Goal: Task Accomplishment & Management: Use online tool/utility

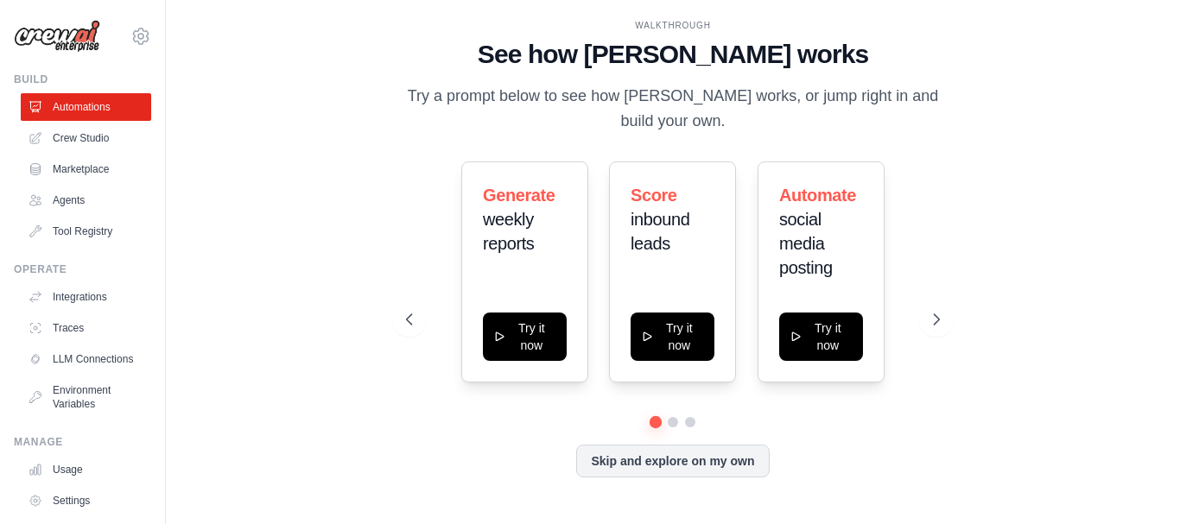
click at [419, 455] on div "Skip and explore on my own" at bounding box center [673, 461] width 534 height 33
click at [599, 453] on button "Skip and explore on my own" at bounding box center [672, 459] width 193 height 33
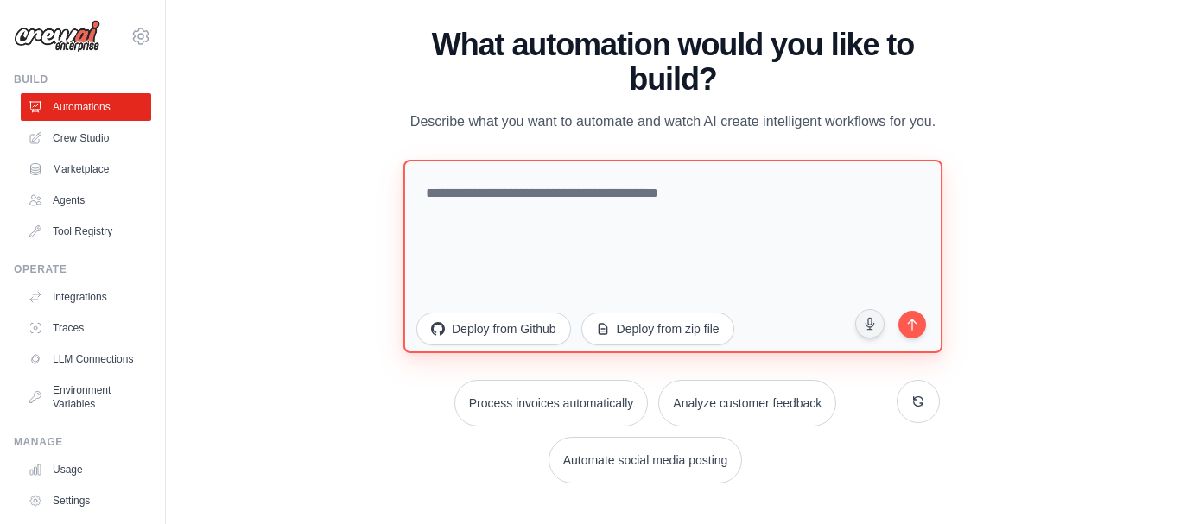
click at [702, 219] on textarea at bounding box center [672, 255] width 539 height 193
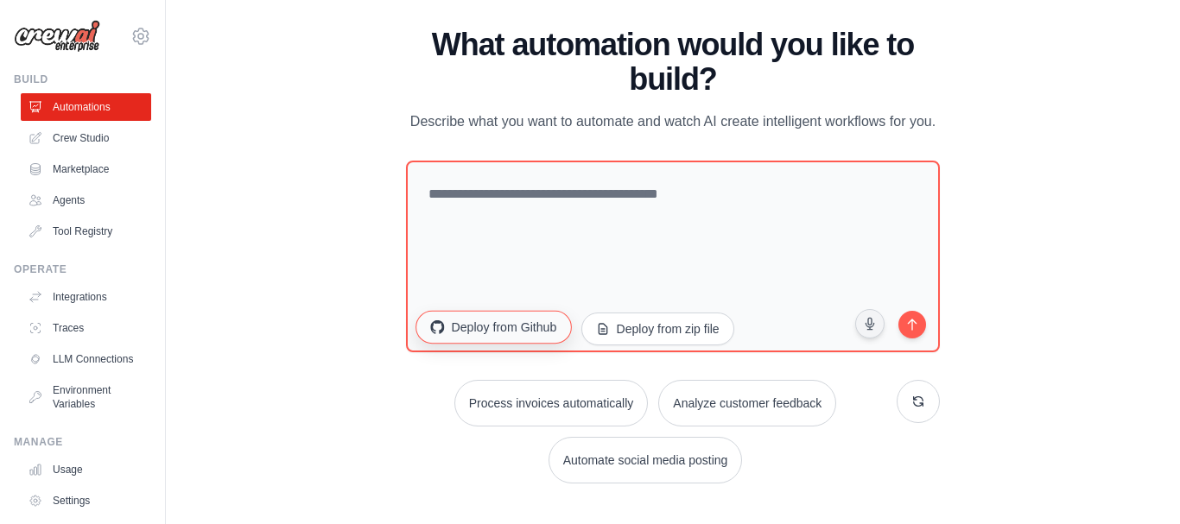
click at [545, 320] on button "Deploy from Github" at bounding box center [492, 326] width 155 height 33
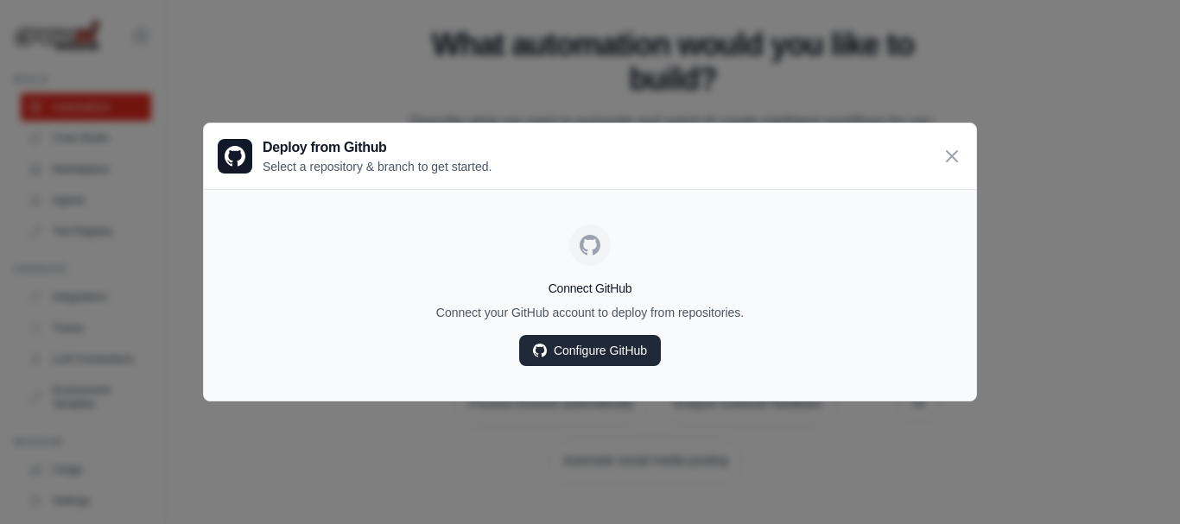
click at [581, 348] on link "Configure GitHub" at bounding box center [590, 350] width 142 height 31
click at [946, 166] on icon at bounding box center [952, 155] width 21 height 21
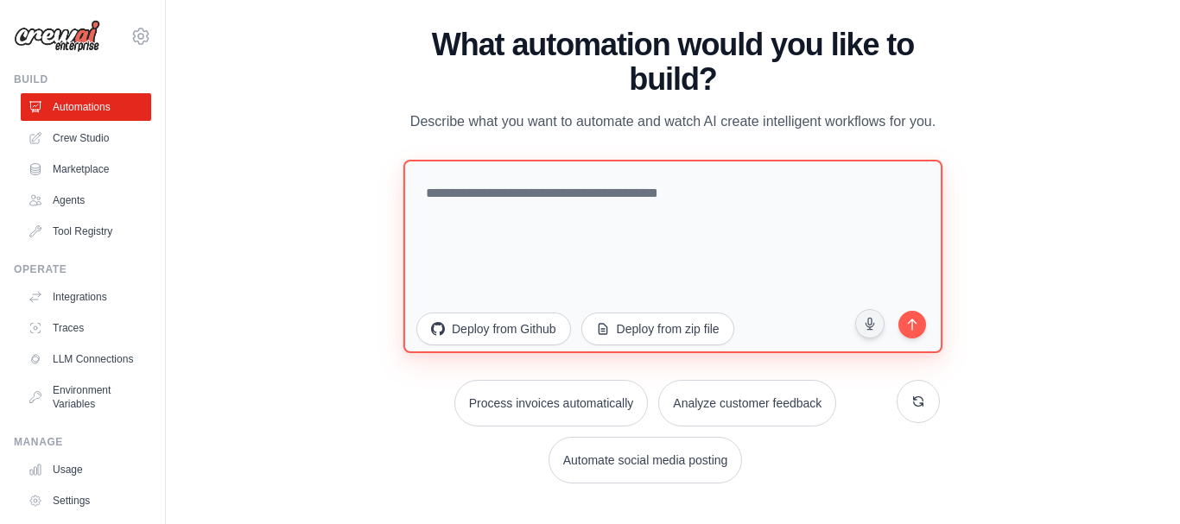
click at [683, 279] on textarea at bounding box center [672, 255] width 539 height 193
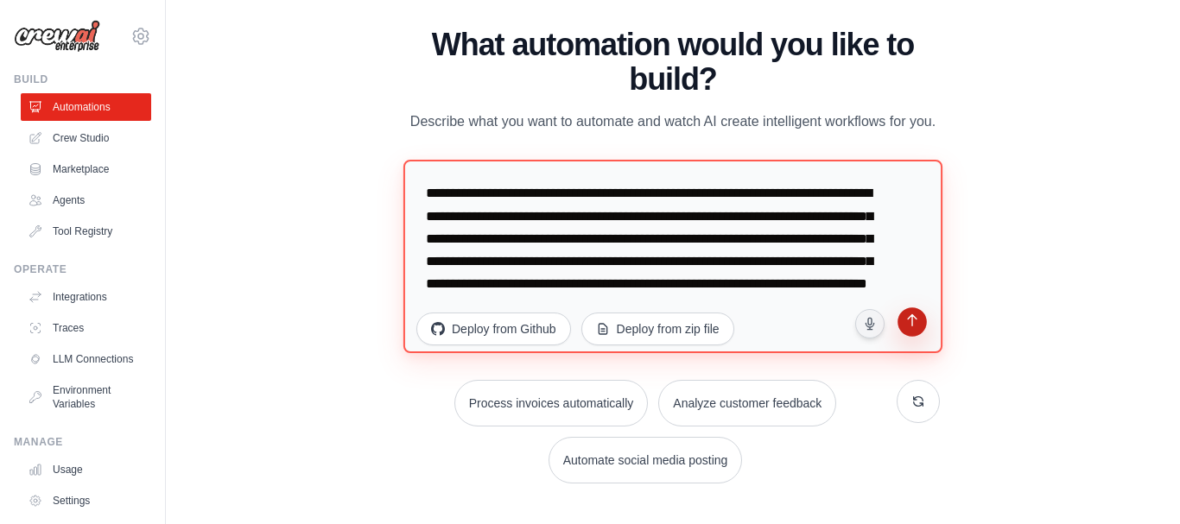
type textarea "**********"
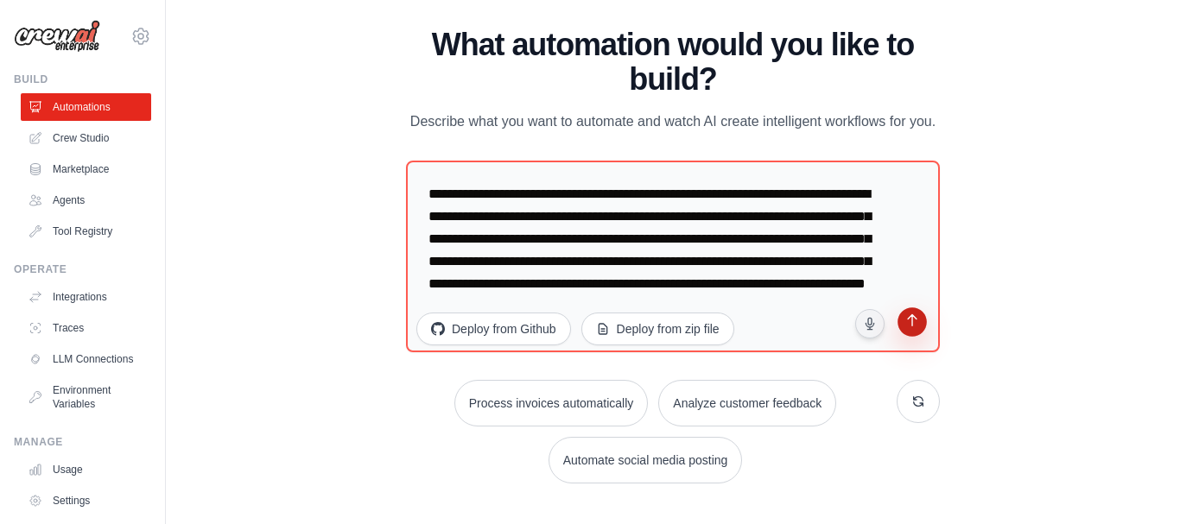
click at [904, 321] on icon "submit" at bounding box center [912, 322] width 17 height 17
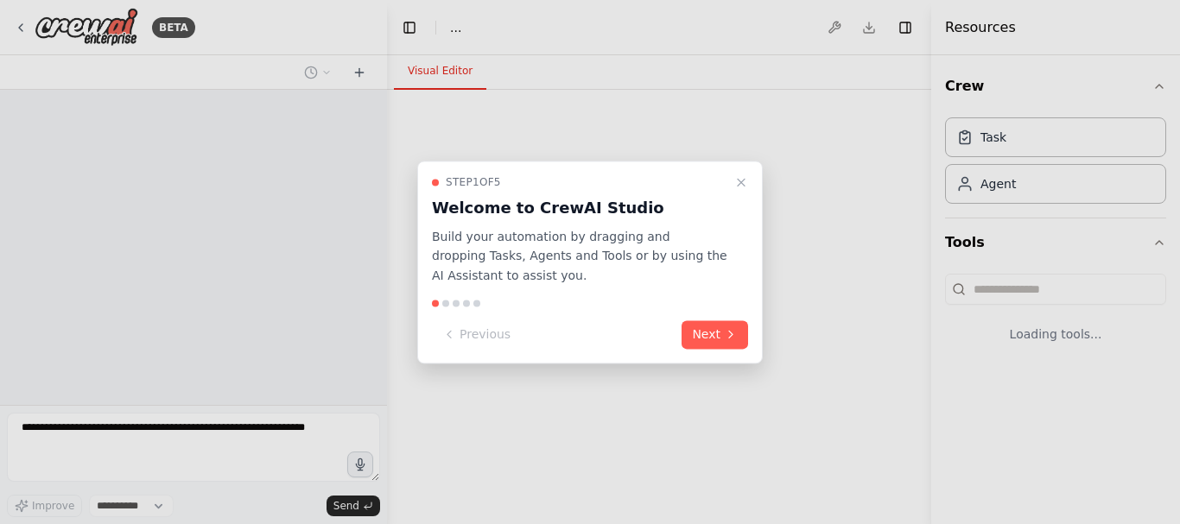
select select "****"
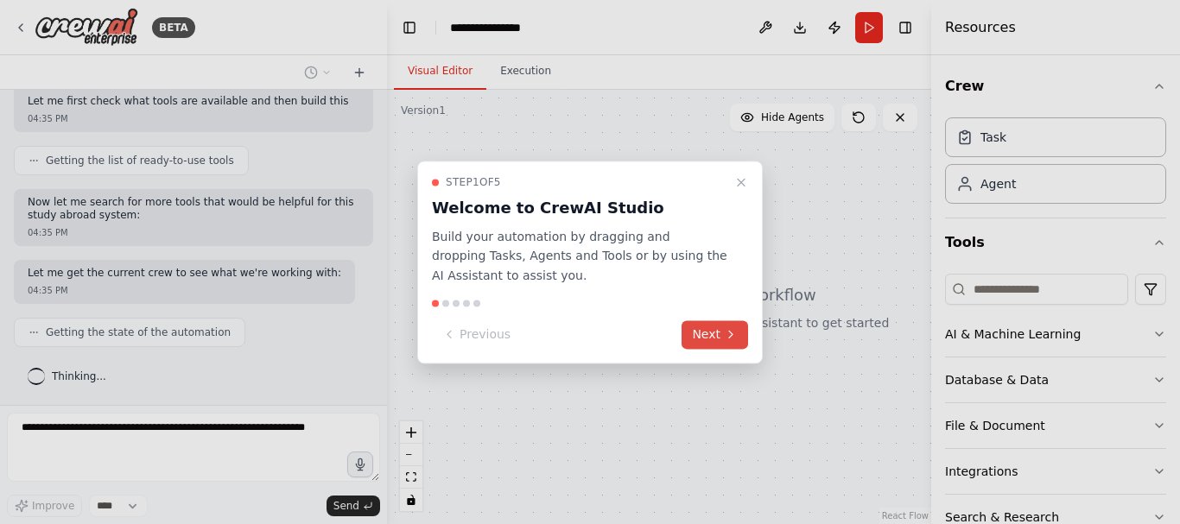
scroll to position [615, 0]
click at [723, 339] on button "Next" at bounding box center [715, 334] width 67 height 29
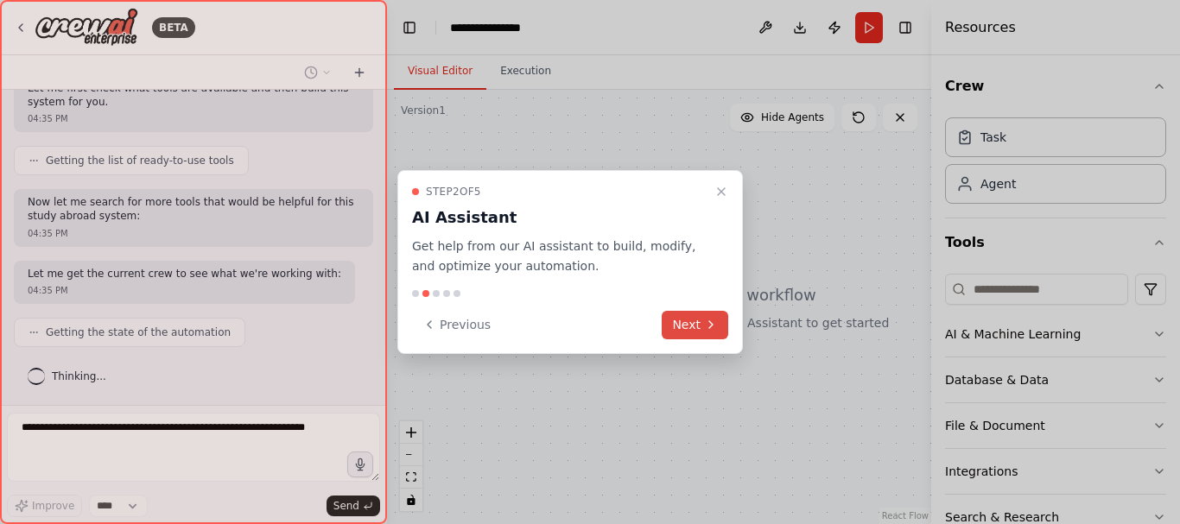
click at [723, 339] on button "Next" at bounding box center [695, 325] width 67 height 29
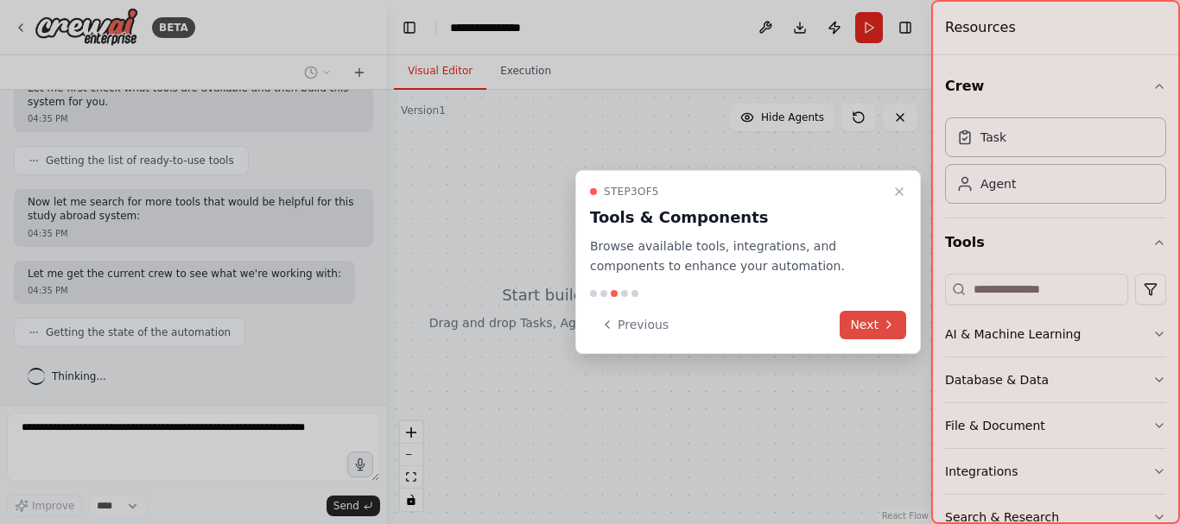
click at [723, 339] on div "Previous Next" at bounding box center [748, 325] width 316 height 29
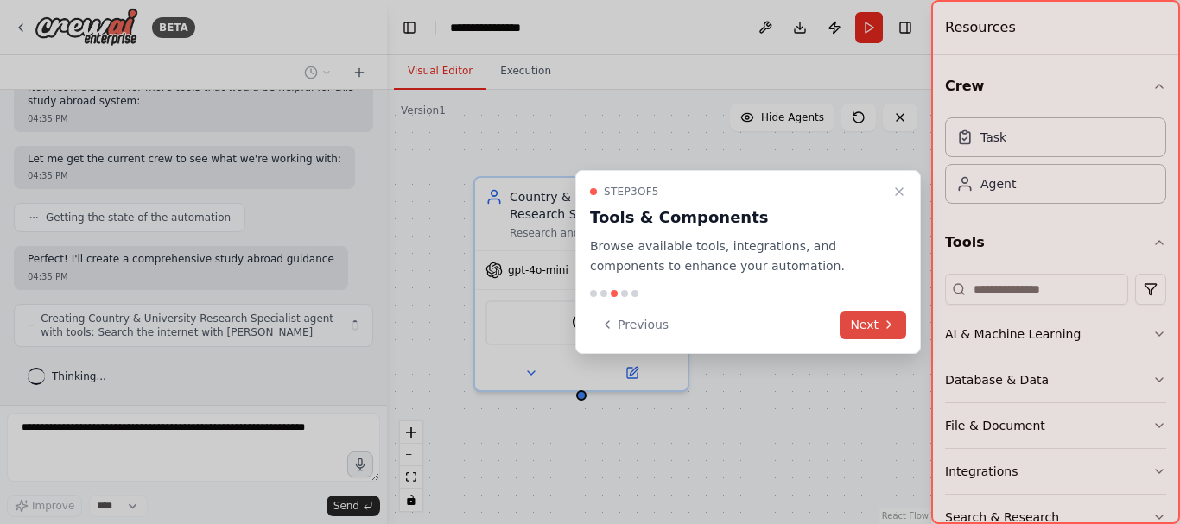
click at [868, 326] on button "Next" at bounding box center [873, 325] width 67 height 29
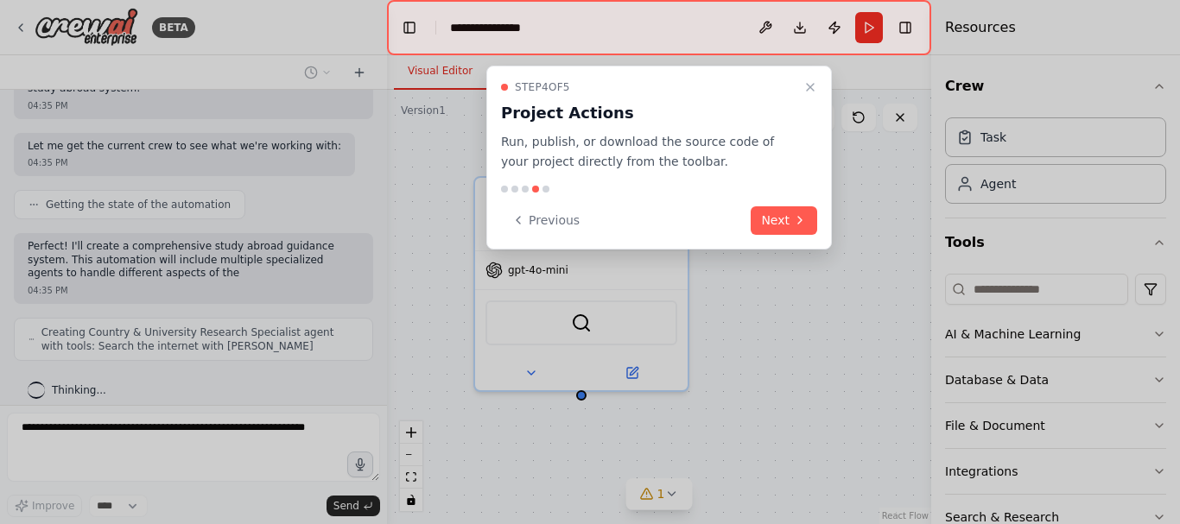
scroll to position [757, 0]
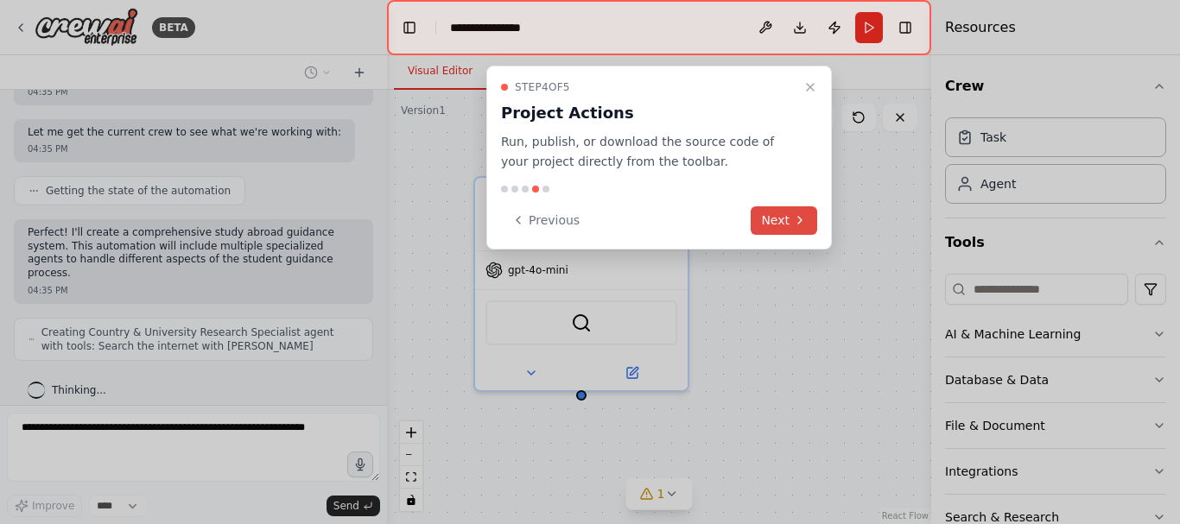
click at [791, 212] on button "Next" at bounding box center [784, 220] width 67 height 29
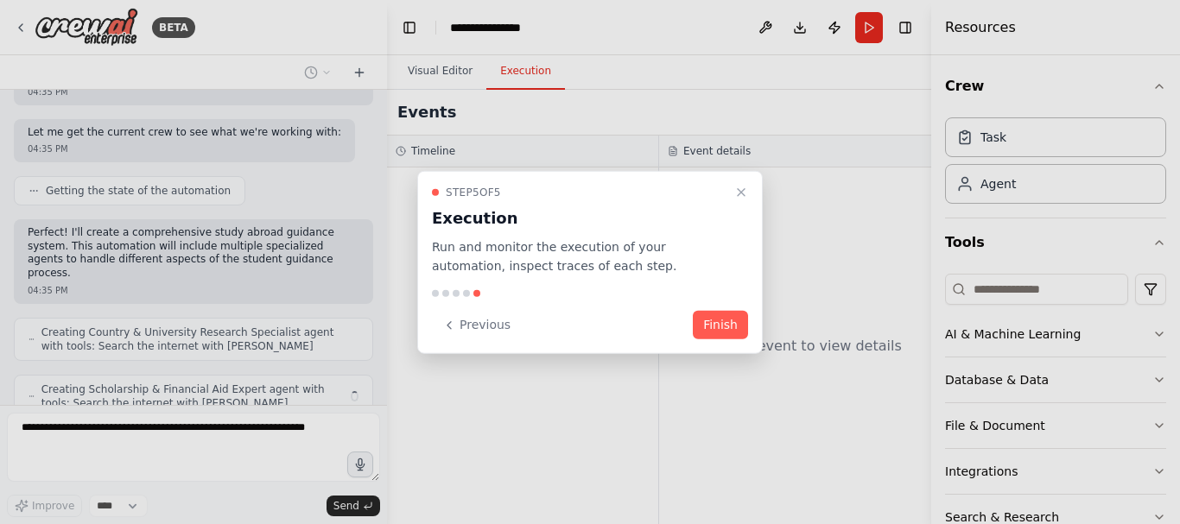
scroll to position [814, 0]
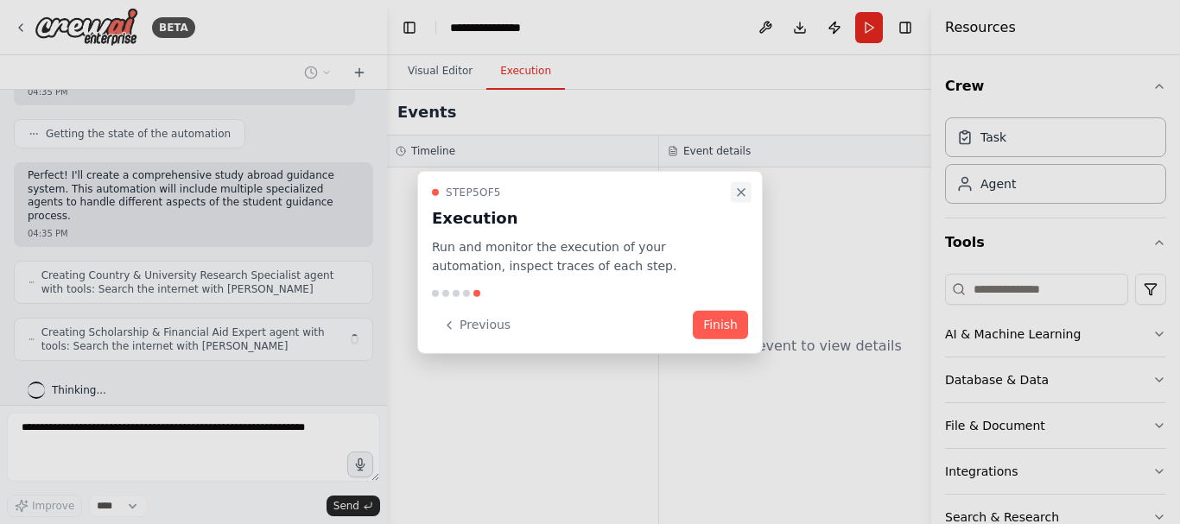
click at [743, 183] on button "Close walkthrough" at bounding box center [741, 191] width 21 height 21
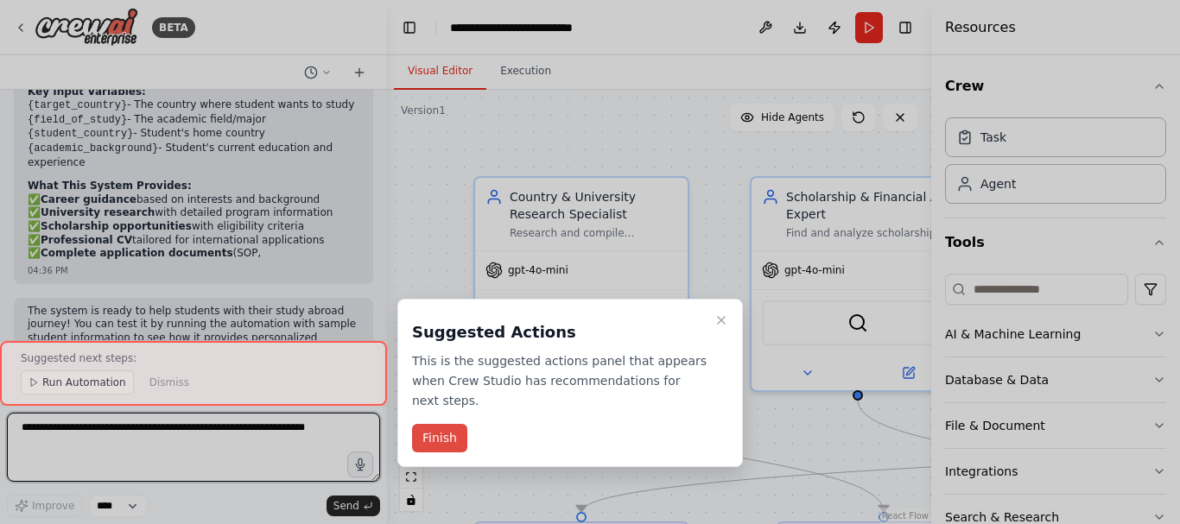
scroll to position [2020, 0]
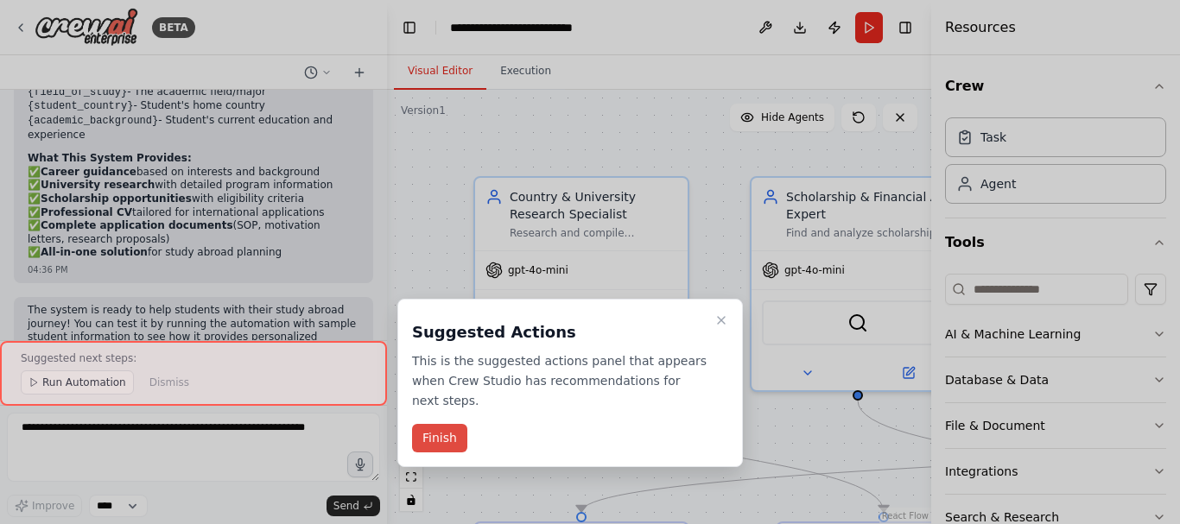
click at [441, 424] on button "Finish" at bounding box center [439, 438] width 55 height 29
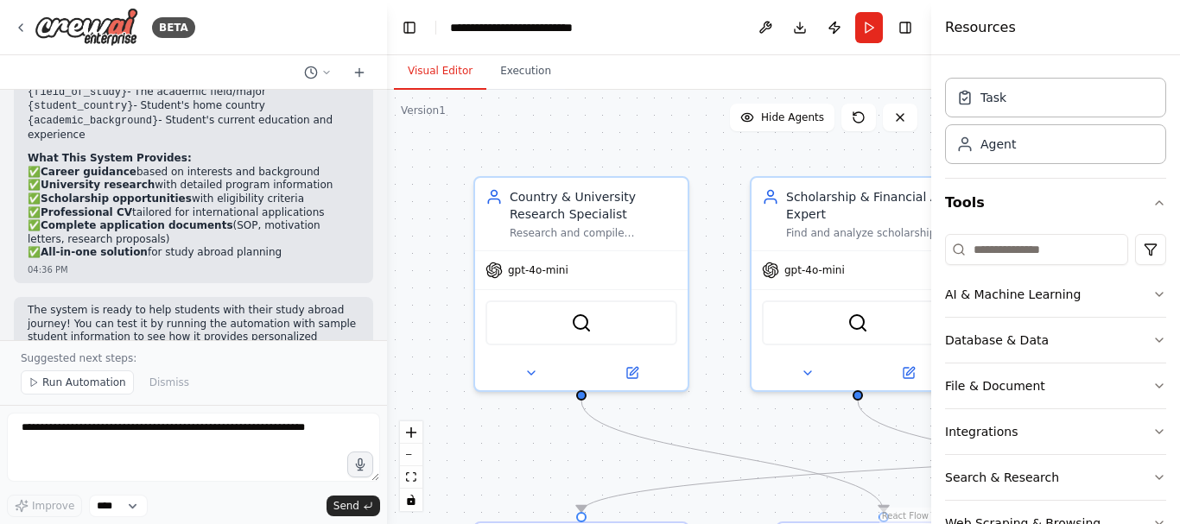
scroll to position [90, 0]
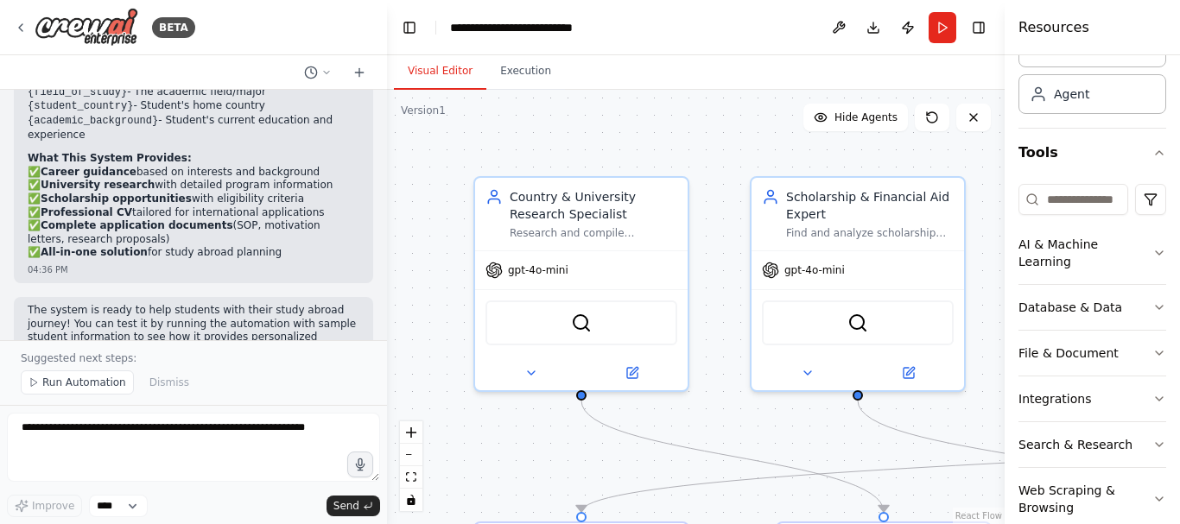
drag, startPoint x: 933, startPoint y: 141, endPoint x: 1179, endPoint y: 137, distance: 246.2
click at [1179, 137] on div "Resources Crew Task Agent Tools AI & Machine Learning Database & Data File & Do…" at bounding box center [1092, 262] width 175 height 524
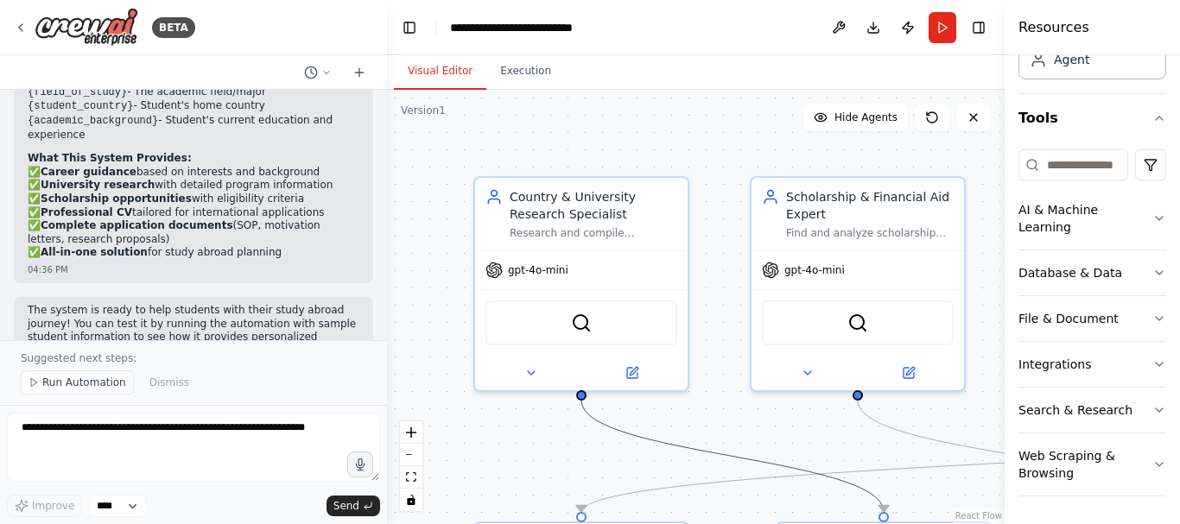
drag, startPoint x: 847, startPoint y: 476, endPoint x: 845, endPoint y: 452, distance: 24.3
click at [845, 452] on div ".deletable-edge-delete-btn { width: 20px; height: 20px; border: 0px solid #ffff…" at bounding box center [696, 307] width 618 height 434
click at [80, 377] on span "Run Automation" at bounding box center [84, 383] width 84 height 14
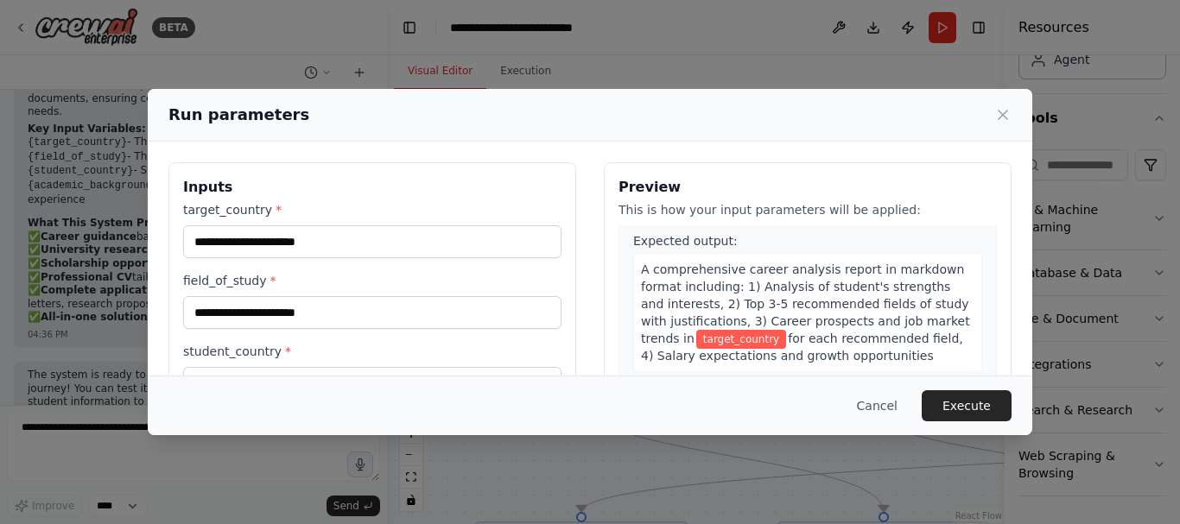
scroll to position [0, 0]
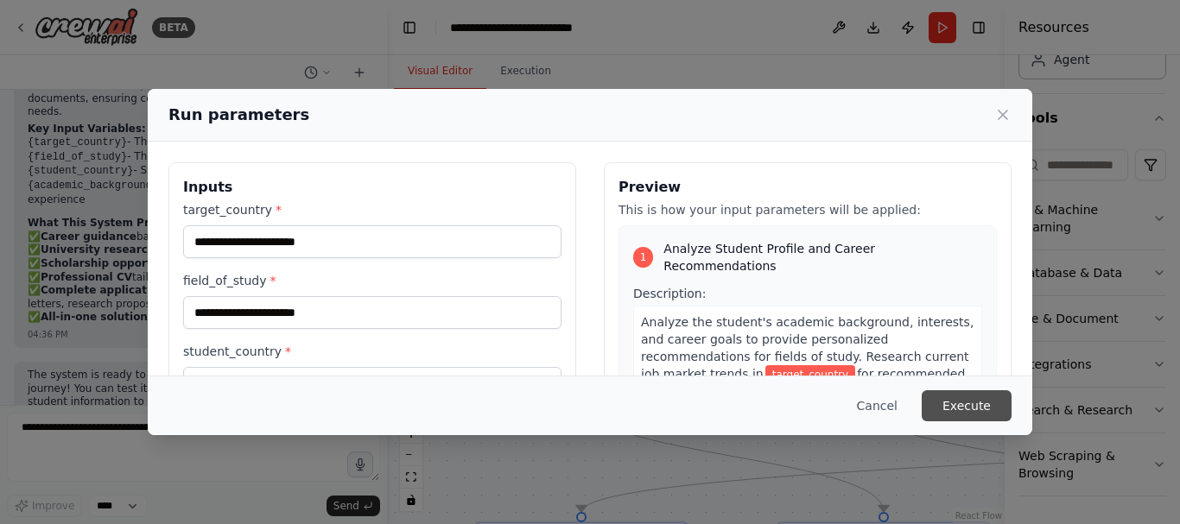
click at [999, 404] on button "Execute" at bounding box center [967, 405] width 90 height 31
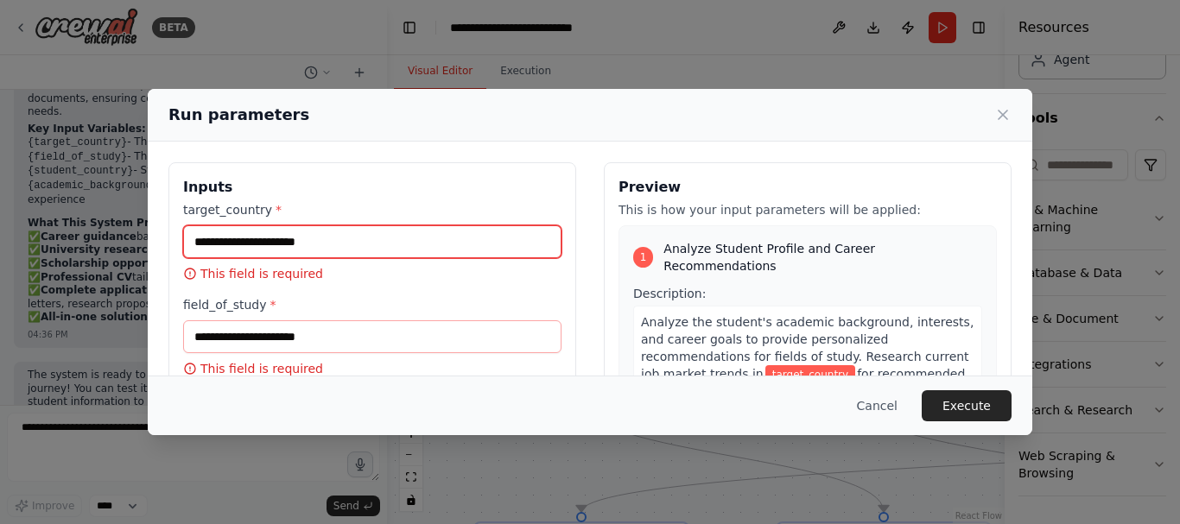
click at [470, 251] on input "target_country *" at bounding box center [372, 241] width 378 height 33
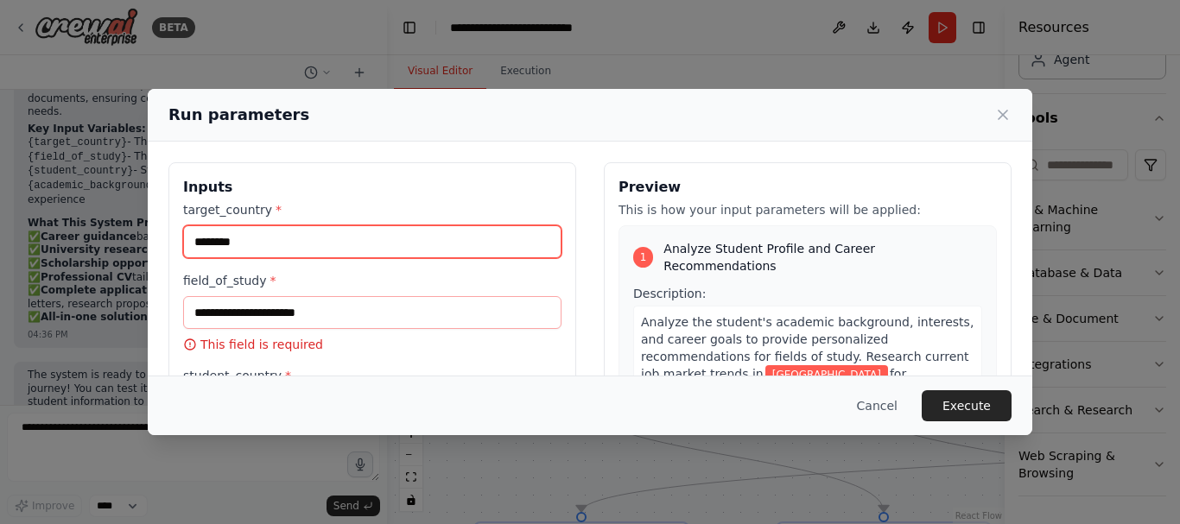
type input "*******"
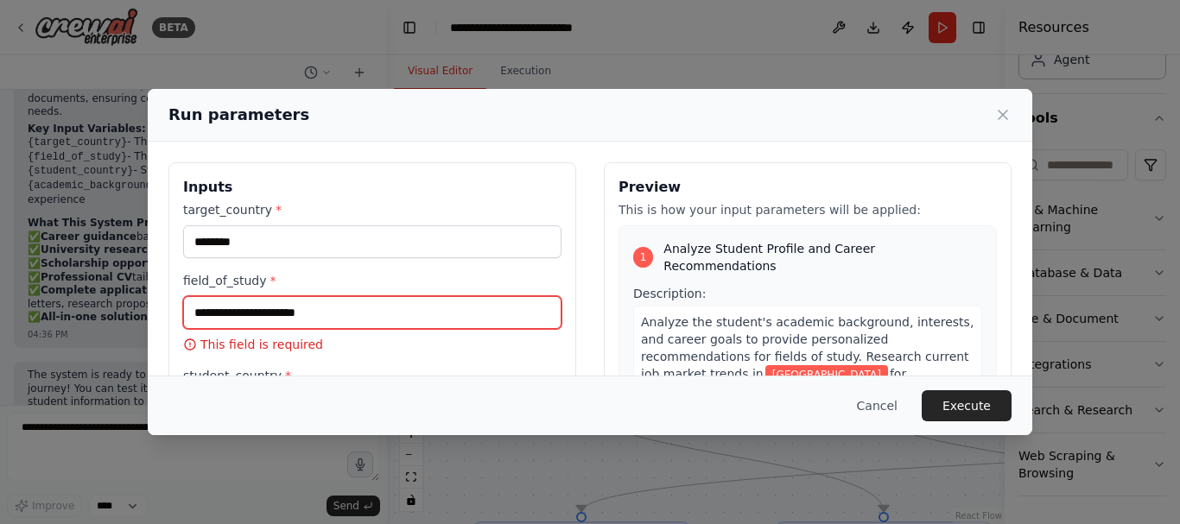
click at [346, 320] on input "field_of_study *" at bounding box center [372, 312] width 378 height 33
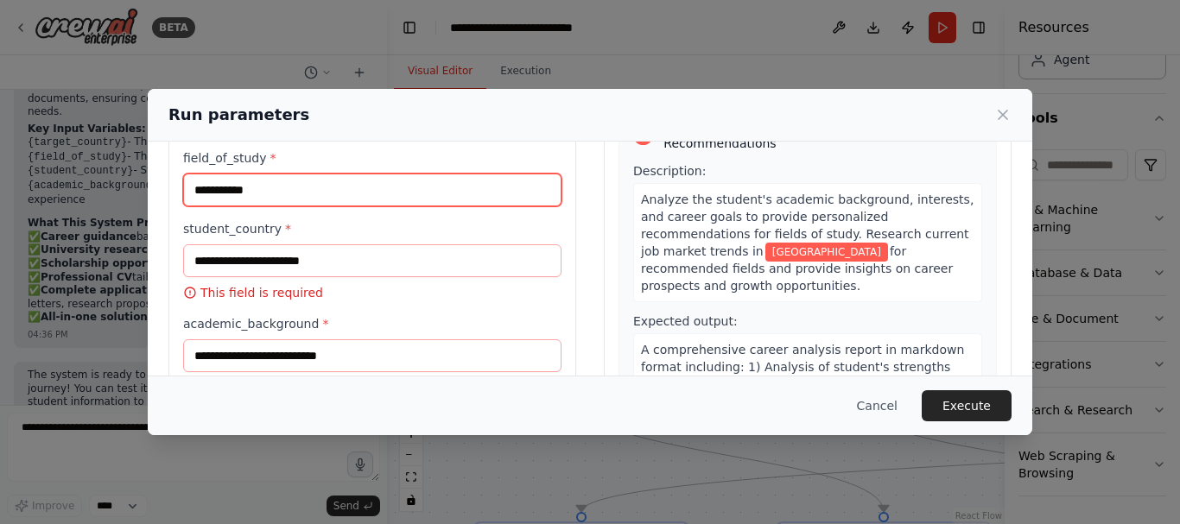
scroll to position [136, 0]
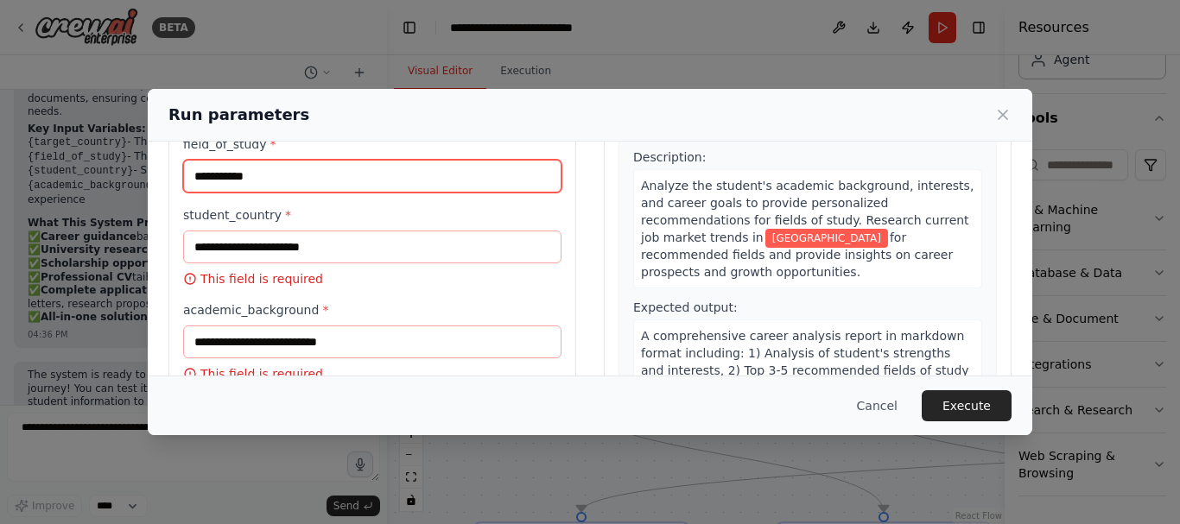
type input "**********"
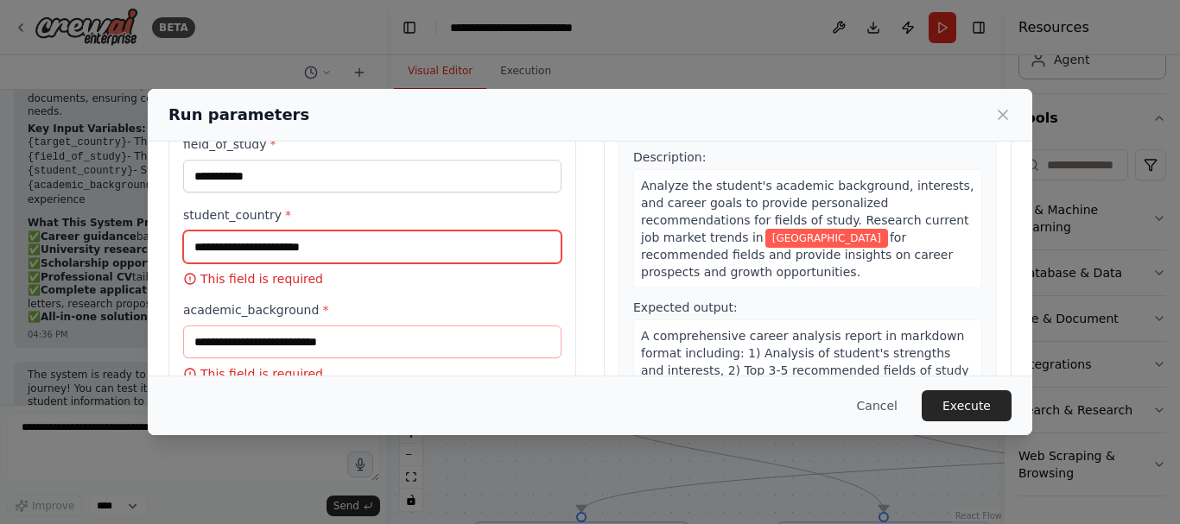
click at [346, 247] on input "student_country *" at bounding box center [372, 247] width 378 height 33
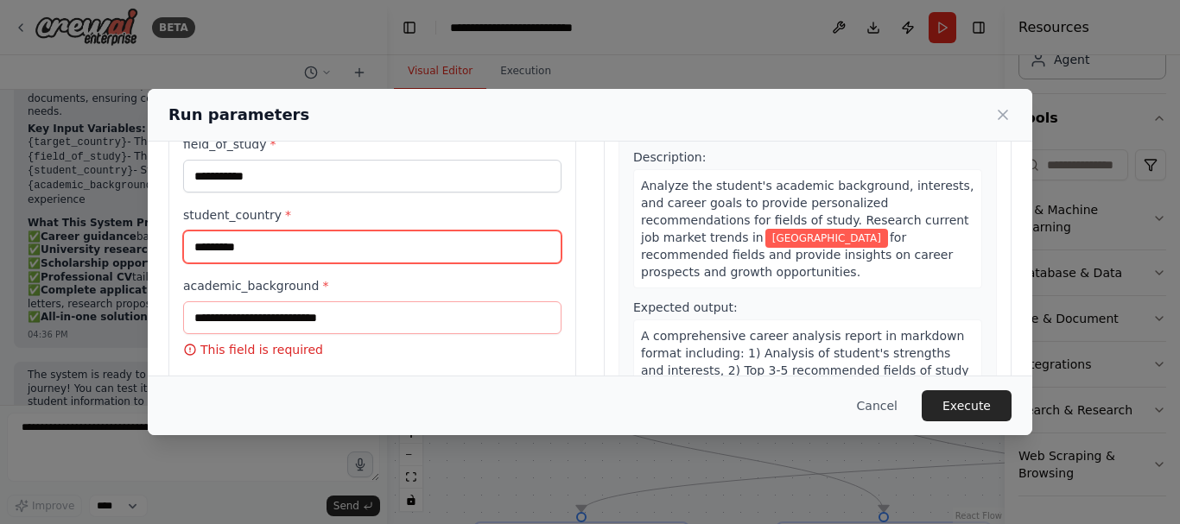
type input "********"
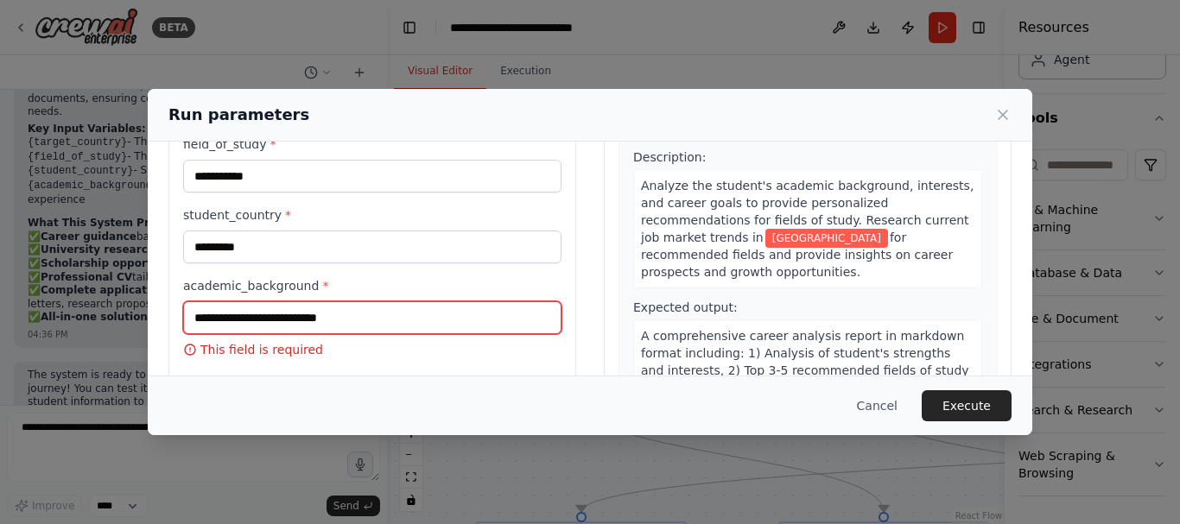
click at [346, 321] on input "academic_background *" at bounding box center [372, 317] width 378 height 33
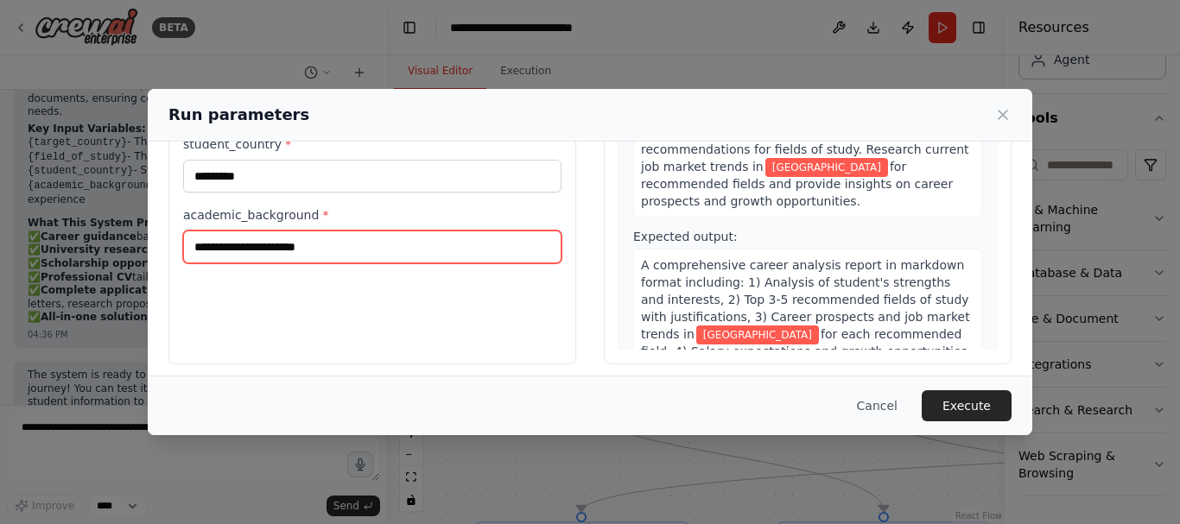
scroll to position [217, 0]
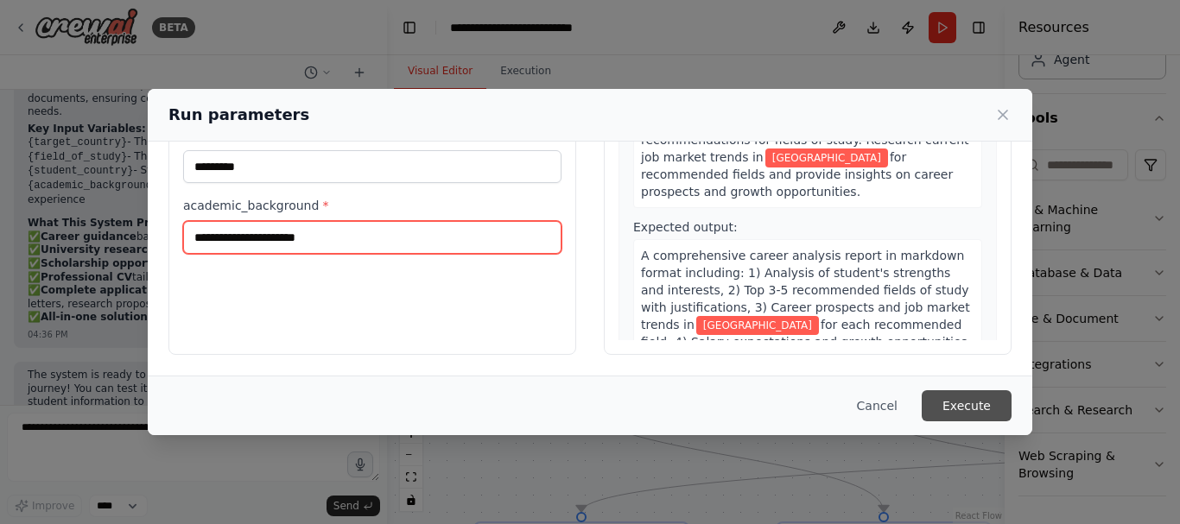
type input "**********"
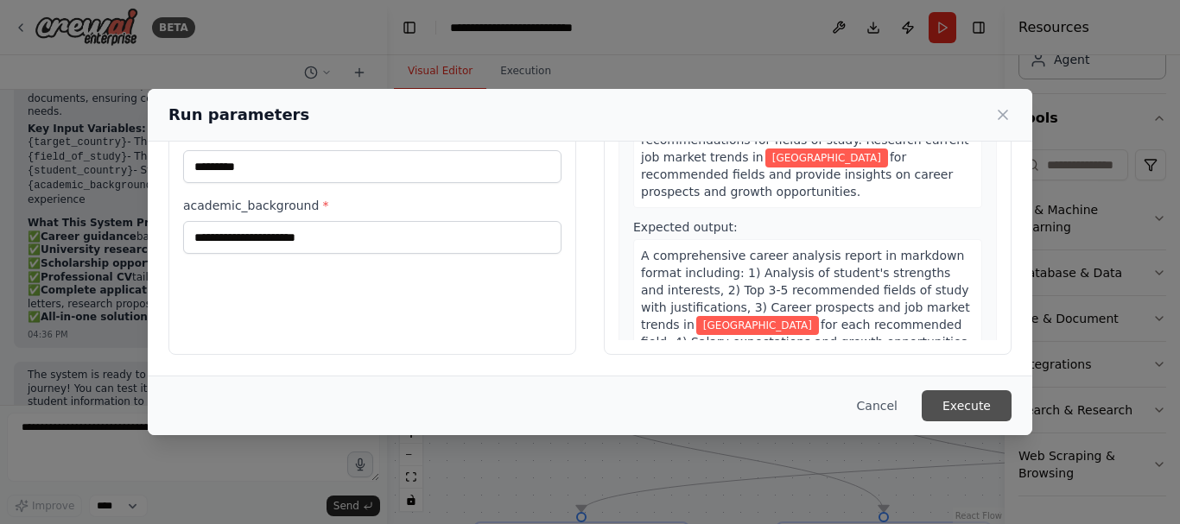
click at [990, 412] on button "Execute" at bounding box center [967, 405] width 90 height 31
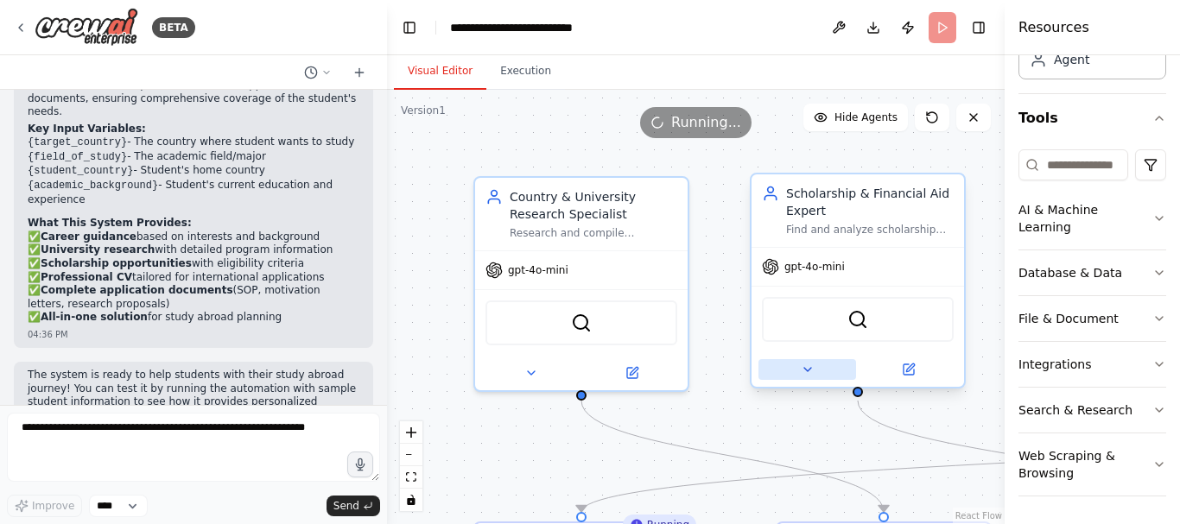
click at [817, 363] on button at bounding box center [807, 369] width 98 height 21
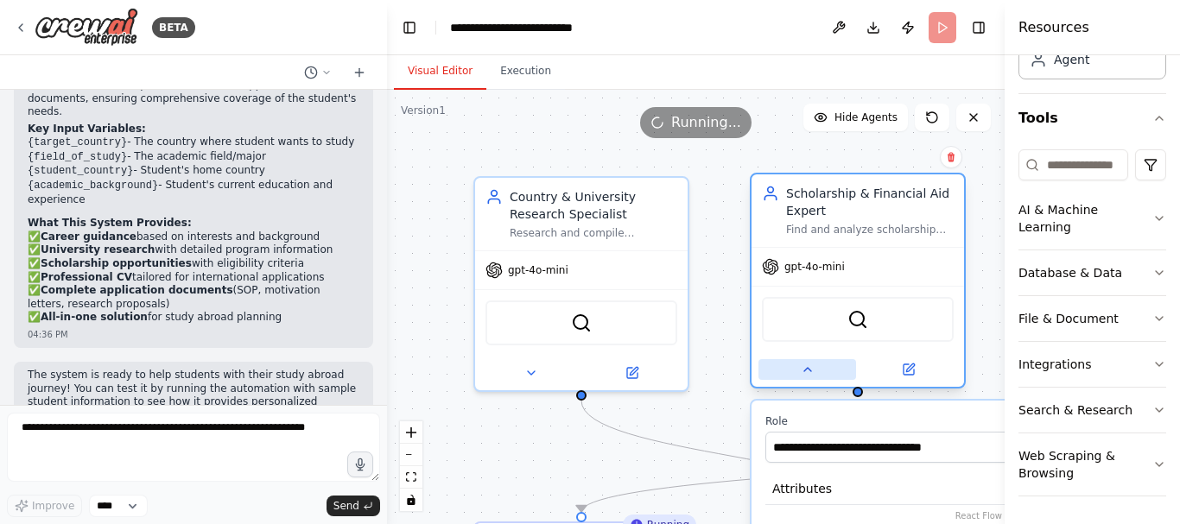
click at [817, 363] on button at bounding box center [807, 369] width 98 height 21
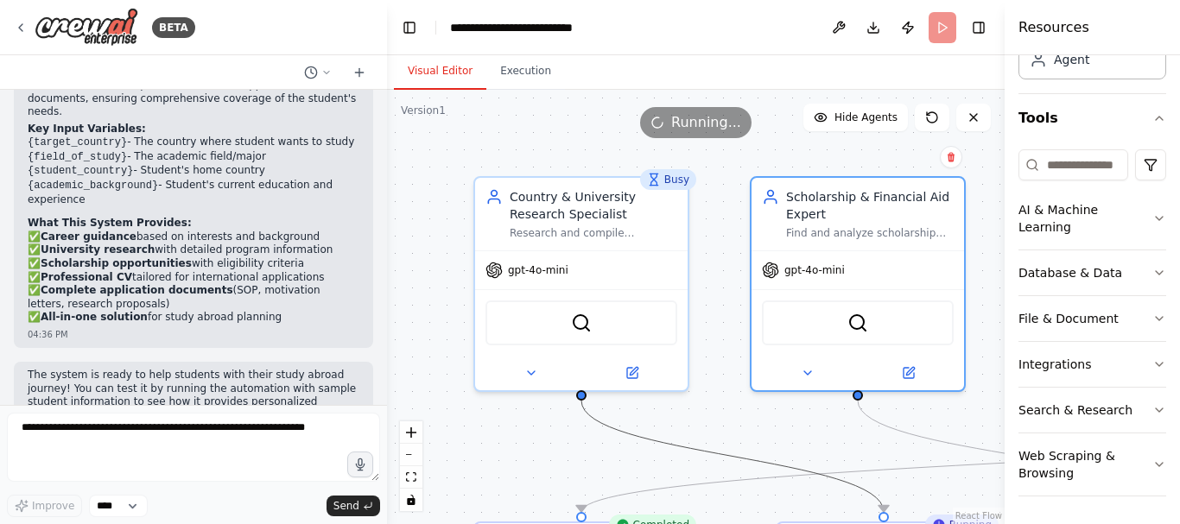
drag, startPoint x: 747, startPoint y: 466, endPoint x: 1179, endPoint y: 472, distance: 431.9
click at [1179, 472] on div "BETA i wanna create a system like for career so students who wanna go abrad for…" at bounding box center [590, 262] width 1180 height 524
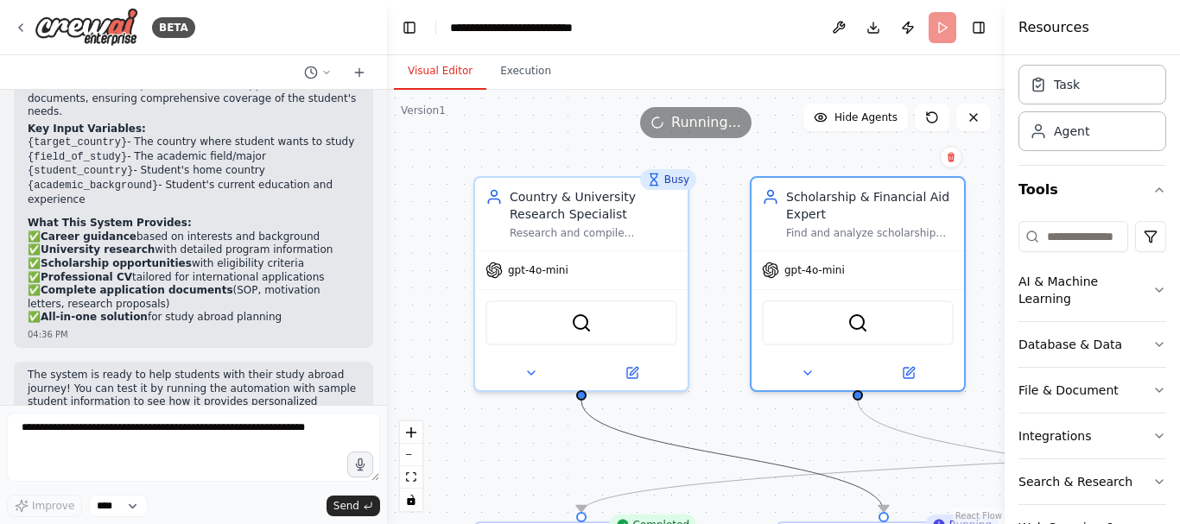
scroll to position [124, 0]
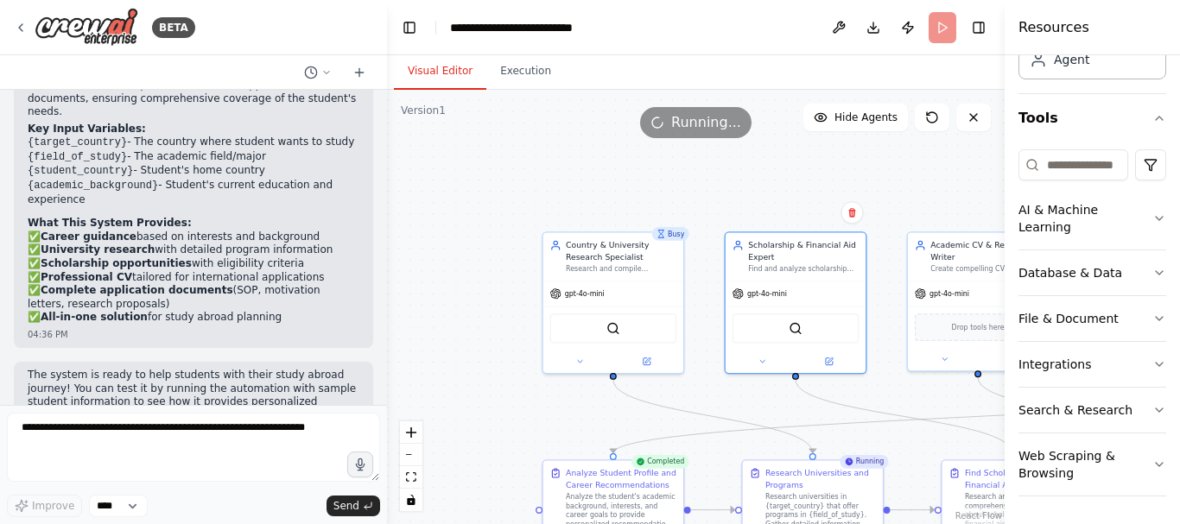
drag, startPoint x: 980, startPoint y: 172, endPoint x: 876, endPoint y: 229, distance: 118.3
click at [876, 229] on div ".deletable-edge-delete-btn { width: 20px; height: 20px; border: 0px solid #ffff…" at bounding box center [696, 307] width 618 height 434
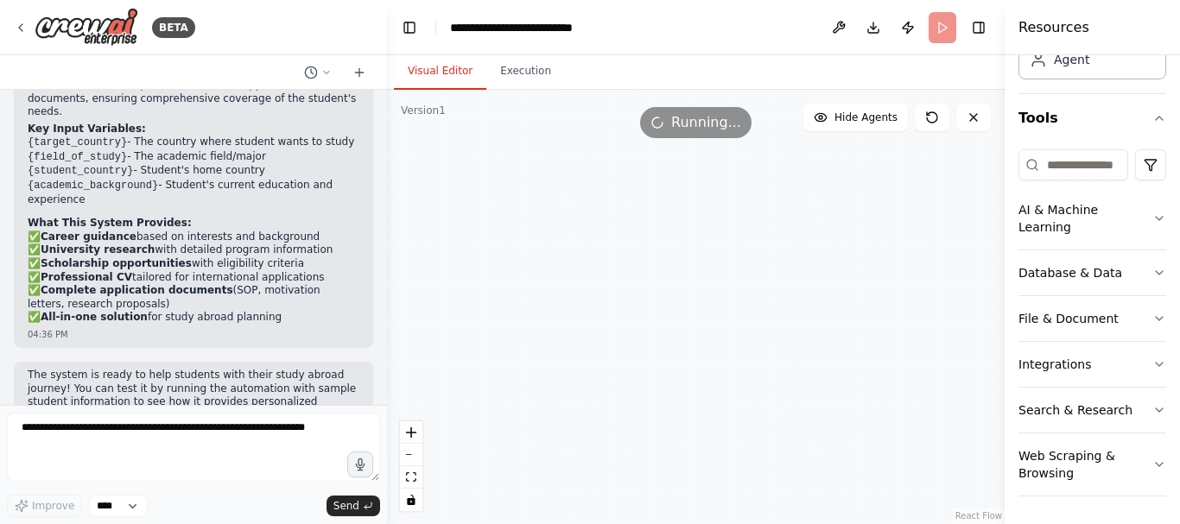
drag, startPoint x: 904, startPoint y: 205, endPoint x: 401, endPoint y: 542, distance: 606.4
click at [401, 523] on html "BETA i wanna create a system like for career so students who wanna go abrad for…" at bounding box center [590, 262] width 1180 height 524
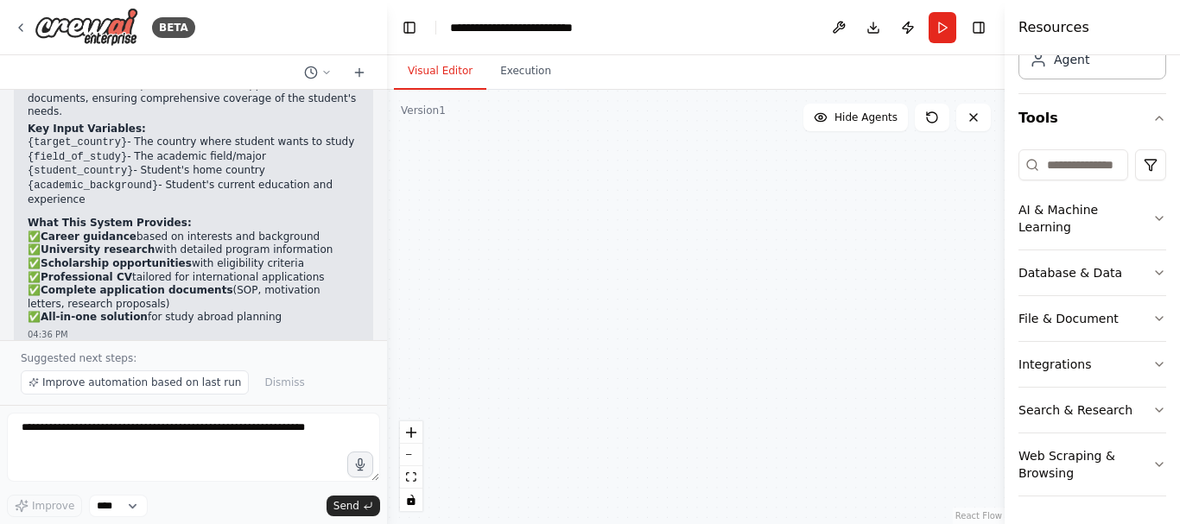
scroll to position [2020, 0]
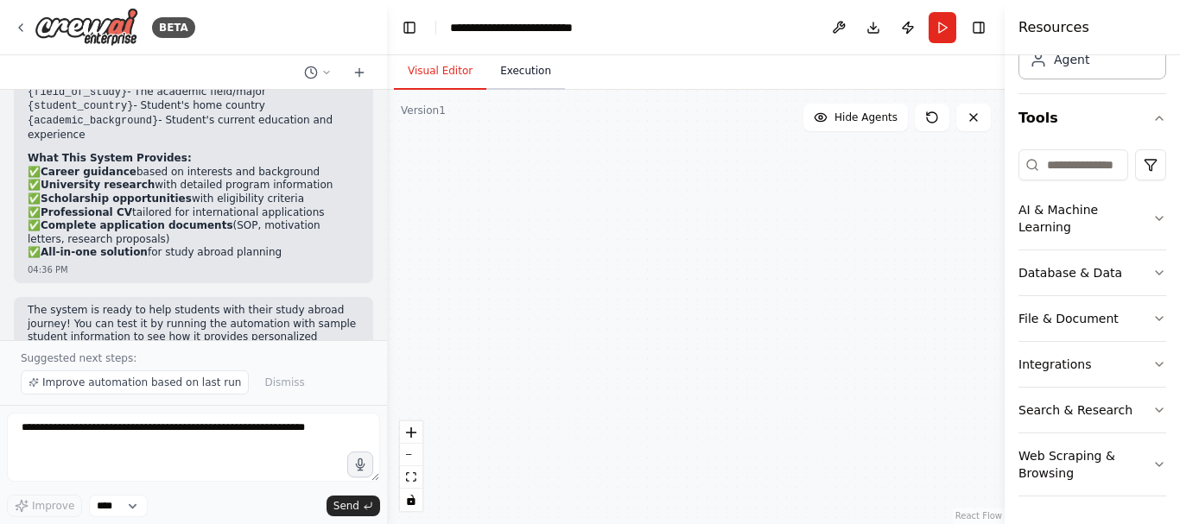
click at [522, 60] on button "Execution" at bounding box center [525, 72] width 79 height 36
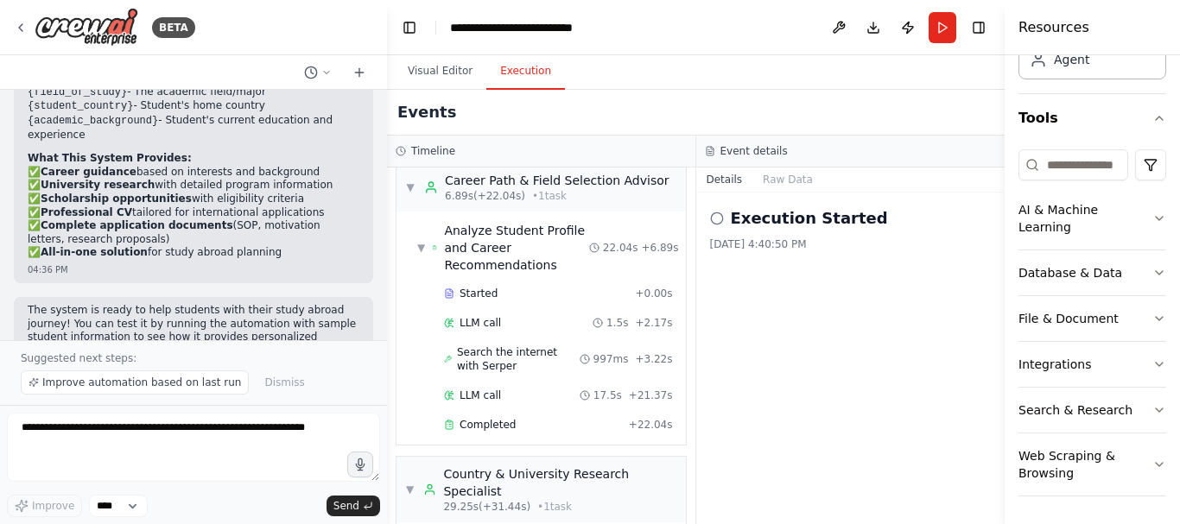
scroll to position [0, 0]
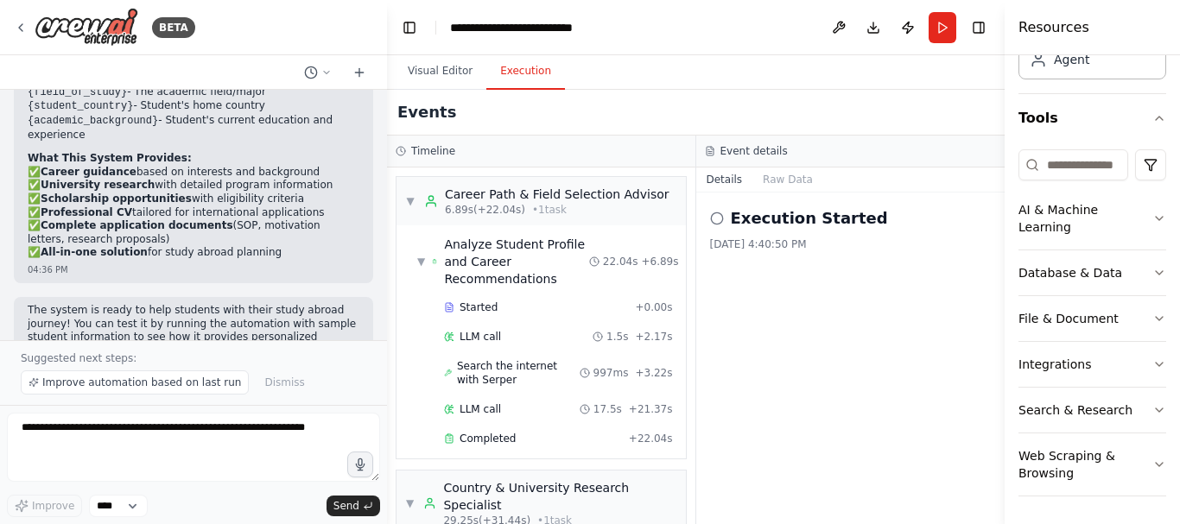
click at [720, 215] on circle at bounding box center [716, 217] width 11 height 11
click at [720, 215] on icon at bounding box center [717, 219] width 14 height 14
click at [718, 215] on icon at bounding box center [717, 219] width 14 height 14
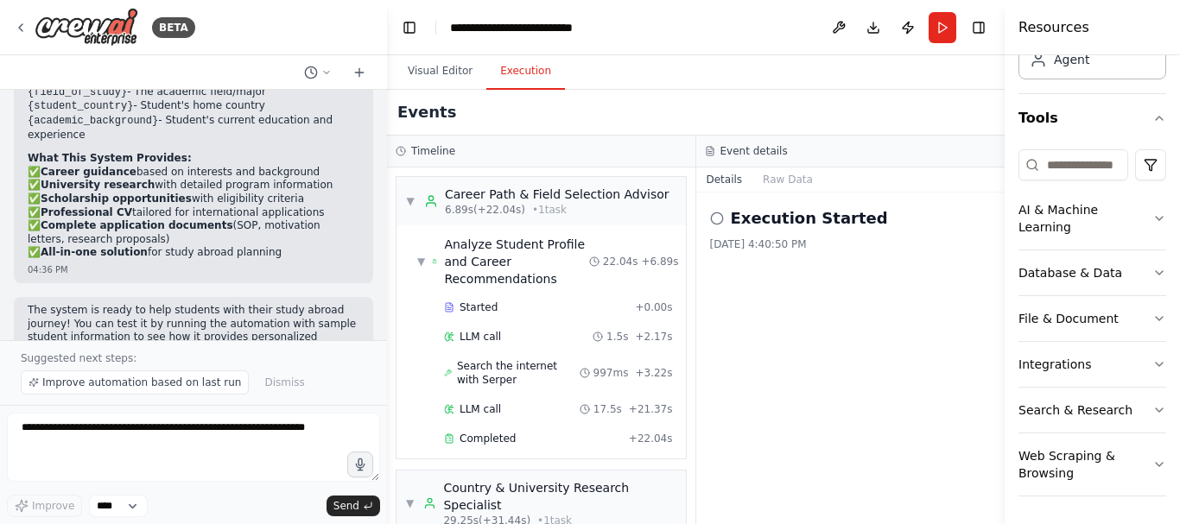
click at [716, 214] on icon at bounding box center [717, 219] width 14 height 14
drag, startPoint x: 669, startPoint y: 492, endPoint x: 751, endPoint y: 498, distance: 81.4
click at [751, 498] on div "Execution Started 8/30/2025, 4:40:50 PM" at bounding box center [850, 359] width 309 height 332
click at [771, 183] on button "Raw Data" at bounding box center [787, 180] width 71 height 24
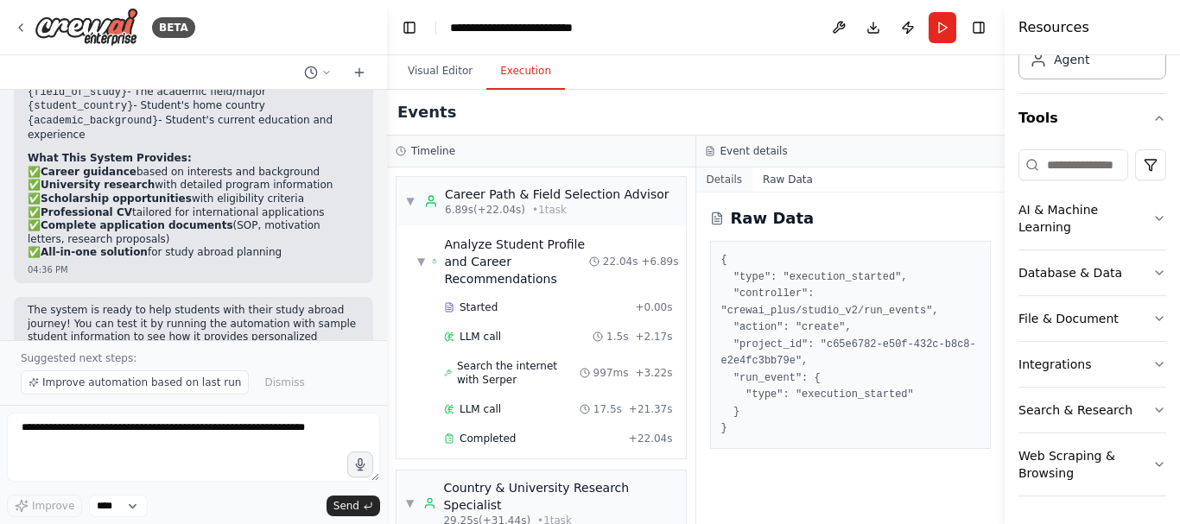
click at [733, 174] on button "Details" at bounding box center [724, 180] width 57 height 24
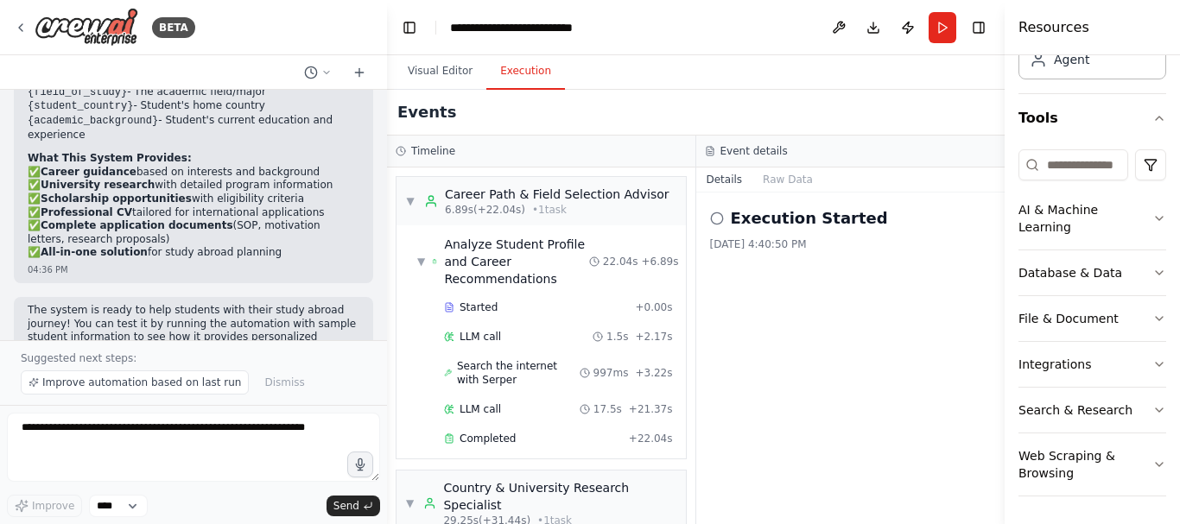
click at [715, 217] on icon at bounding box center [717, 219] width 14 height 14
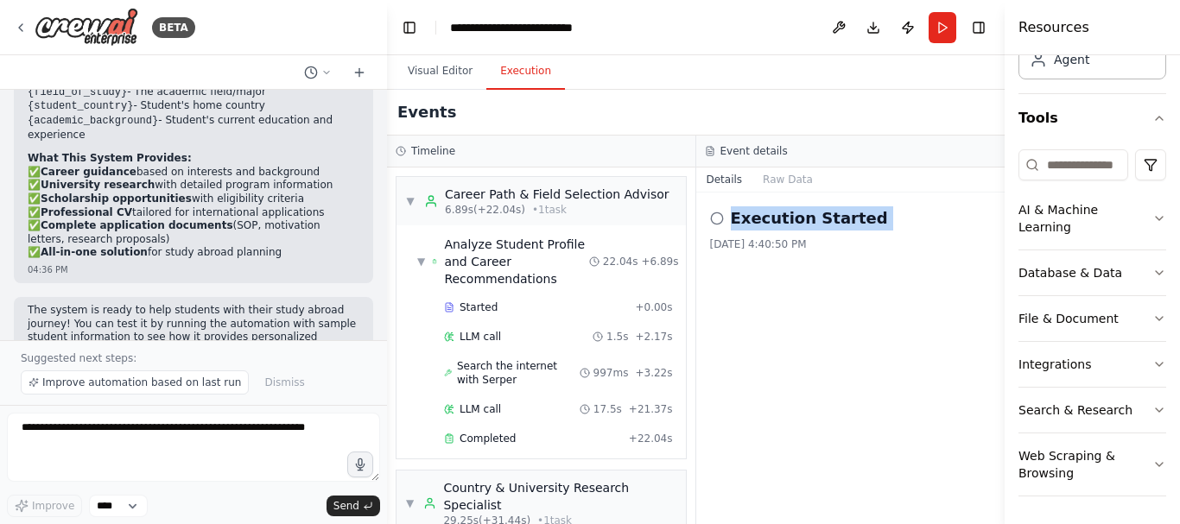
click at [715, 217] on icon at bounding box center [717, 219] width 14 height 14
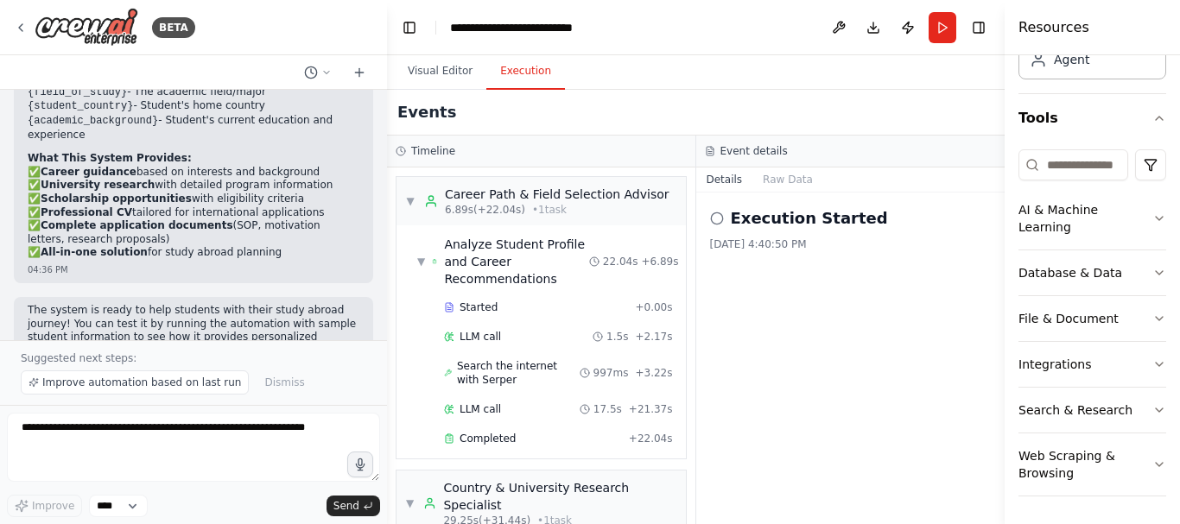
click at [713, 217] on icon at bounding box center [717, 219] width 14 height 14
click at [712, 217] on icon at bounding box center [717, 219] width 14 height 14
click at [735, 310] on div "Execution Started 8/30/2025, 4:40:50 PM" at bounding box center [850, 359] width 309 height 332
click at [945, 16] on button "Run" at bounding box center [943, 27] width 28 height 31
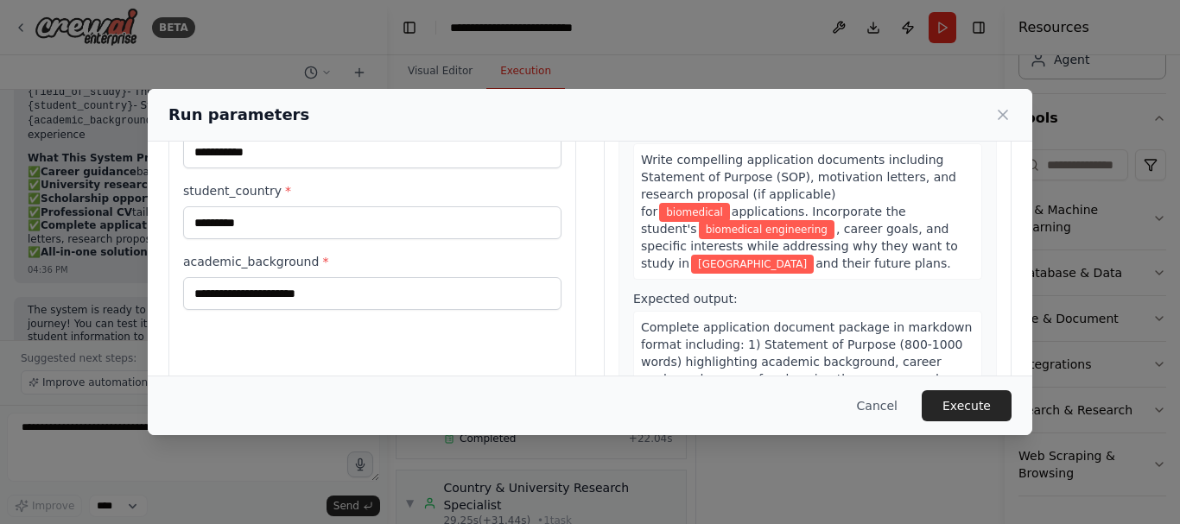
scroll to position [217, 0]
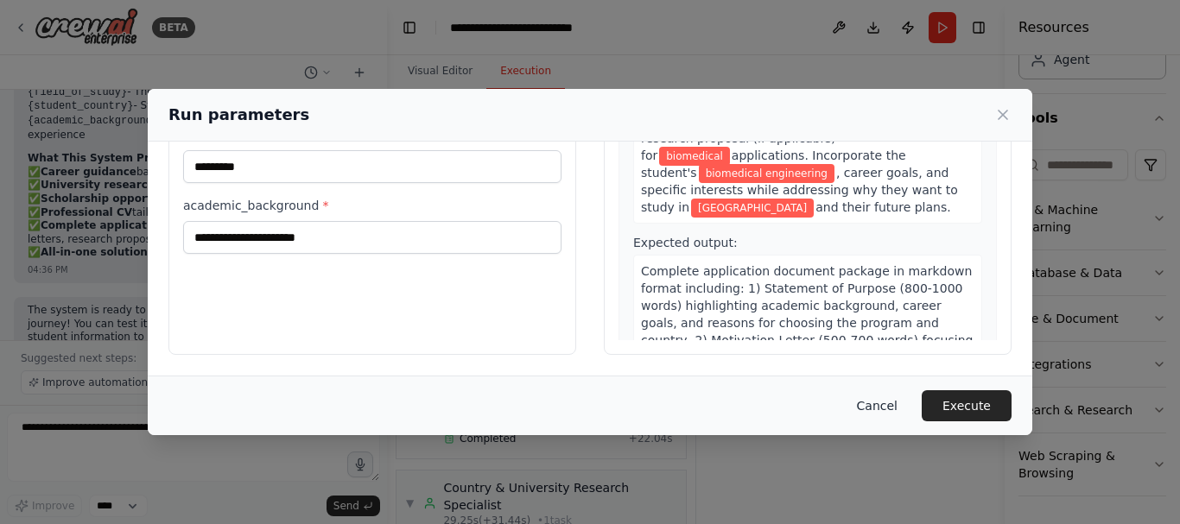
click at [901, 398] on button "Cancel" at bounding box center [877, 405] width 68 height 31
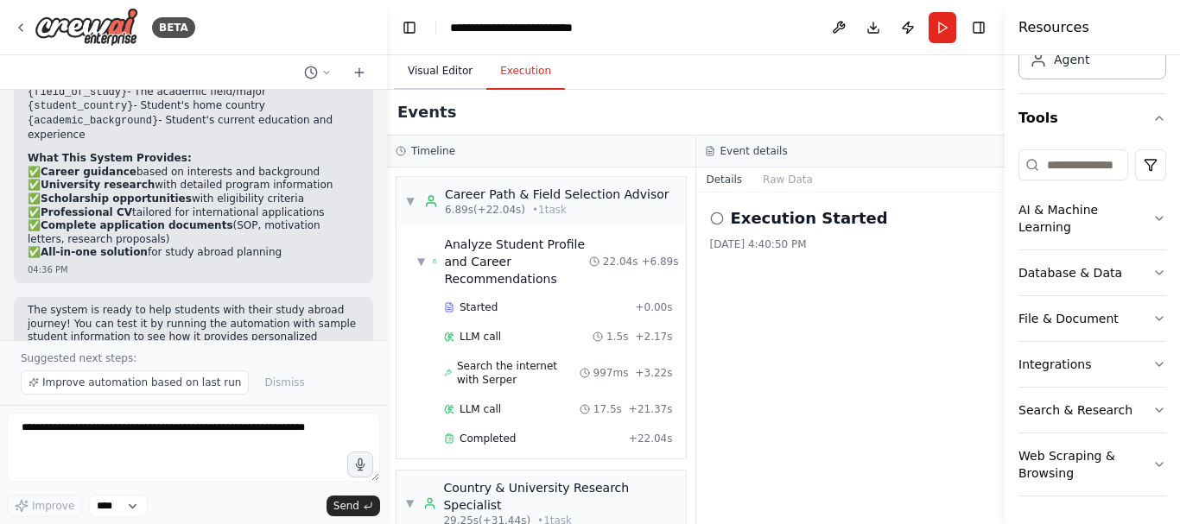
click at [445, 62] on button "Visual Editor" at bounding box center [440, 72] width 92 height 36
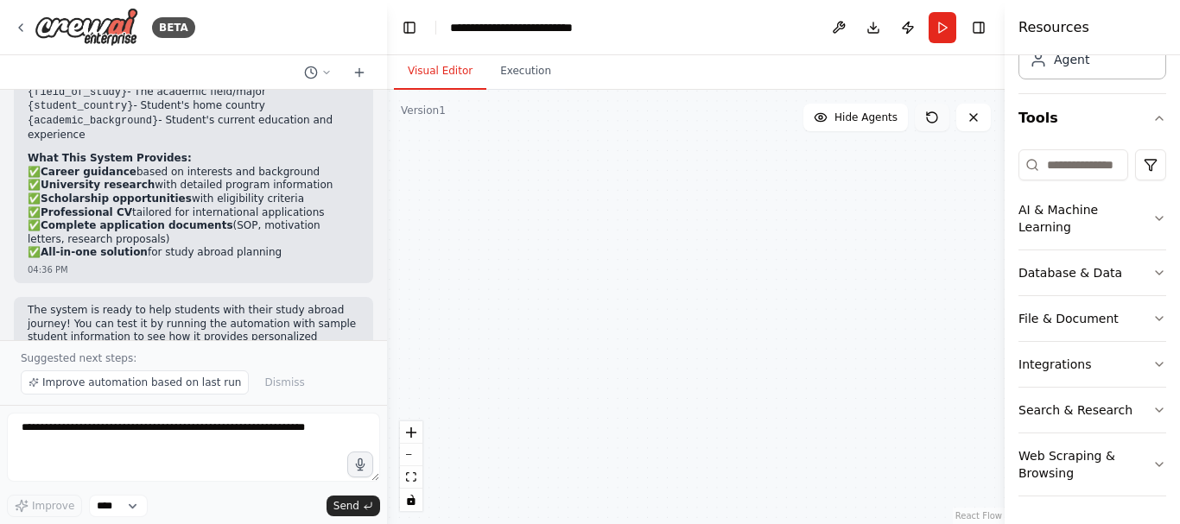
click at [930, 123] on icon at bounding box center [932, 117] width 10 height 10
click at [871, 123] on span "Hide Agents" at bounding box center [865, 118] width 63 height 14
click at [871, 123] on span "Show Agents" at bounding box center [863, 118] width 67 height 14
click at [523, 79] on button "Execution" at bounding box center [525, 72] width 79 height 36
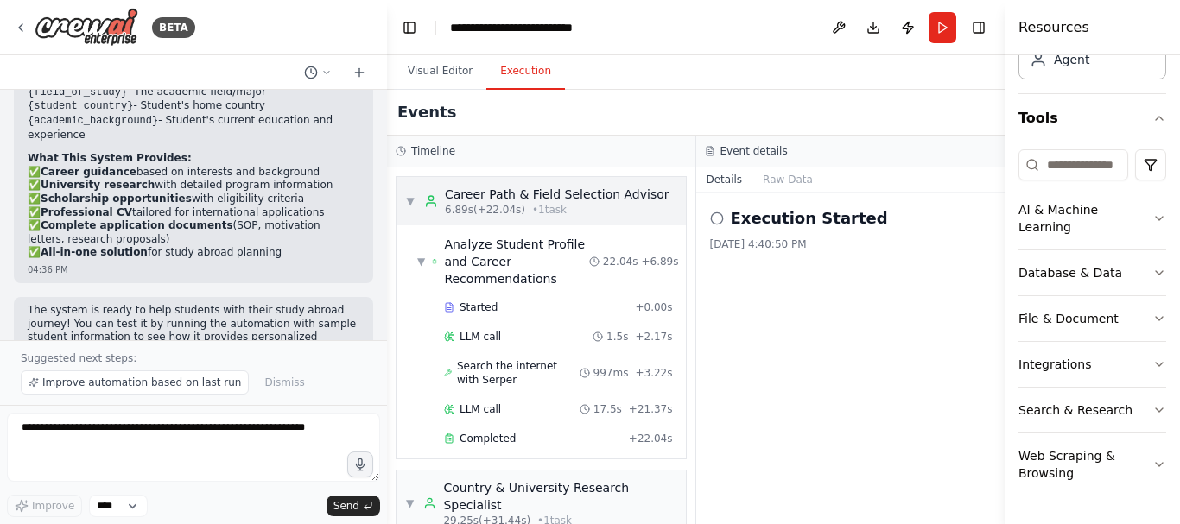
click at [599, 218] on div "▼ Career Path & Field Selection Advisor 6.89s (+22.04s) • 1 task" at bounding box center [540, 201] width 289 height 48
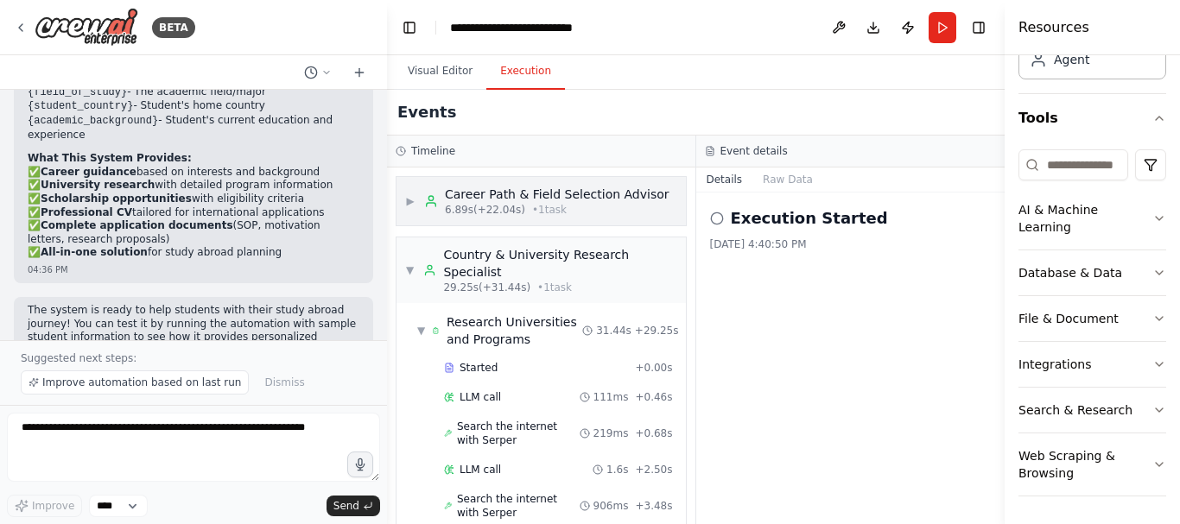
click at [411, 198] on span "▶" at bounding box center [410, 201] width 10 height 14
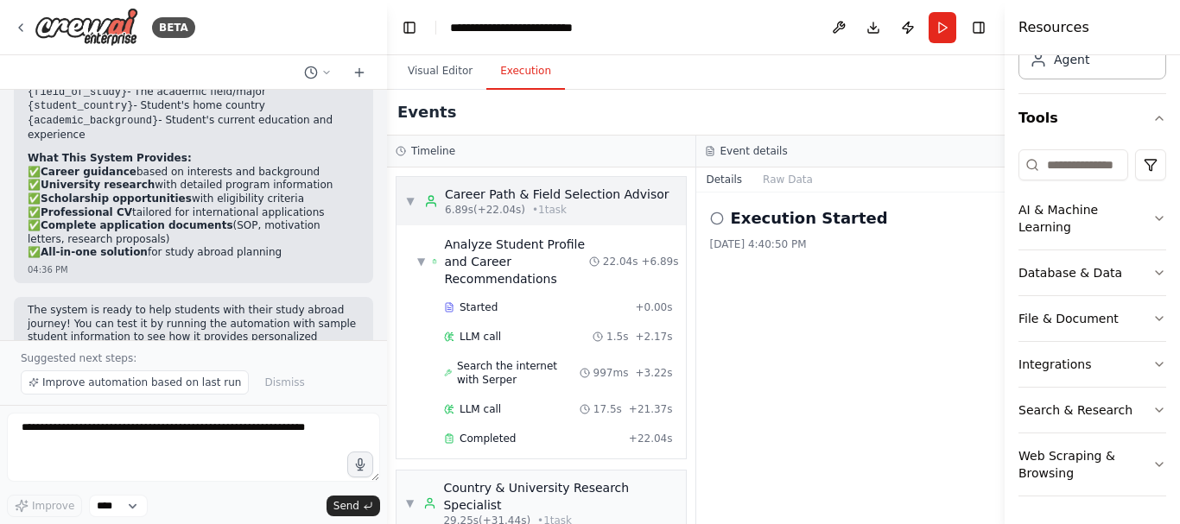
click at [411, 198] on span "▼" at bounding box center [410, 201] width 10 height 14
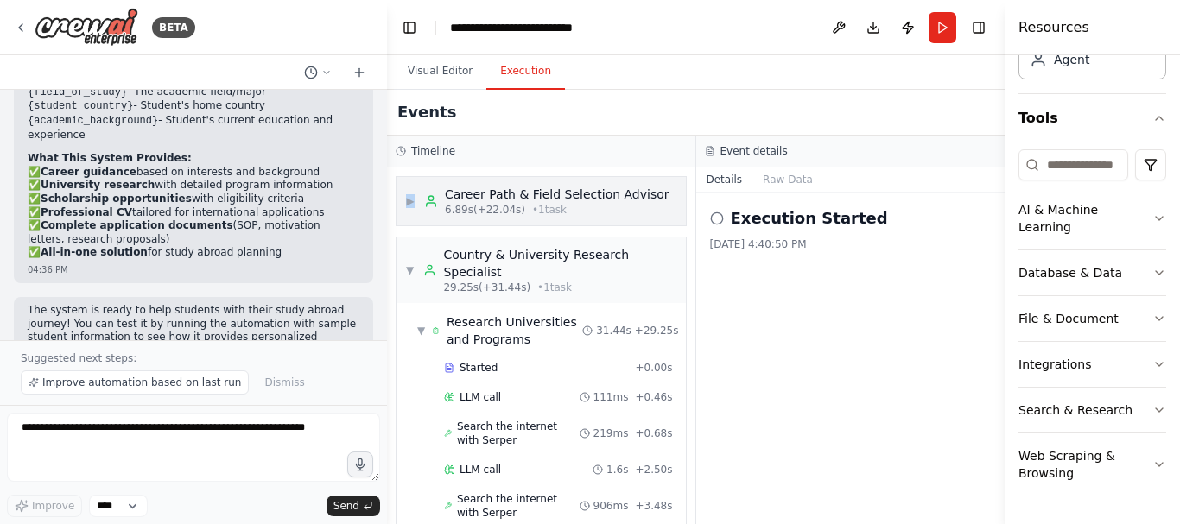
click at [411, 198] on span "▶" at bounding box center [410, 201] width 10 height 14
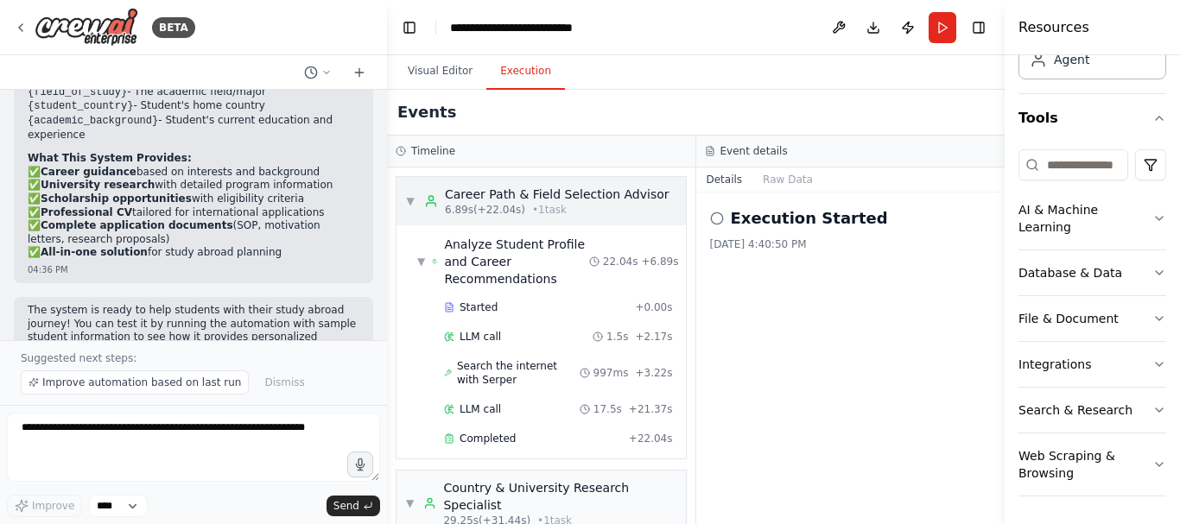
click at [411, 198] on span "▼" at bounding box center [410, 201] width 10 height 14
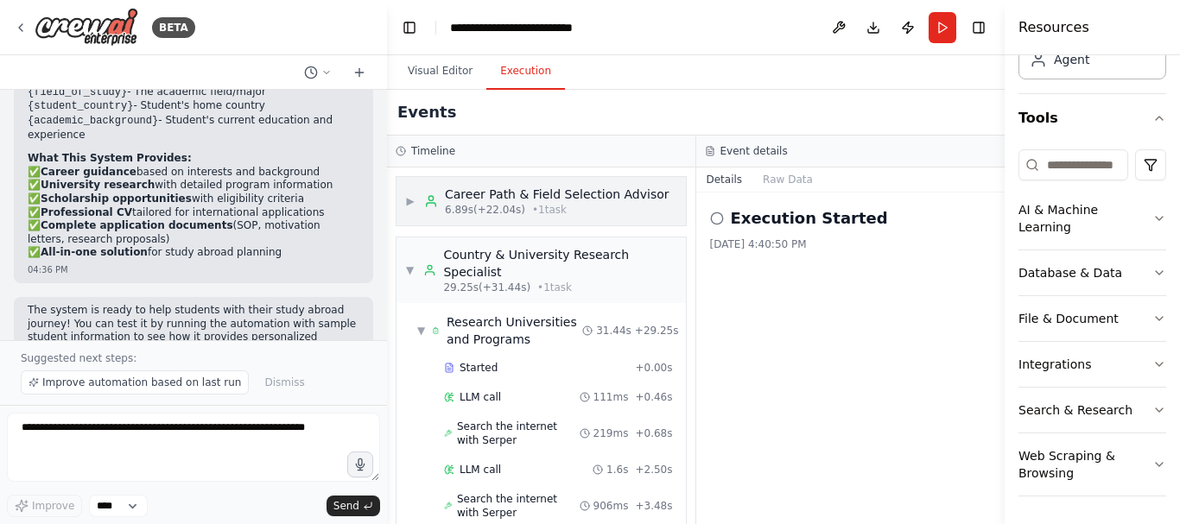
click at [411, 198] on span "▶" at bounding box center [410, 201] width 10 height 14
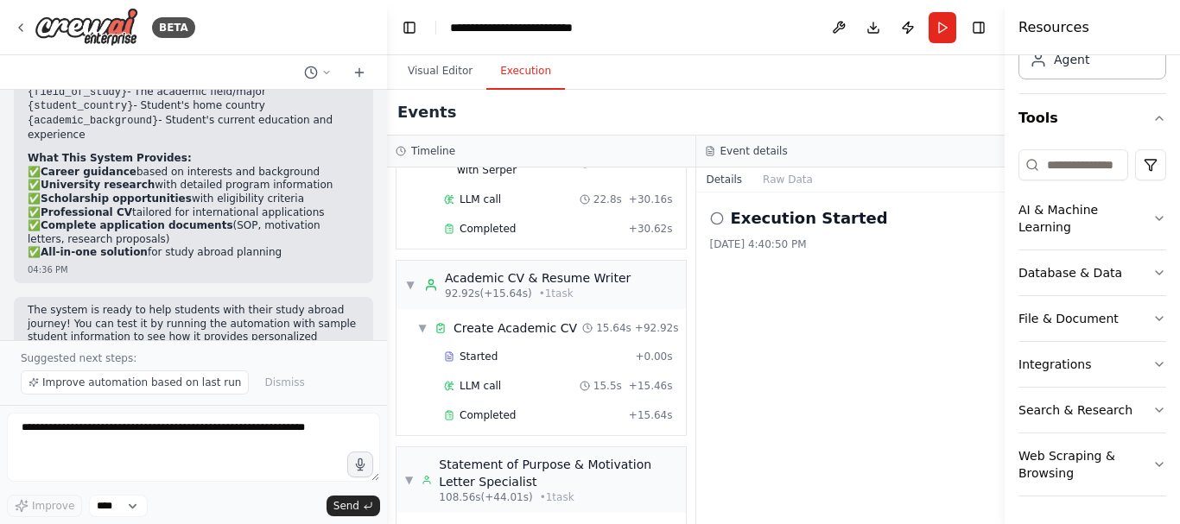
scroll to position [1385, 0]
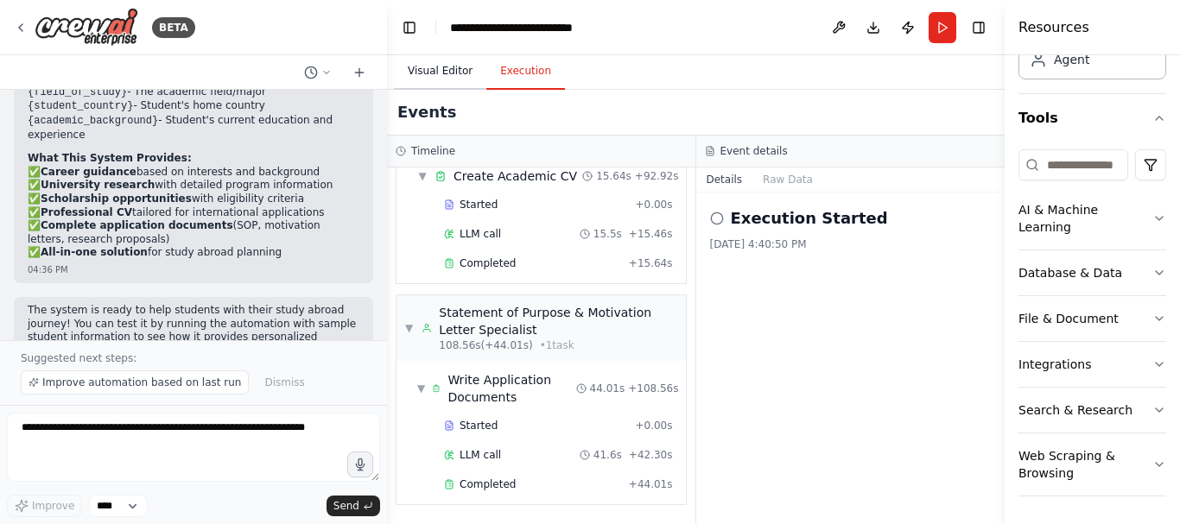
click at [438, 71] on button "Visual Editor" at bounding box center [440, 72] width 92 height 36
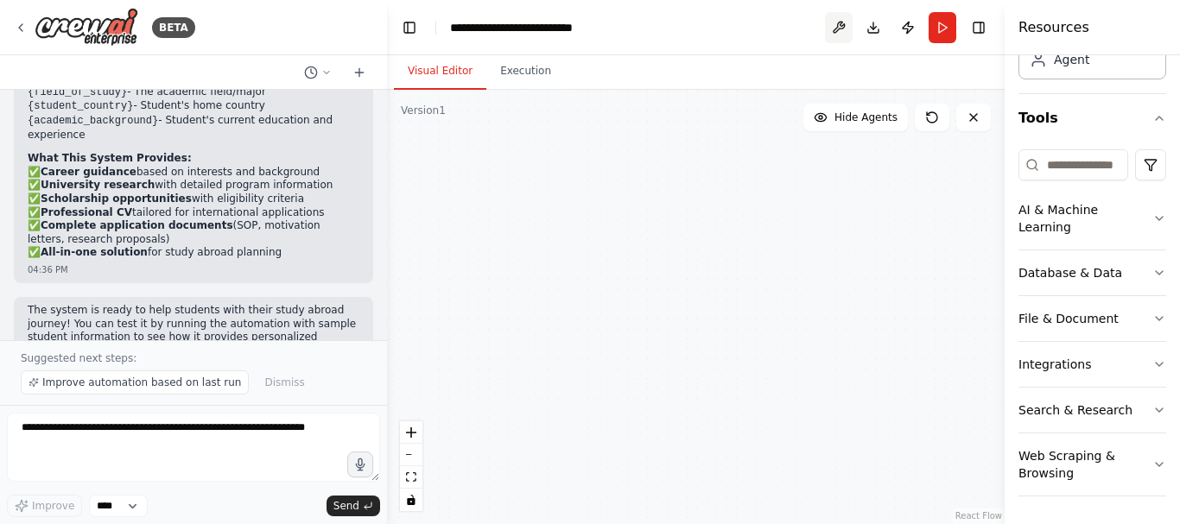
click at [833, 31] on button at bounding box center [839, 27] width 28 height 31
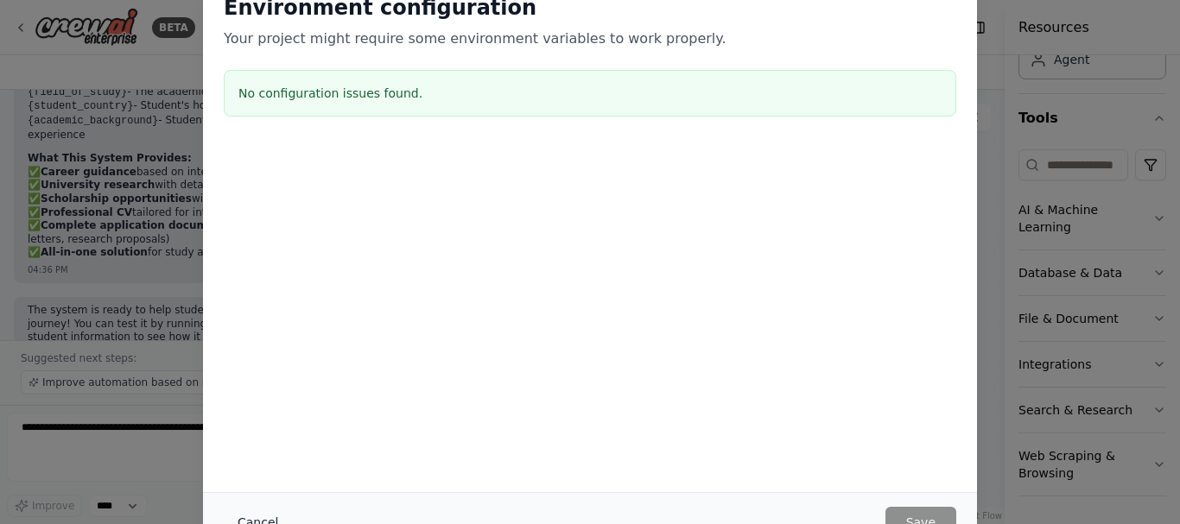
click at [259, 515] on button "Cancel" at bounding box center [258, 522] width 68 height 31
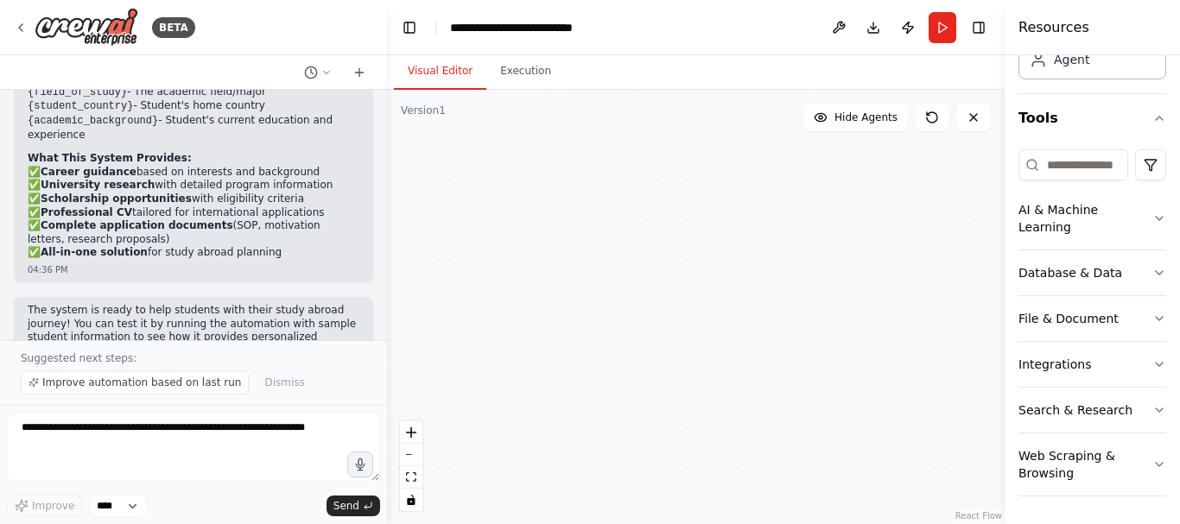
click at [852, 405] on div ".deletable-edge-delete-btn { width: 20px; height: 20px; border: 0px solid #ffff…" at bounding box center [696, 307] width 618 height 434
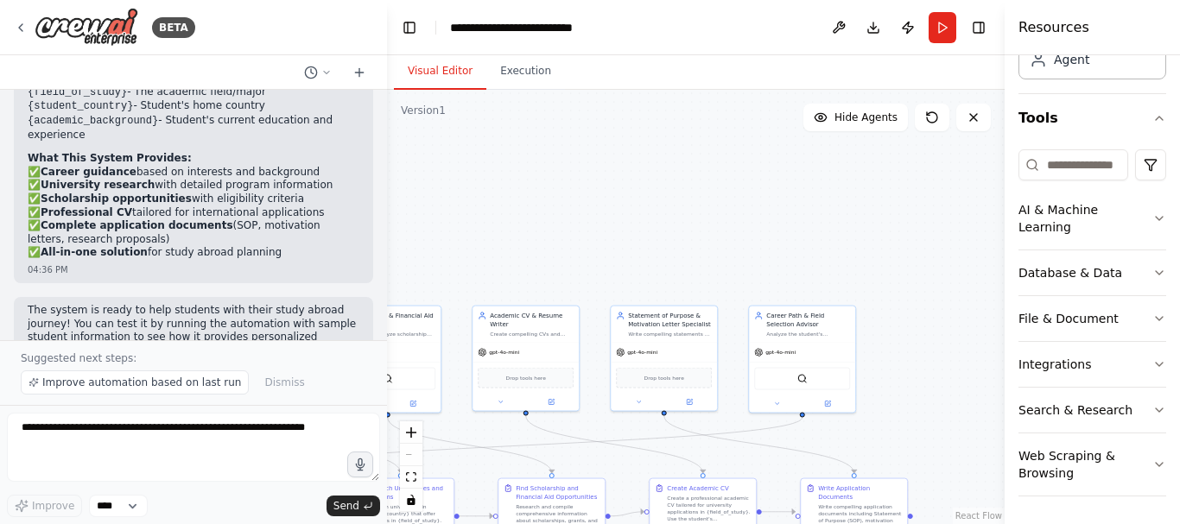
drag, startPoint x: 695, startPoint y: 243, endPoint x: 740, endPoint y: 19, distance: 228.2
click at [740, 19] on main "**********" at bounding box center [696, 262] width 618 height 524
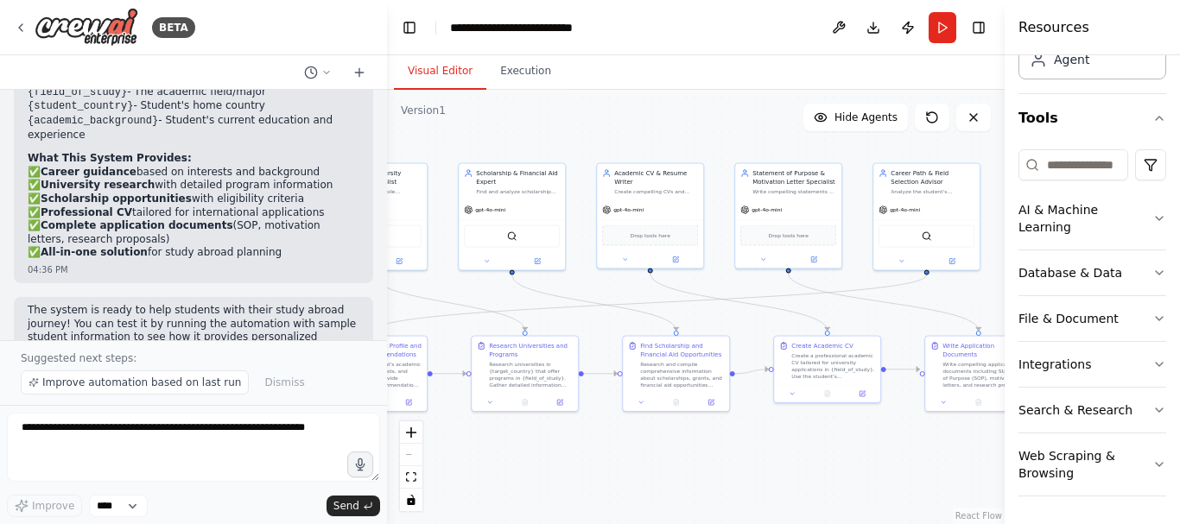
drag, startPoint x: 648, startPoint y: 269, endPoint x: 772, endPoint y: 126, distance: 189.2
click at [772, 126] on div ".deletable-edge-delete-btn { width: 20px; height: 20px; border: 0px solid #ffff…" at bounding box center [696, 307] width 618 height 434
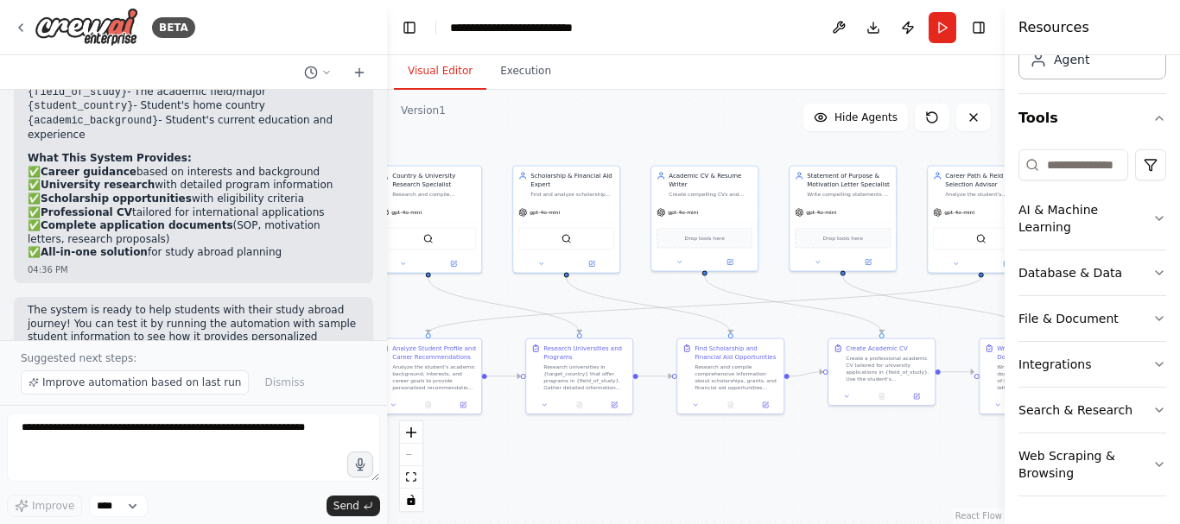
drag, startPoint x: 678, startPoint y: 457, endPoint x: 732, endPoint y: 460, distance: 54.5
click at [732, 460] on div ".deletable-edge-delete-btn { width: 20px; height: 20px; border: 0px solid #ffff…" at bounding box center [696, 307] width 618 height 434
click at [527, 151] on div ".deletable-edge-delete-btn { width: 20px; height: 20px; border: 0px solid #ffff…" at bounding box center [696, 307] width 618 height 434
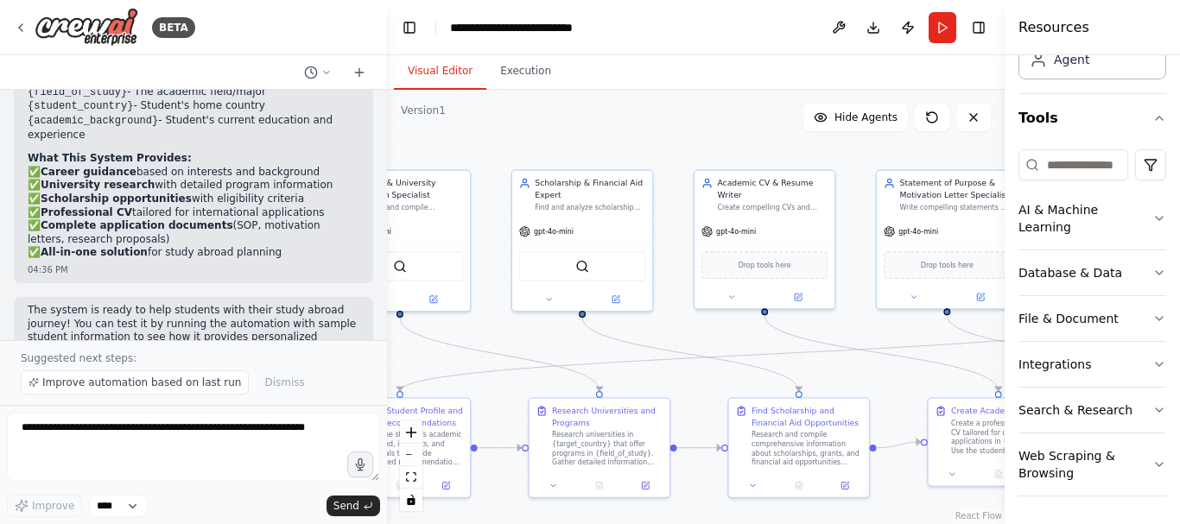
click at [518, 153] on div ".deletable-edge-delete-btn { width: 20px; height: 20px; border: 0px solid #ffff…" at bounding box center [696, 307] width 618 height 434
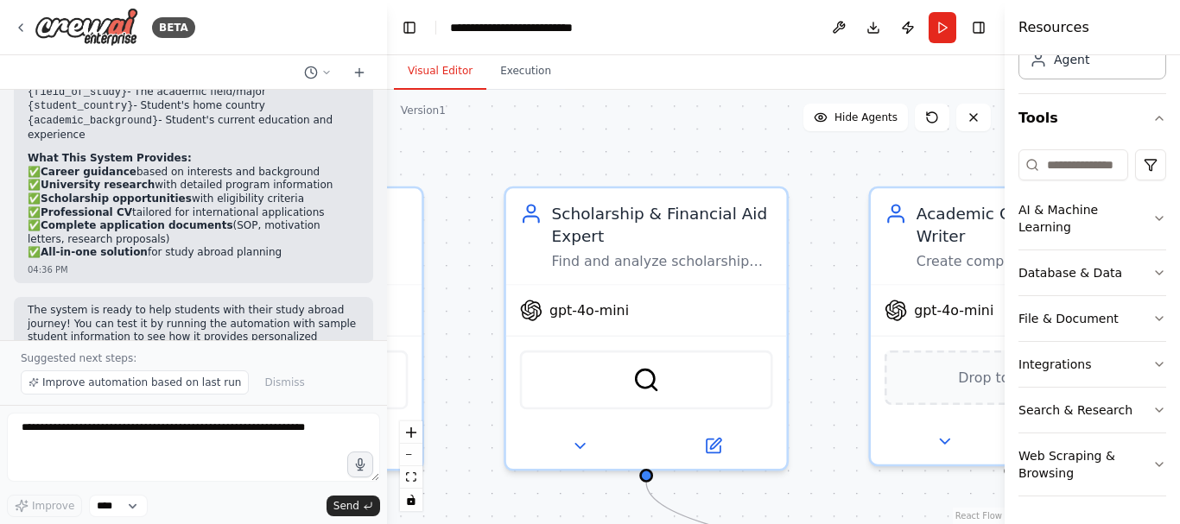
click at [476, 97] on div ".deletable-edge-delete-btn { width: 20px; height: 20px; border: 0px solid #ffff…" at bounding box center [696, 307] width 618 height 434
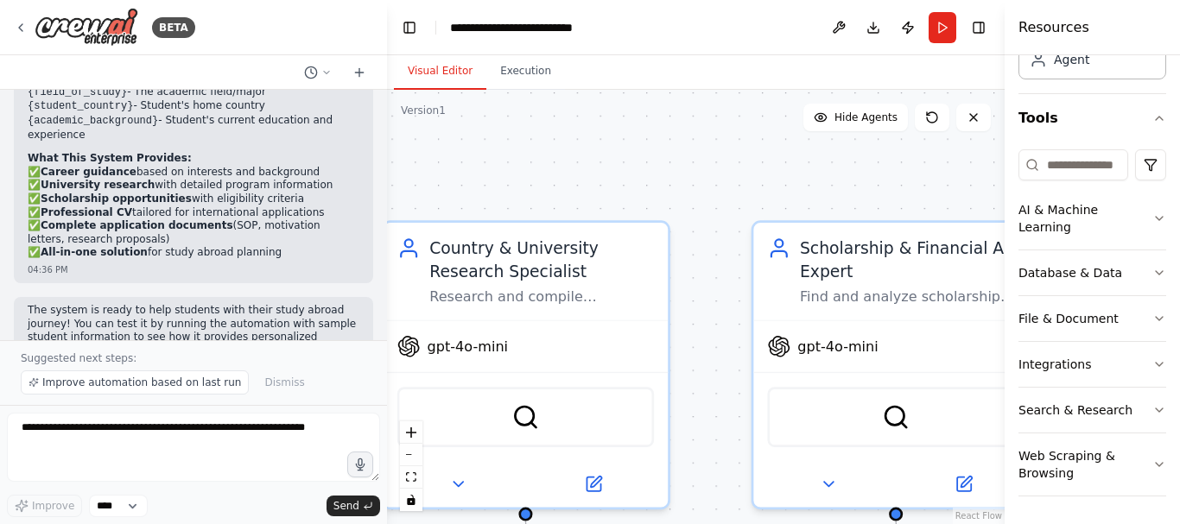
drag, startPoint x: 476, startPoint y: 95, endPoint x: 723, endPoint y: 128, distance: 249.2
click at [723, 128] on div ".deletable-edge-delete-btn { width: 20px; height: 20px; border: 0px solid #ffff…" at bounding box center [696, 307] width 618 height 434
click at [723, 130] on div ".deletable-edge-delete-btn { width: 20px; height: 20px; border: 0px solid #ffff…" at bounding box center [696, 307] width 618 height 434
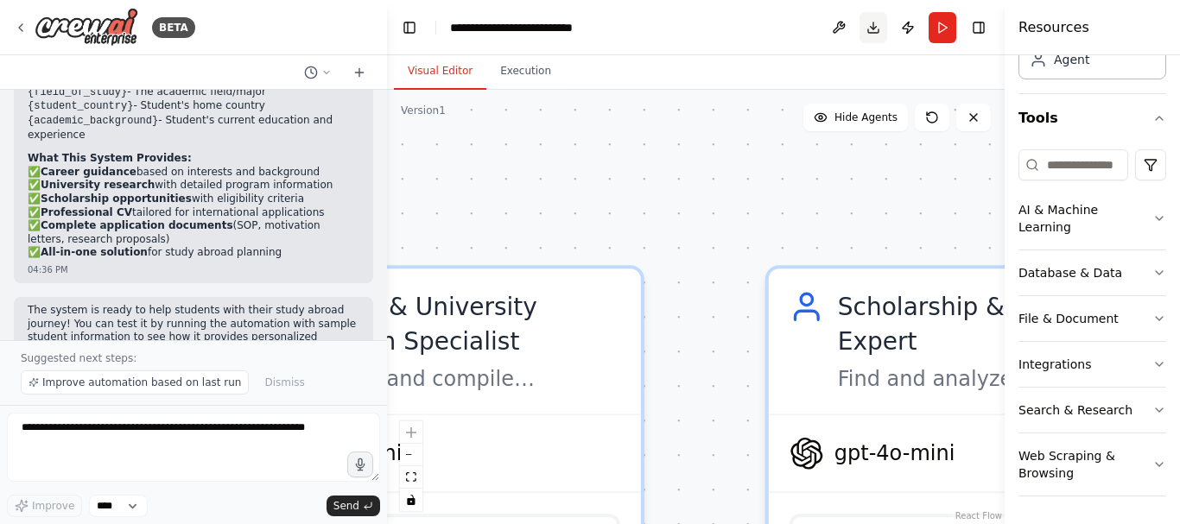
click at [868, 29] on button "Download" at bounding box center [873, 27] width 28 height 31
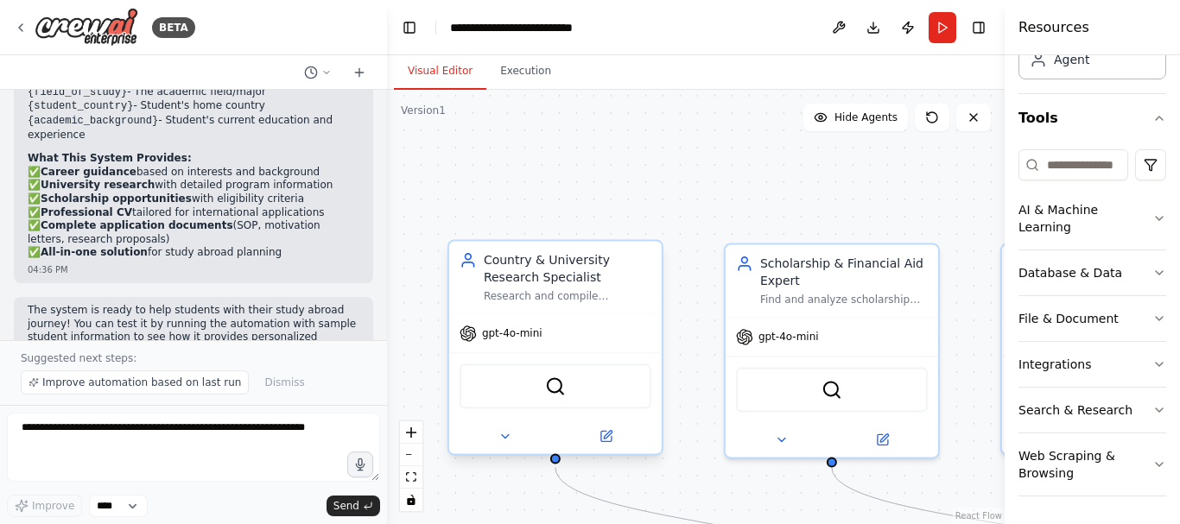
click at [502, 339] on span "gpt-4o-mini" at bounding box center [512, 334] width 60 height 14
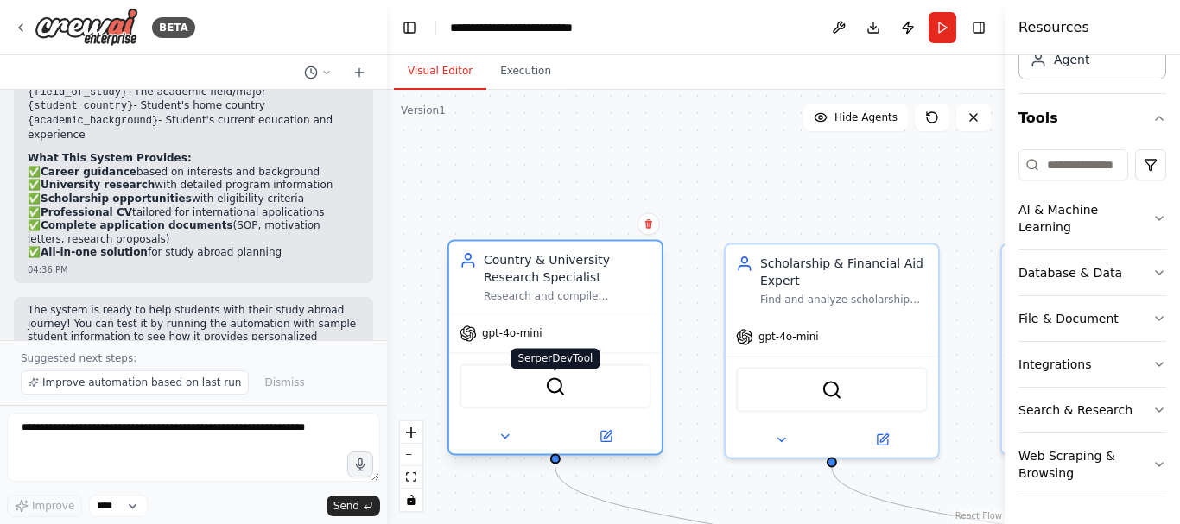
click at [556, 389] on img at bounding box center [555, 386] width 21 height 21
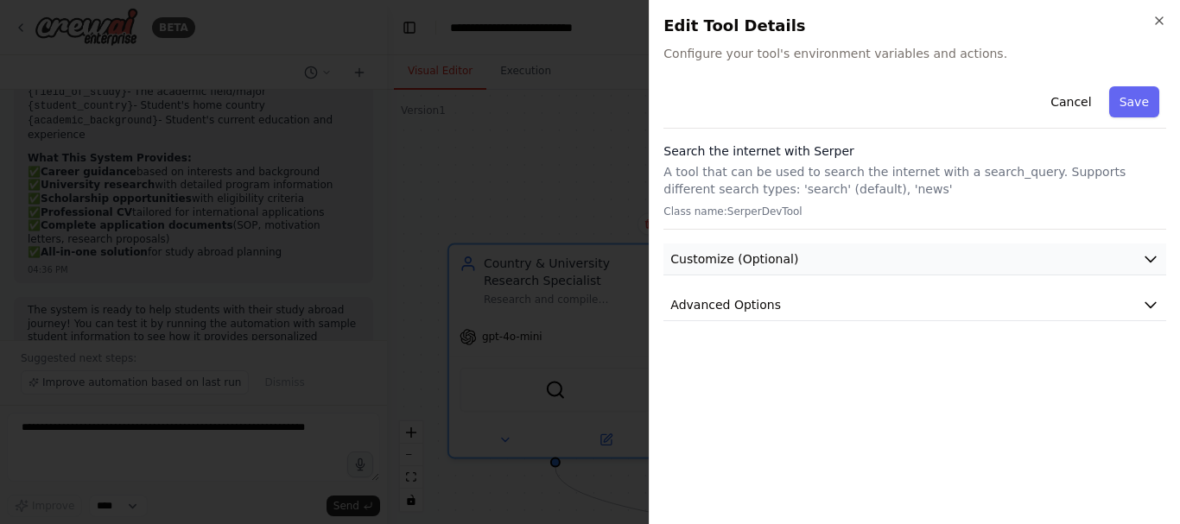
click at [1077, 250] on button "Customize (Optional)" at bounding box center [914, 260] width 503 height 32
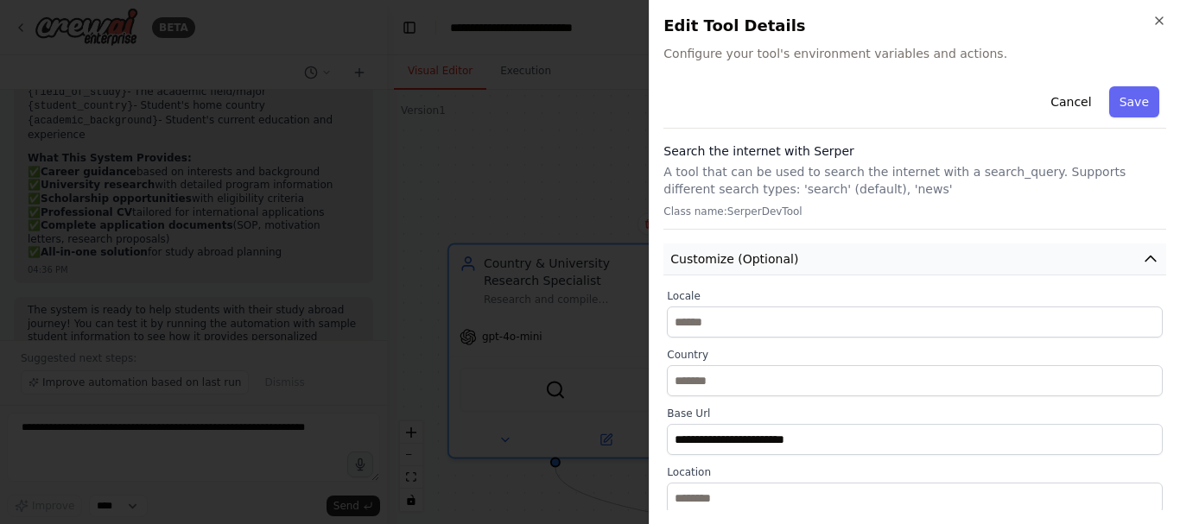
click at [1077, 250] on button "Customize (Optional)" at bounding box center [914, 260] width 503 height 32
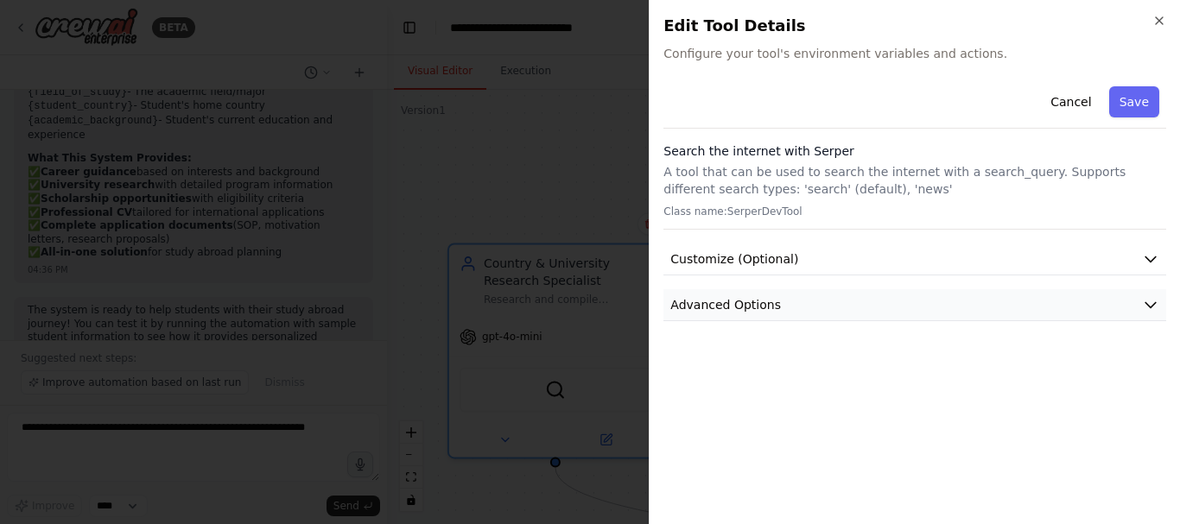
click at [843, 293] on button "Advanced Options" at bounding box center [914, 305] width 503 height 32
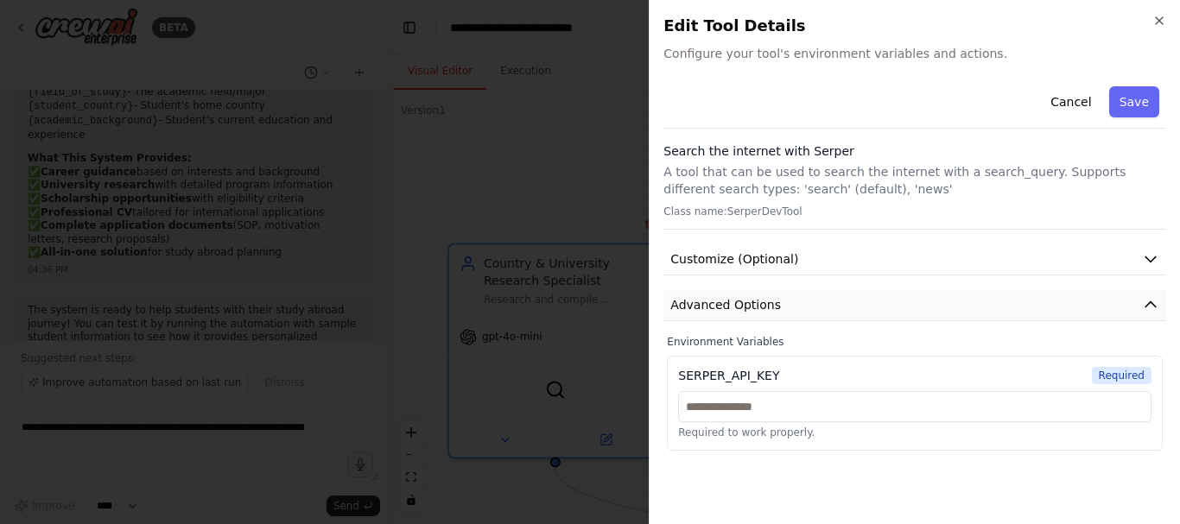
click at [843, 293] on button "Advanced Options" at bounding box center [914, 305] width 503 height 32
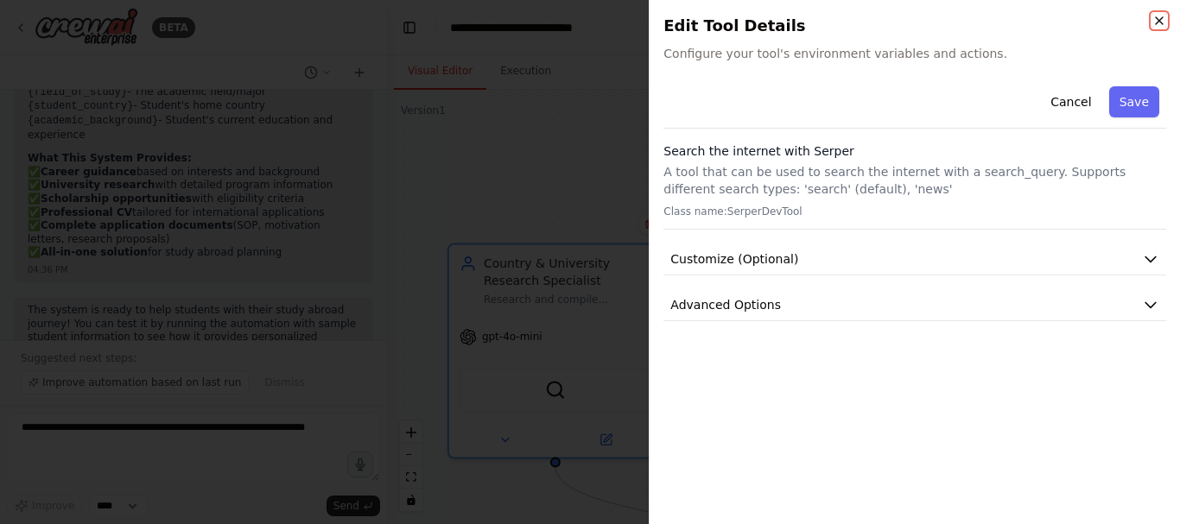
click at [1158, 16] on icon "button" at bounding box center [1159, 21] width 14 height 14
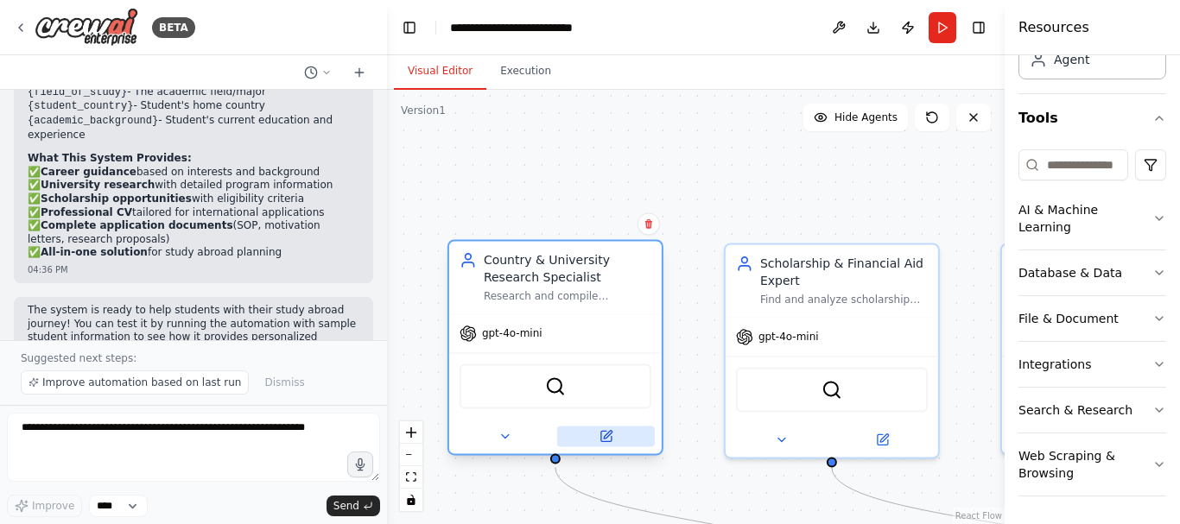
click at [606, 434] on icon at bounding box center [608, 435] width 8 height 8
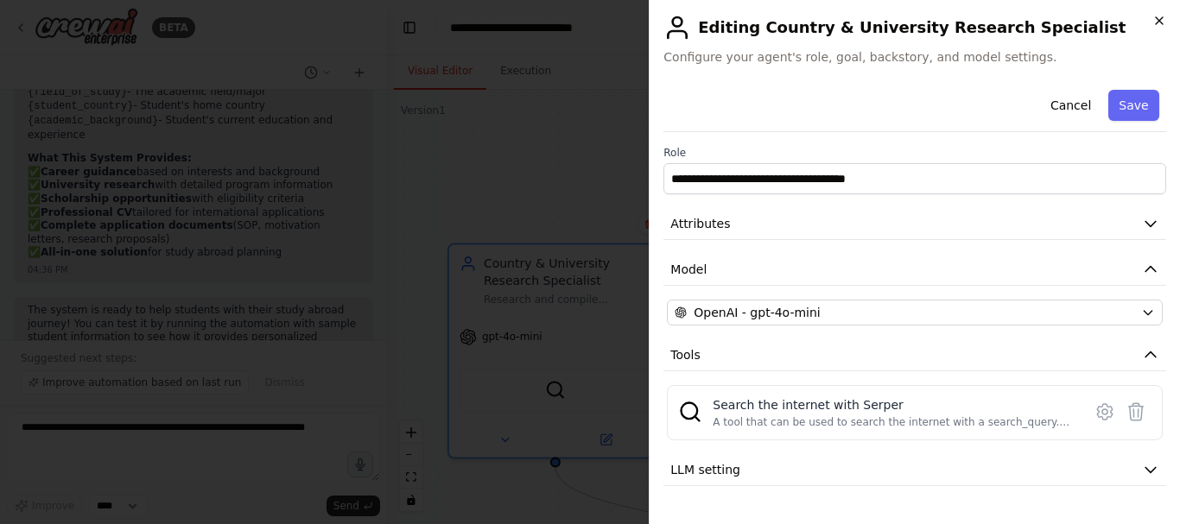
click at [1165, 16] on icon "button" at bounding box center [1159, 21] width 14 height 14
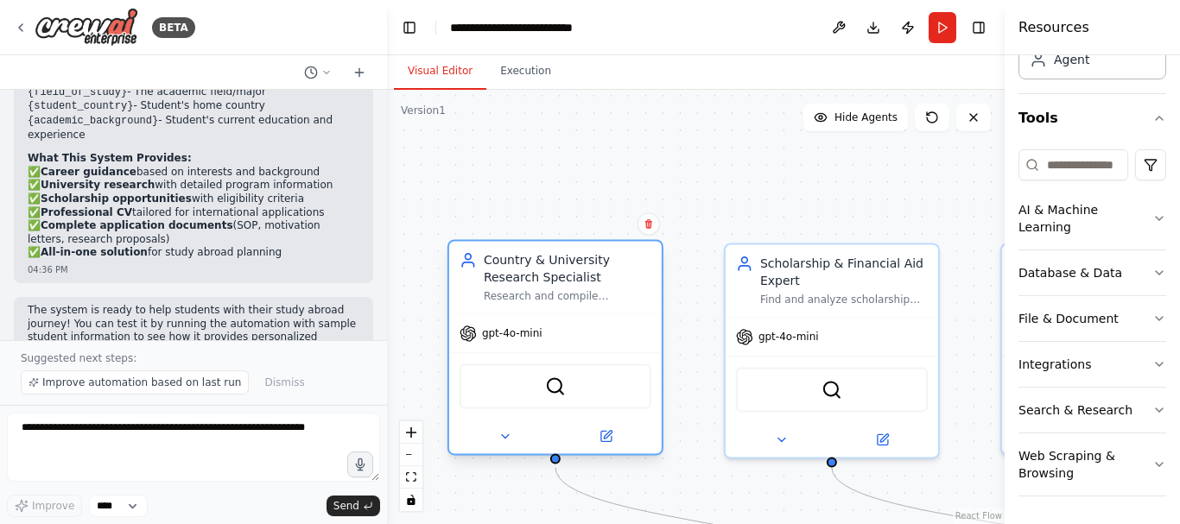
click at [545, 406] on div "SerperDevTool" at bounding box center [556, 386] width 192 height 45
click at [555, 390] on img at bounding box center [555, 386] width 21 height 21
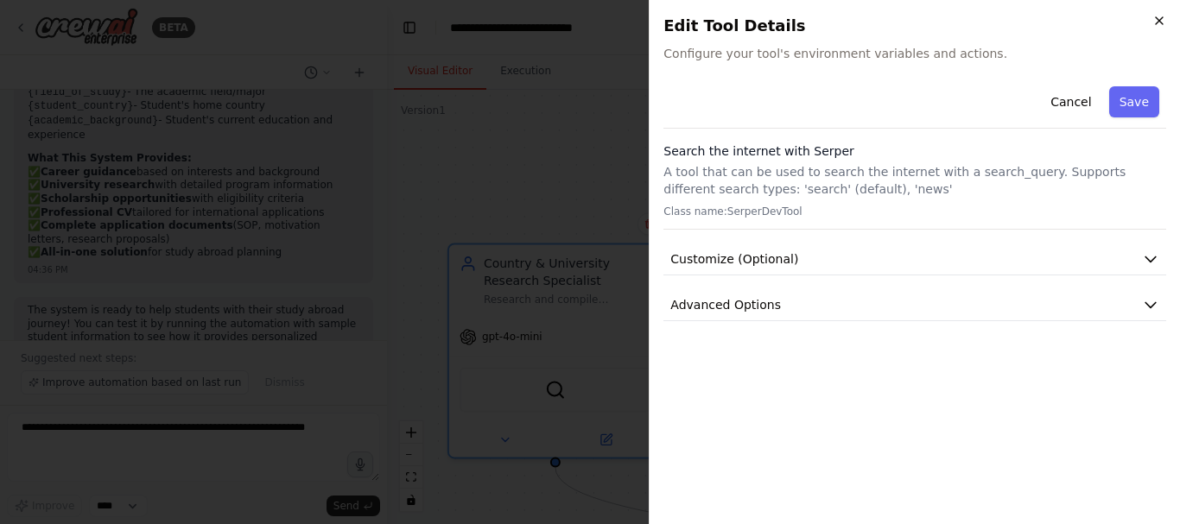
click at [1162, 16] on icon "button" at bounding box center [1159, 21] width 14 height 14
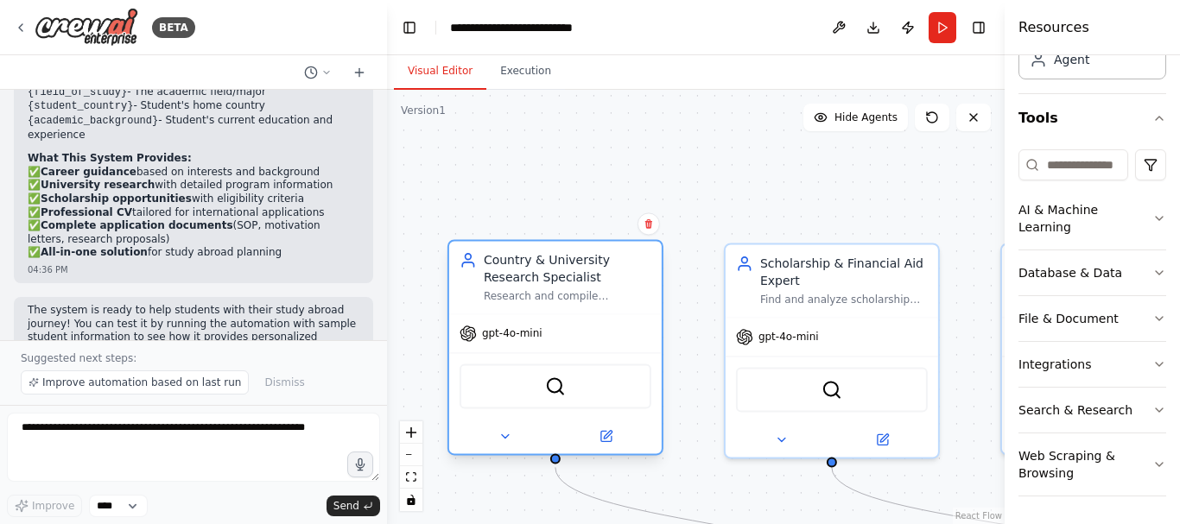
click at [500, 447] on div at bounding box center [555, 436] width 212 height 35
click at [501, 442] on icon at bounding box center [505, 436] width 14 height 14
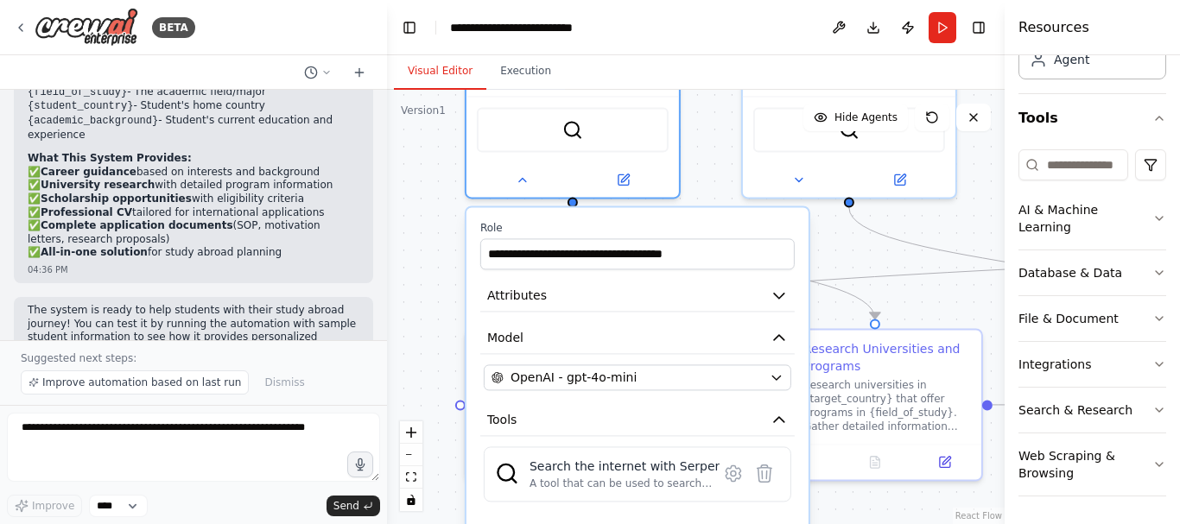
drag, startPoint x: 693, startPoint y: 400, endPoint x: 709, endPoint y: 140, distance: 260.5
click at [709, 140] on div ".deletable-edge-delete-btn { width: 20px; height: 20px; border: 0px solid #ffff…" at bounding box center [696, 307] width 618 height 434
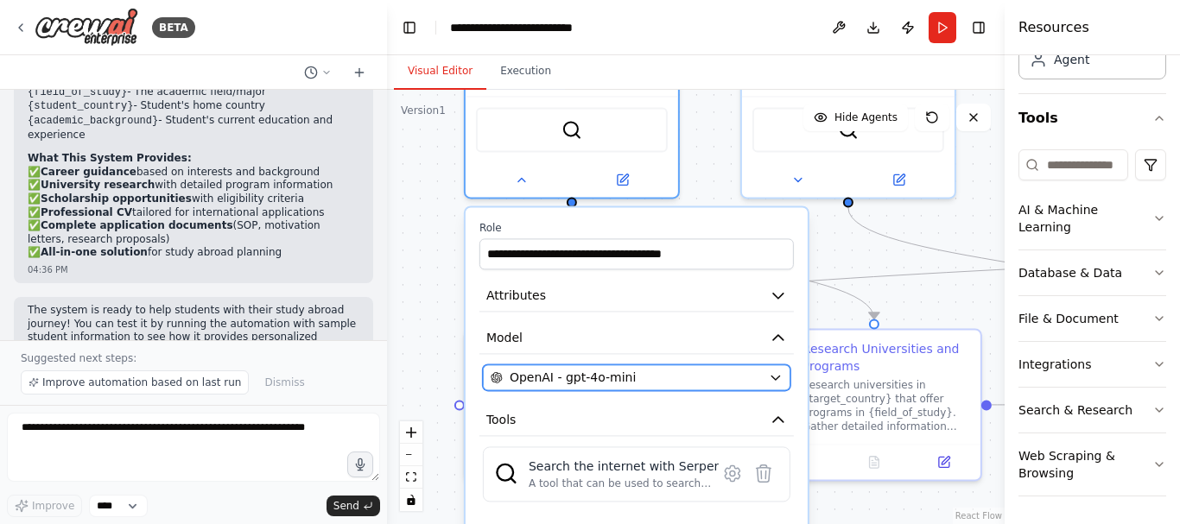
click at [779, 372] on icon "button" at bounding box center [776, 378] width 14 height 14
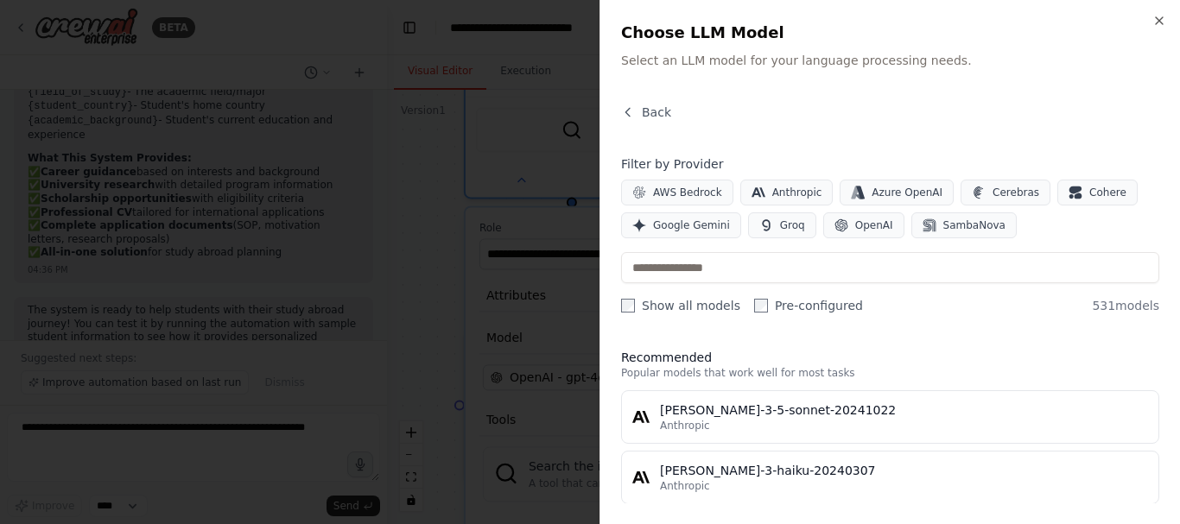
scroll to position [147, 0]
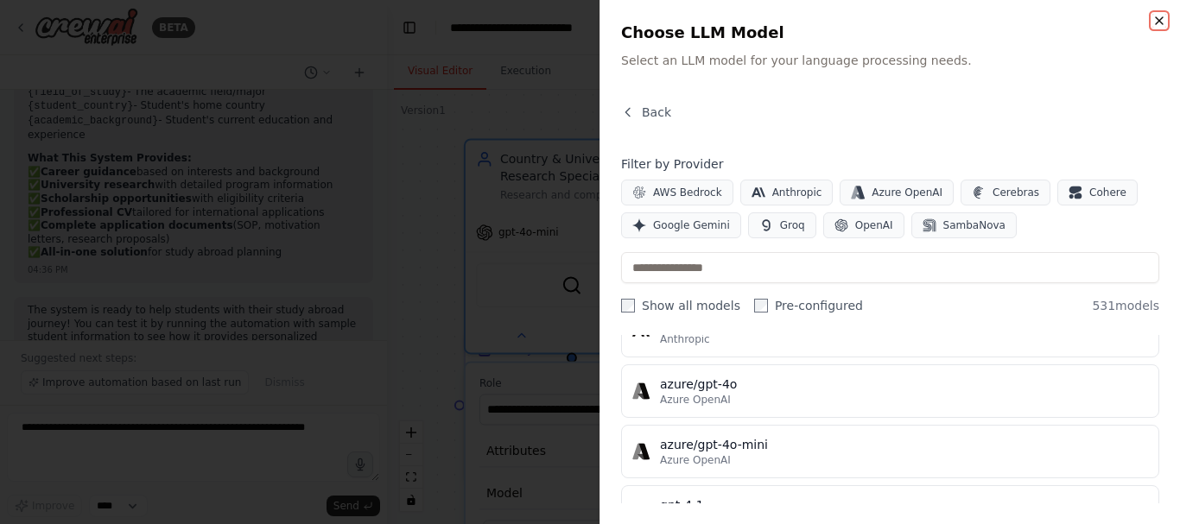
click at [1161, 16] on icon "button" at bounding box center [1159, 21] width 14 height 14
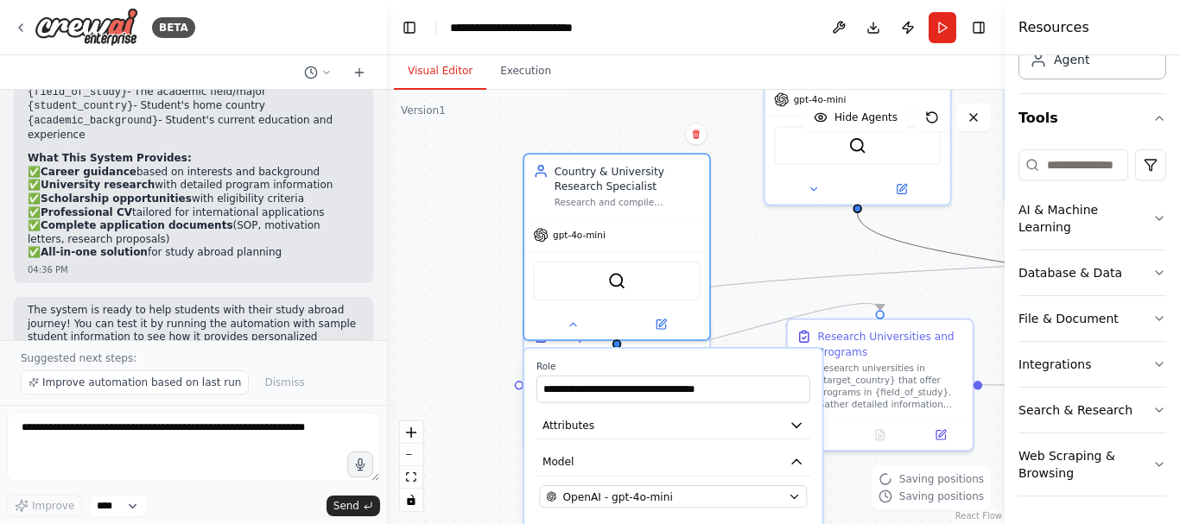
click at [922, 249] on icon "Edge from a6dd6c7d-81c6-406b-bead-6d941436fbd3 to b8a0f054-8507-4e09-bcef-6502a…" at bounding box center [1001, 261] width 286 height 97
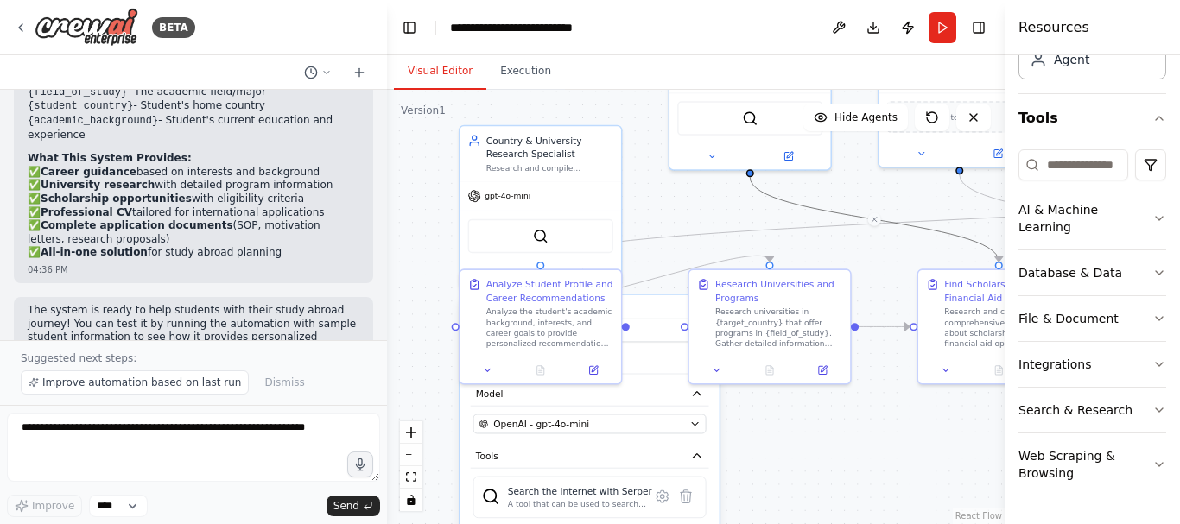
drag, startPoint x: 840, startPoint y: 259, endPoint x: 728, endPoint y: 212, distance: 121.6
click at [728, 212] on div ".deletable-edge-delete-btn { width: 20px; height: 20px; border: 0px solid #ffff…" at bounding box center [696, 307] width 618 height 434
click at [486, 379] on div at bounding box center [540, 367] width 161 height 27
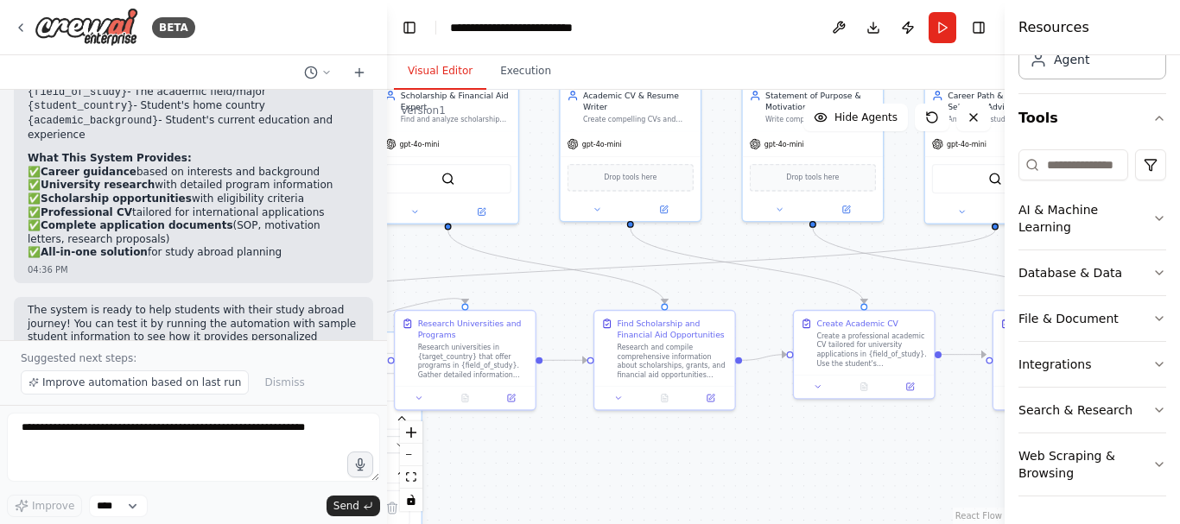
drag, startPoint x: 851, startPoint y: 472, endPoint x: 536, endPoint y: 487, distance: 315.6
click at [536, 487] on div ".deletable-edge-delete-btn { width: 20px; height: 20px; border: 0px solid #ffff…" at bounding box center [696, 307] width 618 height 434
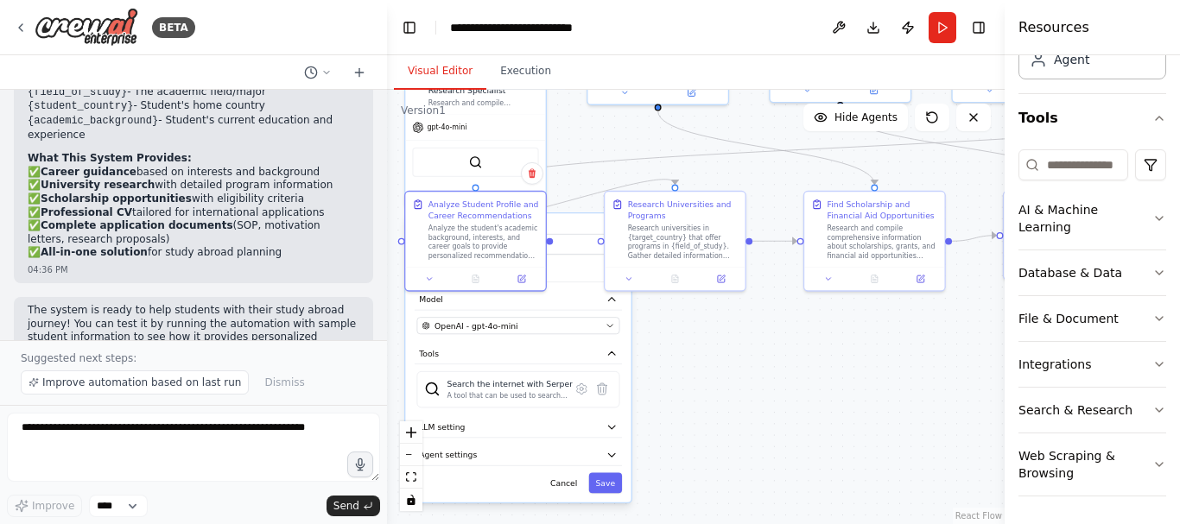
drag, startPoint x: 763, startPoint y: 479, endPoint x: 973, endPoint y: 360, distance: 241.4
click at [973, 360] on div ".deletable-edge-delete-btn { width: 20px; height: 20px; border: 0px solid #ffff…" at bounding box center [696, 307] width 618 height 434
click at [606, 484] on button "Save" at bounding box center [606, 482] width 34 height 21
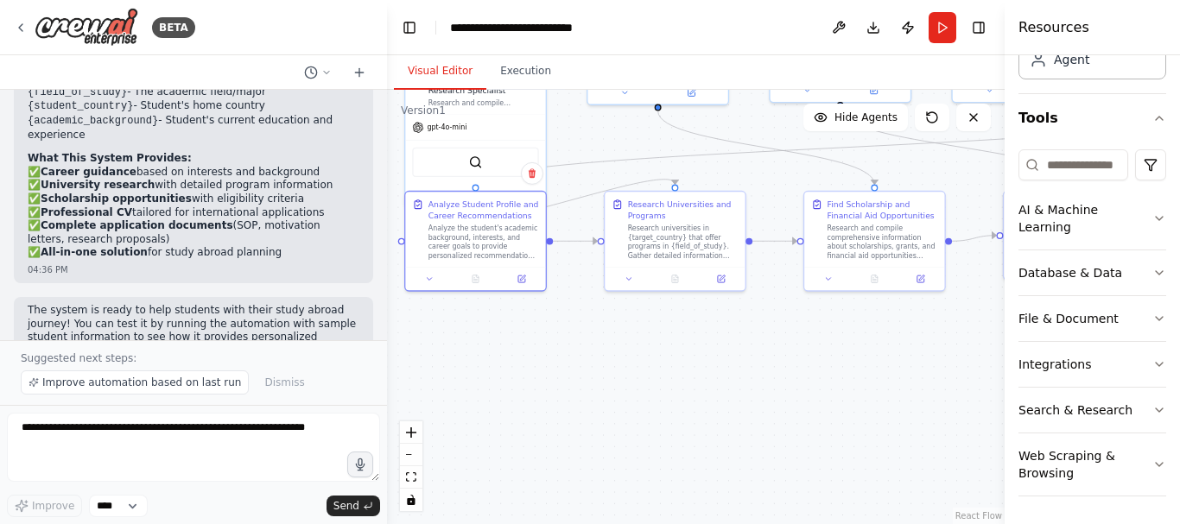
click at [673, 428] on div ".deletable-edge-delete-btn { width: 20px; height: 20px; border: 0px solid #ffff…" at bounding box center [696, 307] width 618 height 434
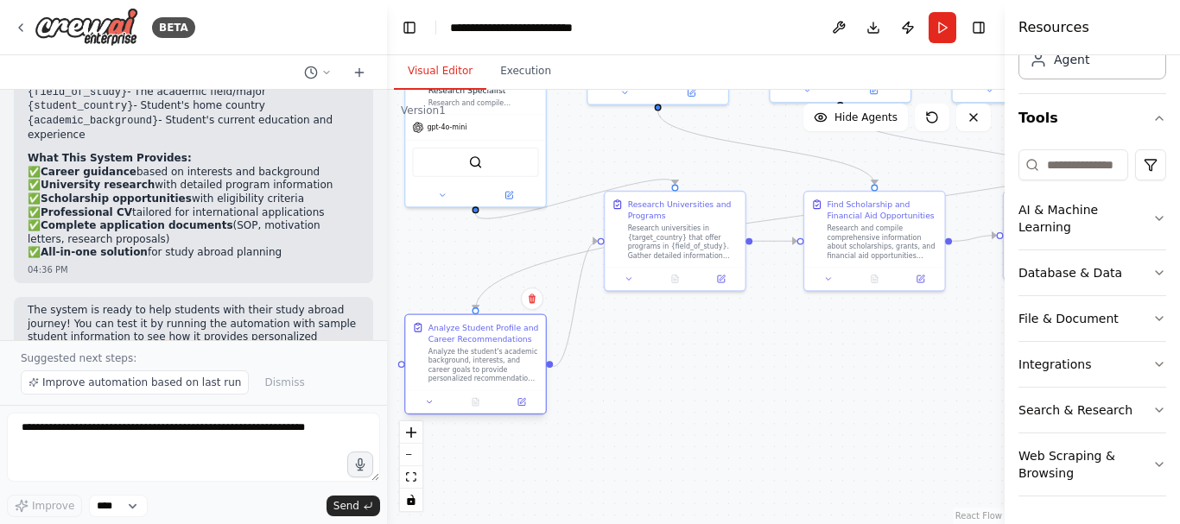
drag, startPoint x: 508, startPoint y: 254, endPoint x: 504, endPoint y: 376, distance: 121.9
click at [504, 376] on div "Analyze the student's academic background, interests, and career goals to provi…" at bounding box center [483, 365] width 111 height 36
click at [654, 406] on div ".deletable-edge-delete-btn { width: 20px; height: 20px; border: 0px solid #ffff…" at bounding box center [696, 307] width 618 height 434
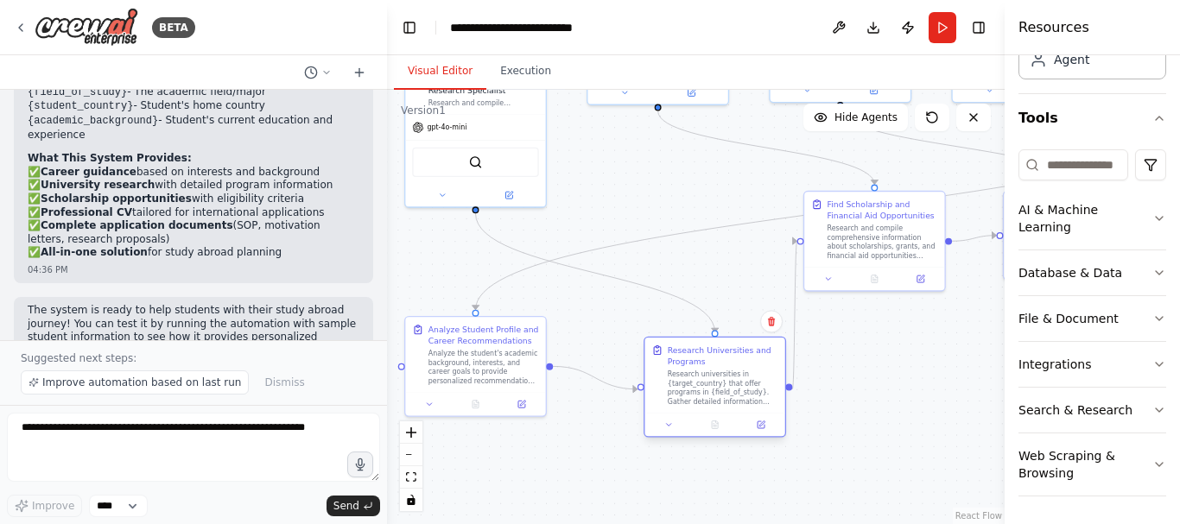
drag, startPoint x: 668, startPoint y: 249, endPoint x: 703, endPoint y: 392, distance: 147.7
click at [703, 392] on div "Research universities in {target_country} that offer programs in {field_of_stud…" at bounding box center [723, 388] width 111 height 36
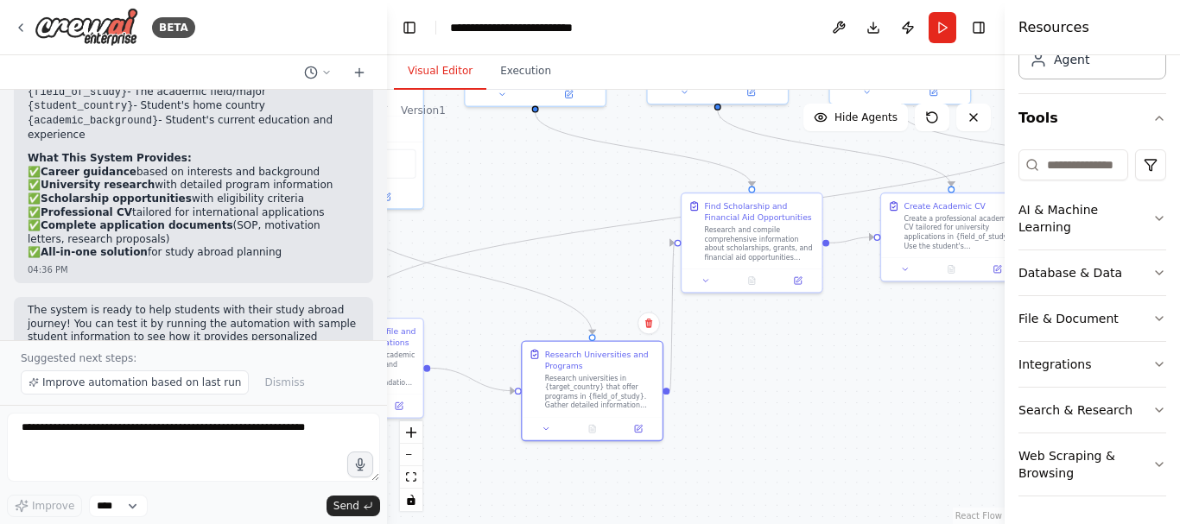
drag, startPoint x: 849, startPoint y: 388, endPoint x: 726, endPoint y: 390, distance: 122.7
click at [726, 390] on div ".deletable-edge-delete-btn { width: 20px; height: 20px; border: 0px solid #ffff…" at bounding box center [696, 307] width 618 height 434
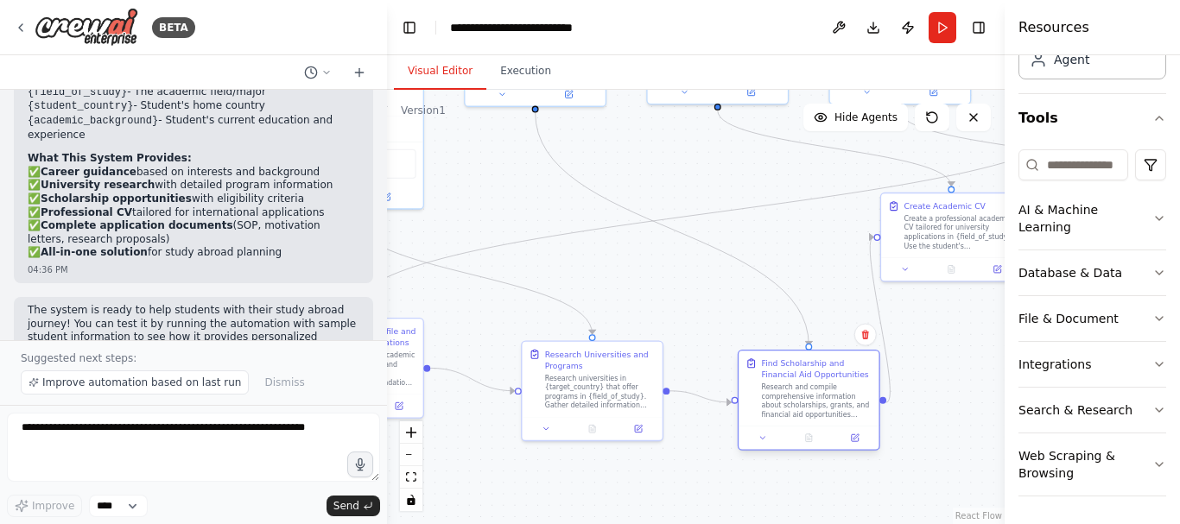
drag, startPoint x: 732, startPoint y: 251, endPoint x: 796, endPoint y: 411, distance: 172.1
click at [796, 411] on div "Research and compile comprehensive information about scholarships, grants, and …" at bounding box center [817, 401] width 111 height 36
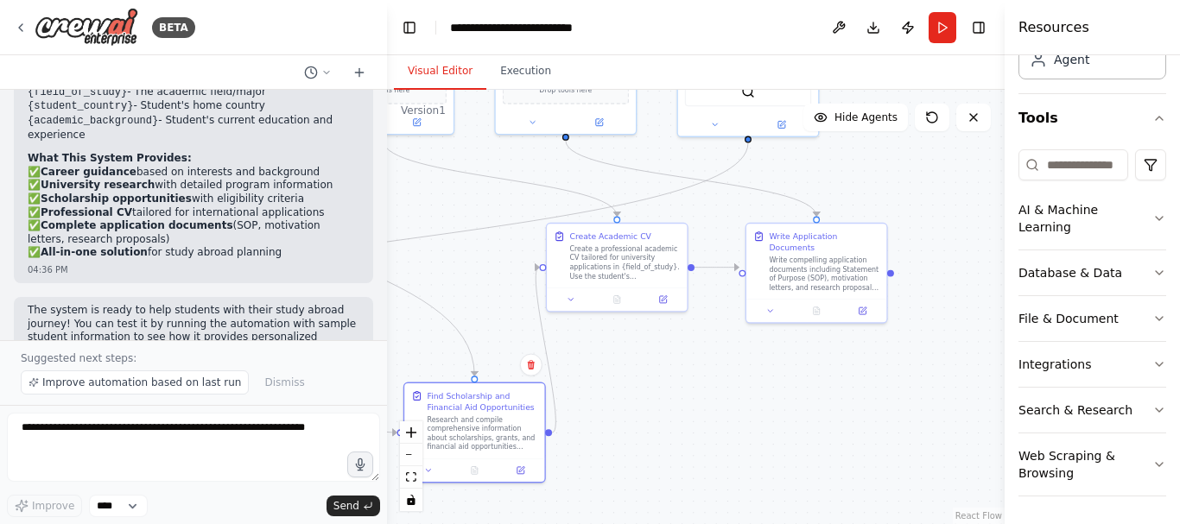
drag, startPoint x: 925, startPoint y: 403, endPoint x: 590, endPoint y: 432, distance: 336.4
click at [590, 432] on div ".deletable-edge-delete-btn { width: 20px; height: 20px; border: 0px solid #ffff…" at bounding box center [696, 307] width 618 height 434
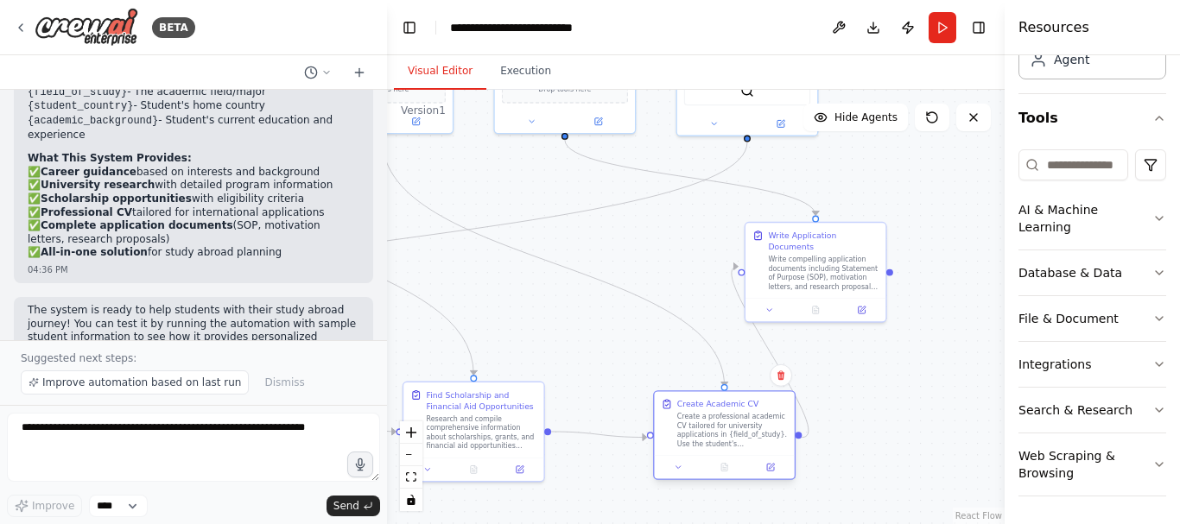
drag, startPoint x: 628, startPoint y: 260, endPoint x: 739, endPoint y: 430, distance: 202.9
click at [739, 430] on div "Create a professional academic CV tailored for university applications in {fiel…" at bounding box center [732, 430] width 111 height 36
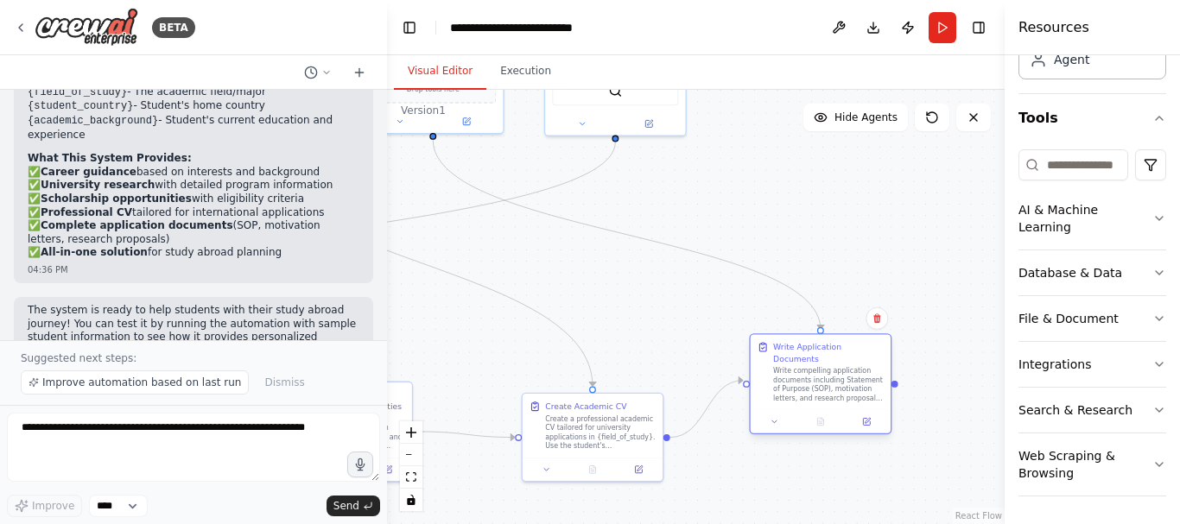
drag, startPoint x: 821, startPoint y: 256, endPoint x: 826, endPoint y: 376, distance: 120.2
click at [826, 376] on div "Write compelling application documents including Statement of Purpose (SOP), mo…" at bounding box center [828, 384] width 111 height 36
click at [965, 361] on div ".deletable-edge-delete-btn { width: 20px; height: 20px; border: 0px solid #ffff…" at bounding box center [696, 307] width 618 height 434
click at [517, 78] on button "Execution" at bounding box center [525, 72] width 79 height 36
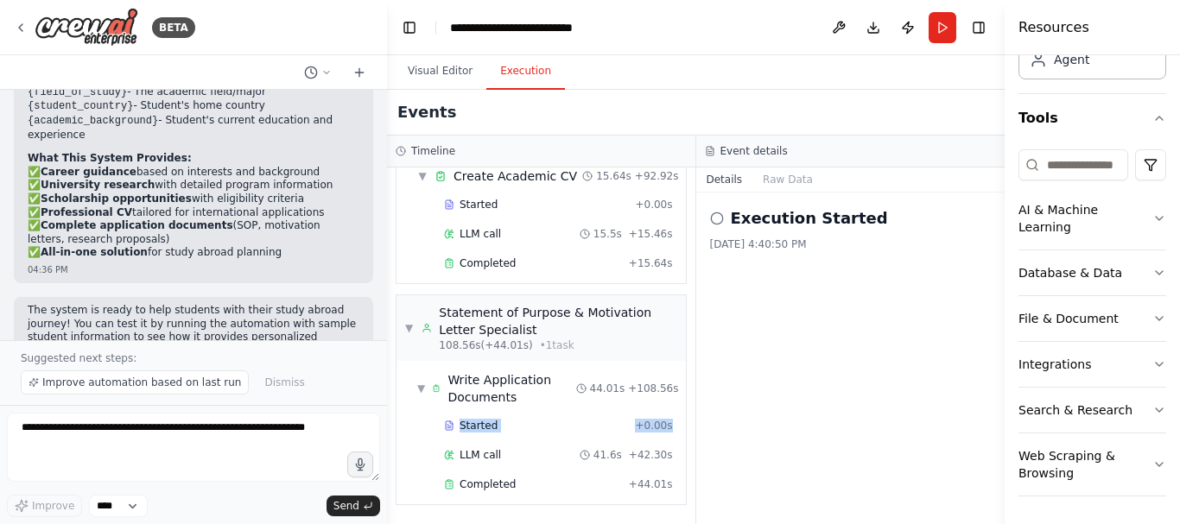
drag, startPoint x: 675, startPoint y: 431, endPoint x: 683, endPoint y: 412, distance: 20.9
click at [683, 412] on div "▼ Career Path & Field Selection Advisor 6.89s (+22.04s) • 1 task ▼ Analyze Stud…" at bounding box center [541, 346] width 308 height 357
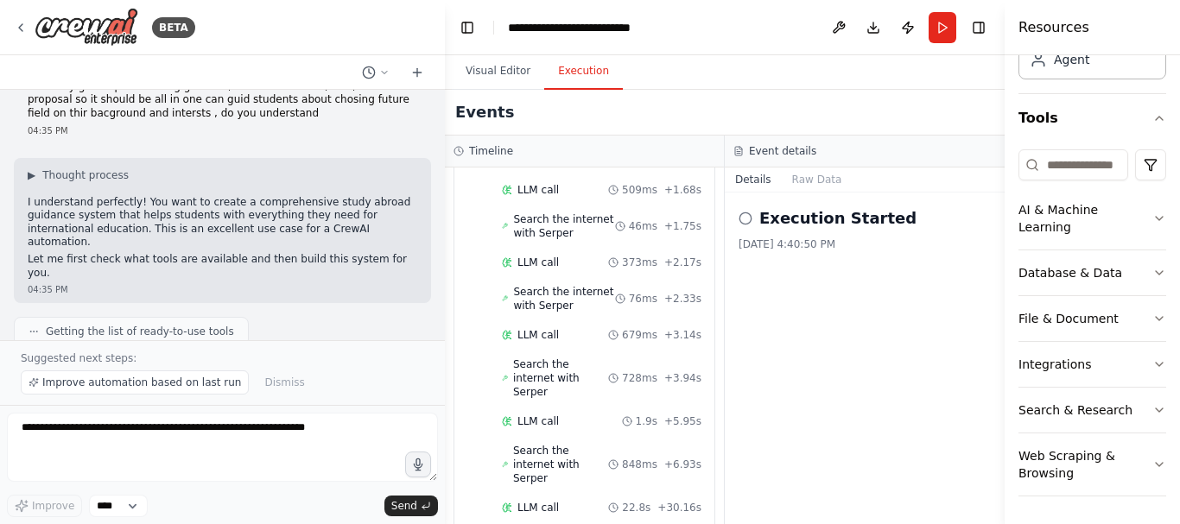
scroll to position [1232, 0]
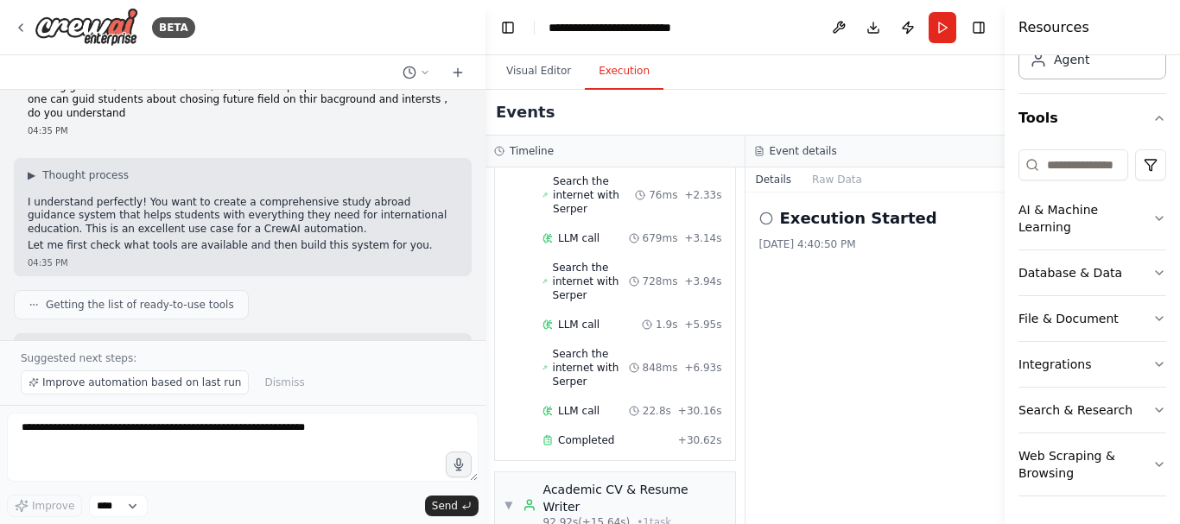
drag, startPoint x: 386, startPoint y: 117, endPoint x: 485, endPoint y: 141, distance: 102.0
click at [485, 141] on div "BETA i wanna create a system like for career so students who wanna go abrad for…" at bounding box center [590, 262] width 1180 height 524
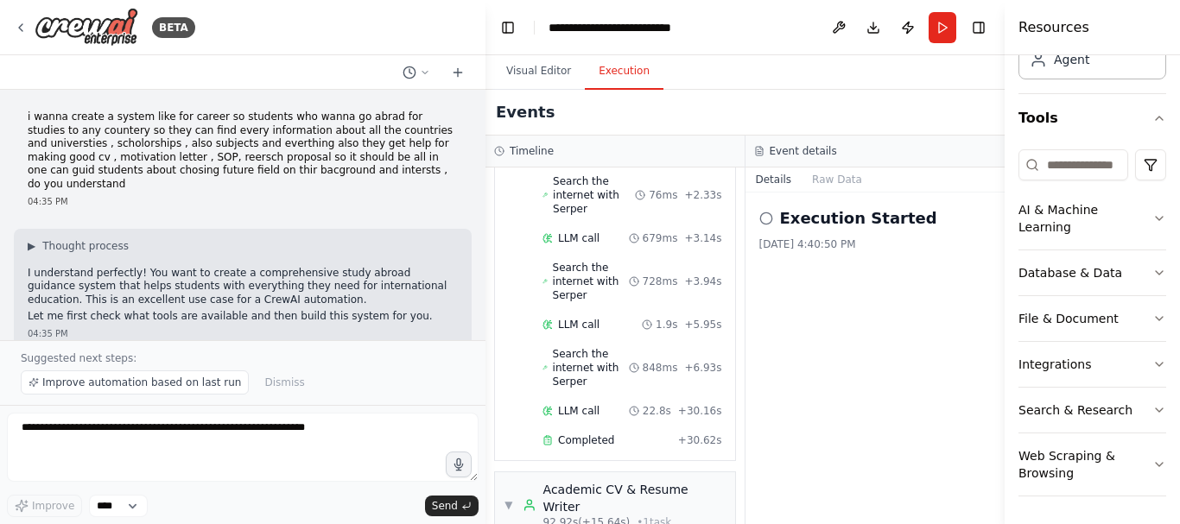
click at [459, 128] on div "i wanna create a system like for career so students who wanna go abrad for stud…" at bounding box center [242, 215] width 485 height 250
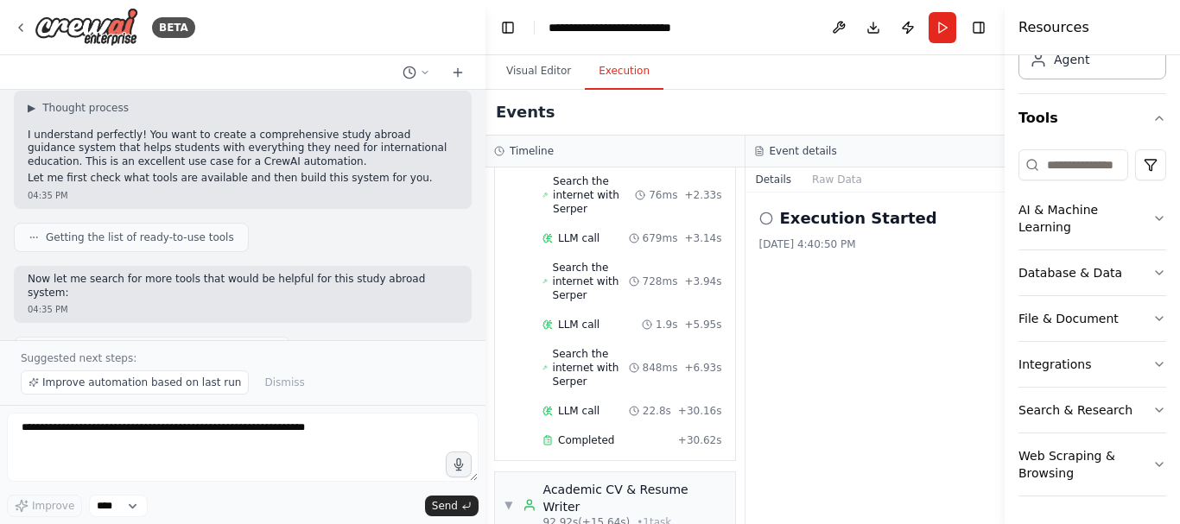
scroll to position [173, 0]
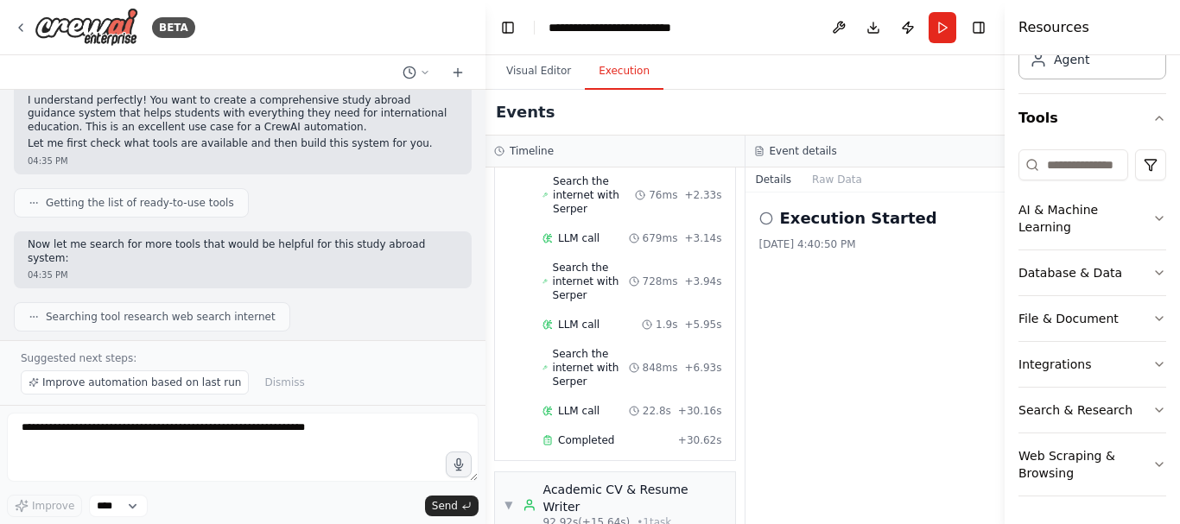
click at [134, 196] on span "Getting the list of ready-to-use tools" at bounding box center [140, 203] width 188 height 14
click at [149, 196] on span "Getting the list of ready-to-use tools" at bounding box center [140, 203] width 188 height 14
click at [159, 199] on div "Getting the list of ready-to-use tools" at bounding box center [131, 202] width 235 height 29
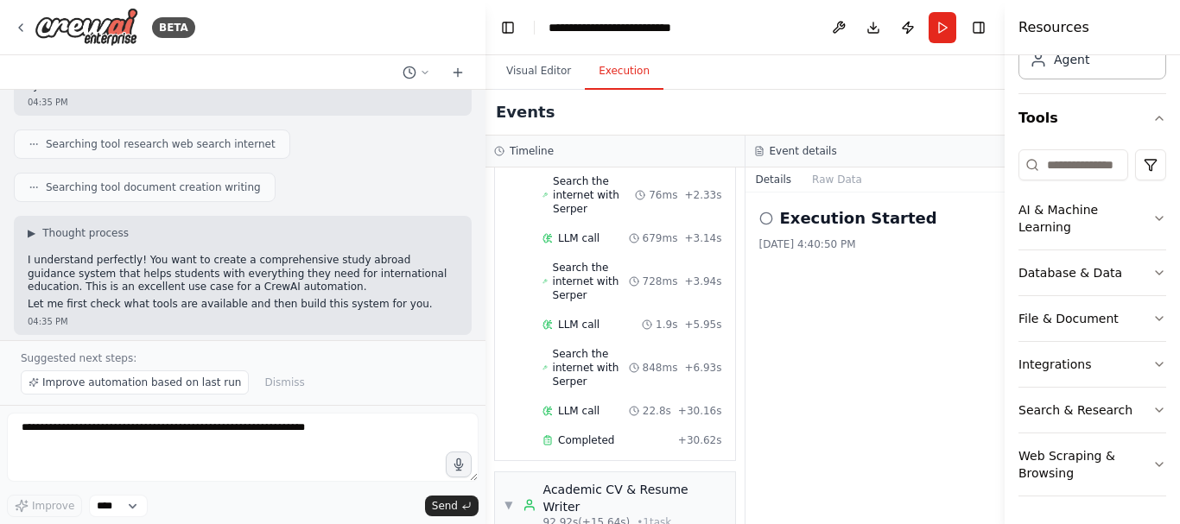
scroll to position [380, 0]
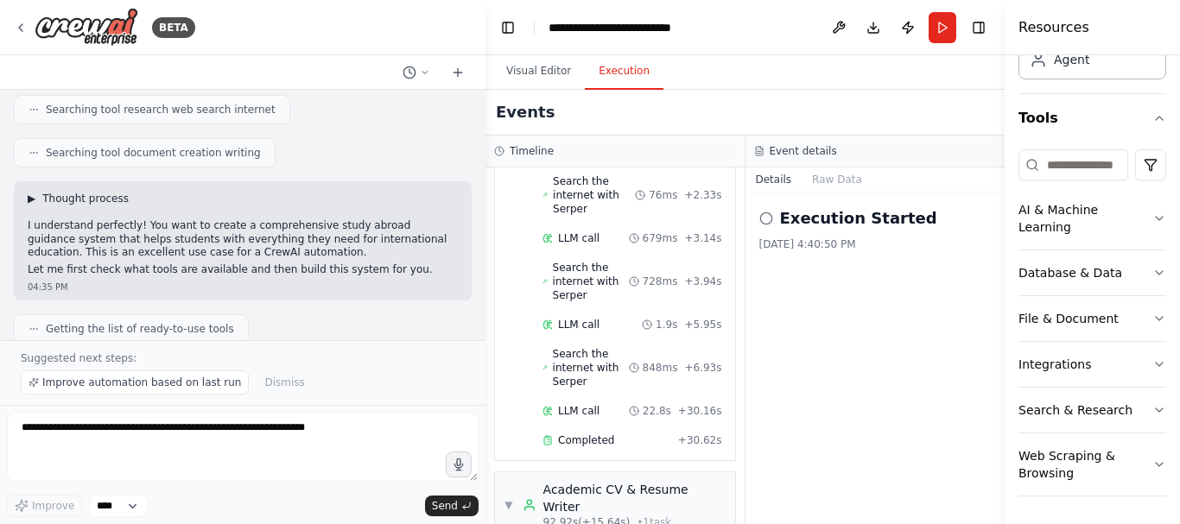
click at [33, 192] on span "▶" at bounding box center [32, 199] width 8 height 14
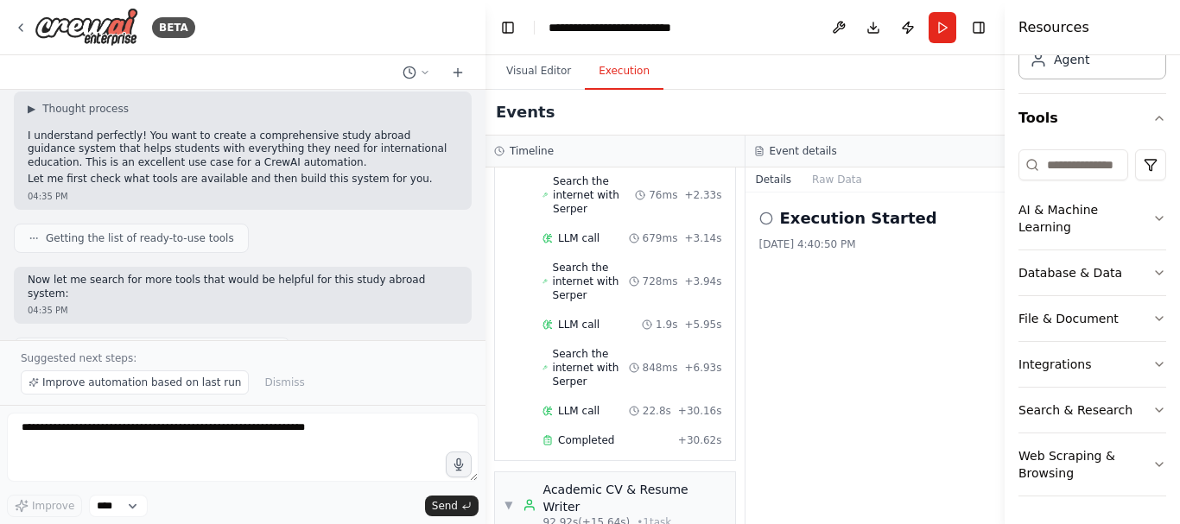
scroll to position [138, 0]
click at [35, 101] on span "▶" at bounding box center [32, 108] width 8 height 14
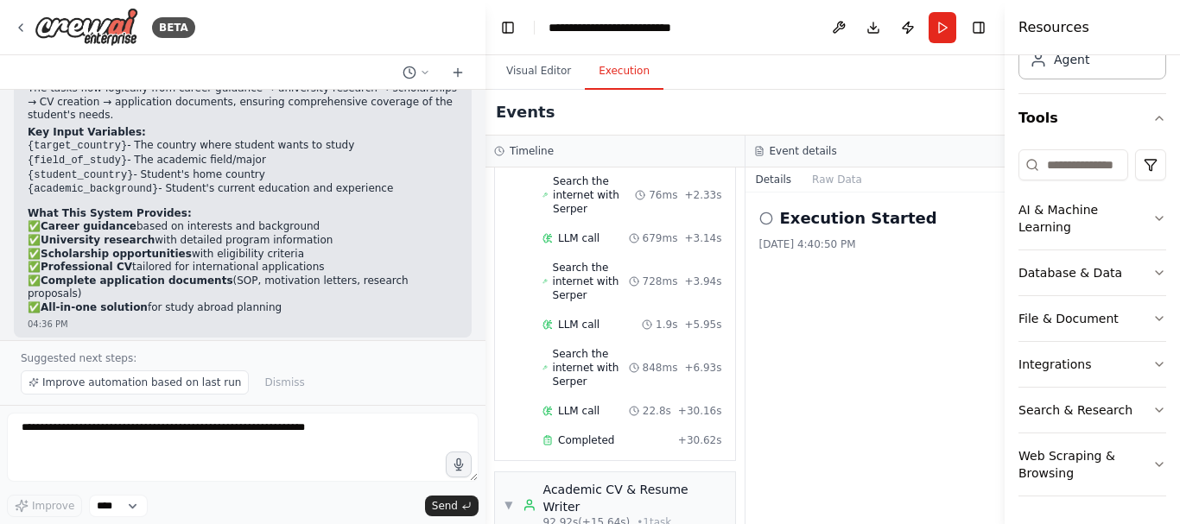
scroll to position [2502, 0]
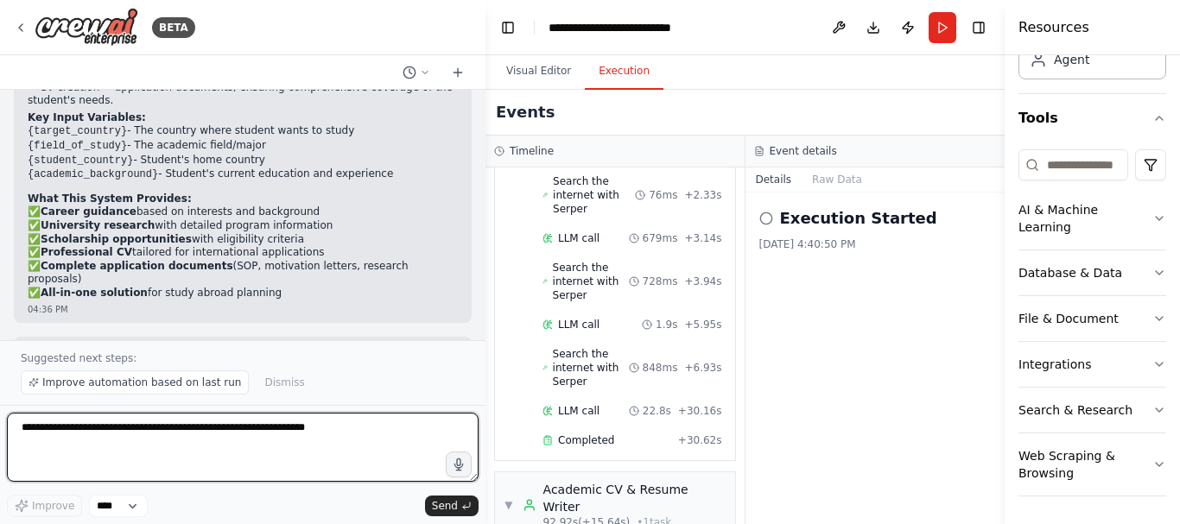
click at [259, 431] on textarea at bounding box center [243, 447] width 472 height 69
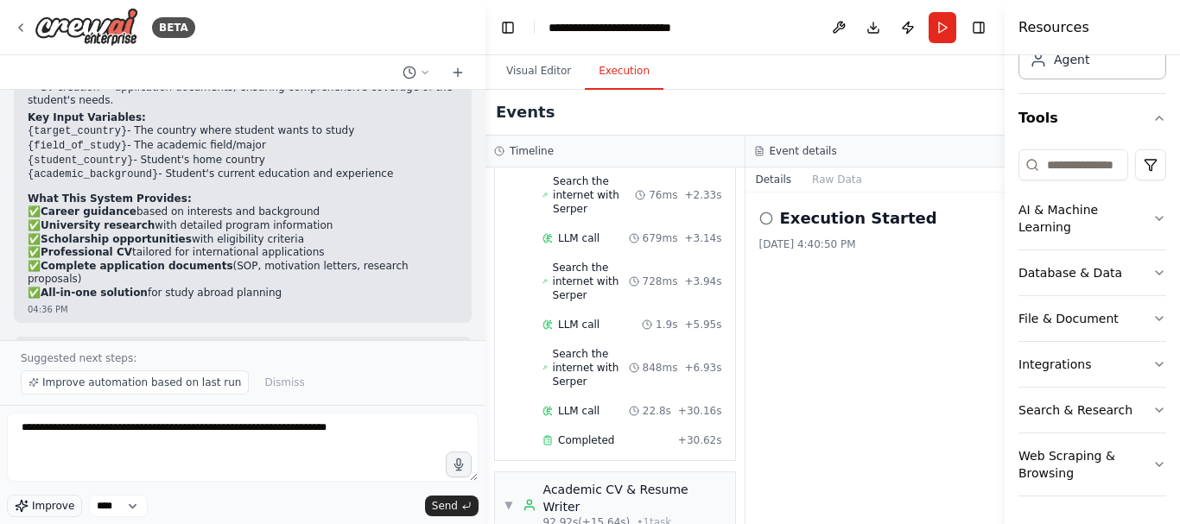
click at [22, 510] on icon "button" at bounding box center [22, 506] width 14 height 14
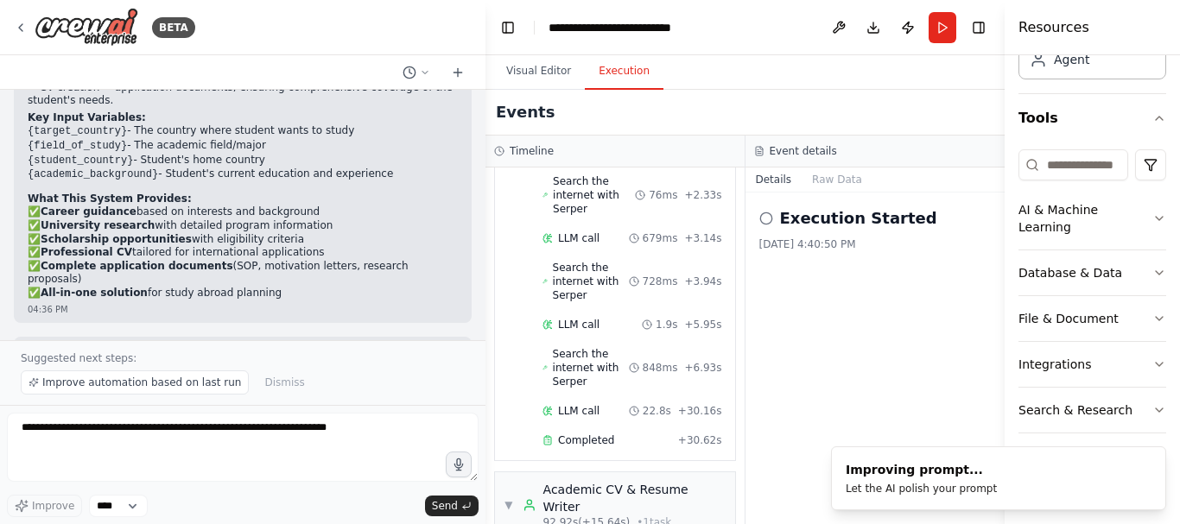
type textarea "**********"
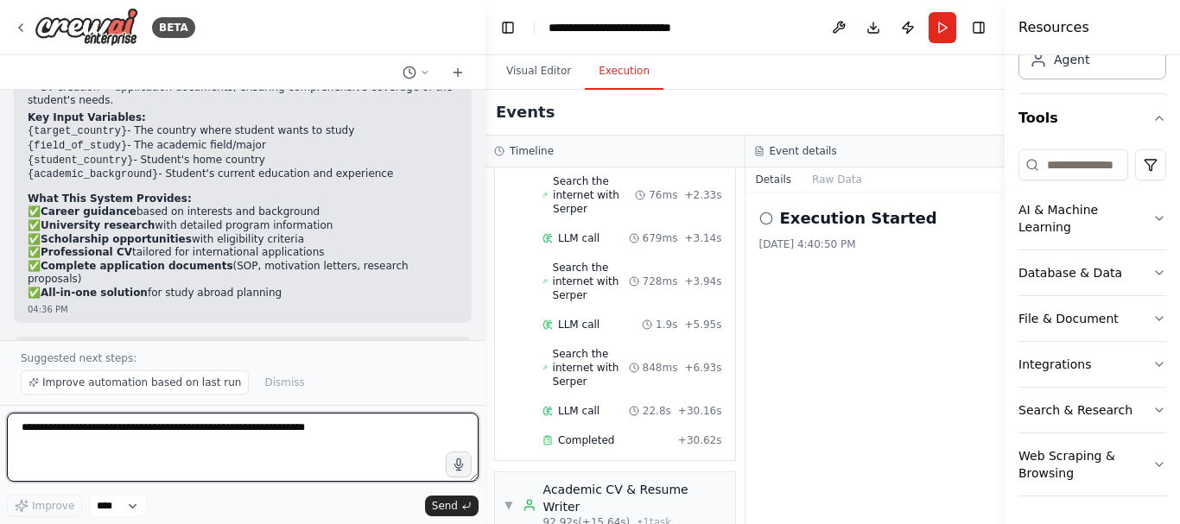
drag, startPoint x: 425, startPoint y: 452, endPoint x: 0, endPoint y: 415, distance: 426.5
click at [93, 425] on textarea "**********" at bounding box center [243, 447] width 472 height 69
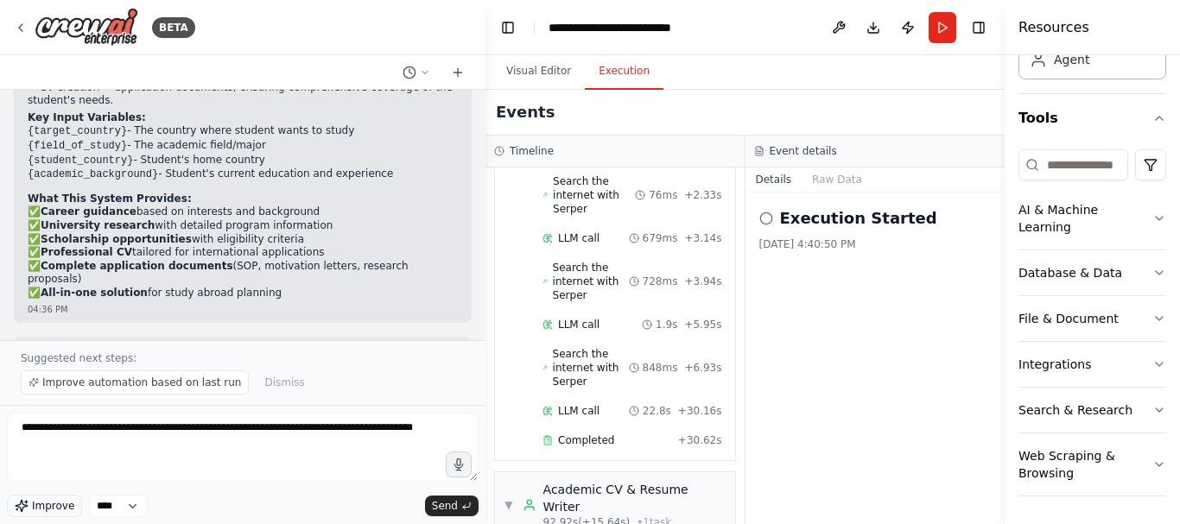
click at [35, 501] on span "Improve" at bounding box center [53, 506] width 42 height 14
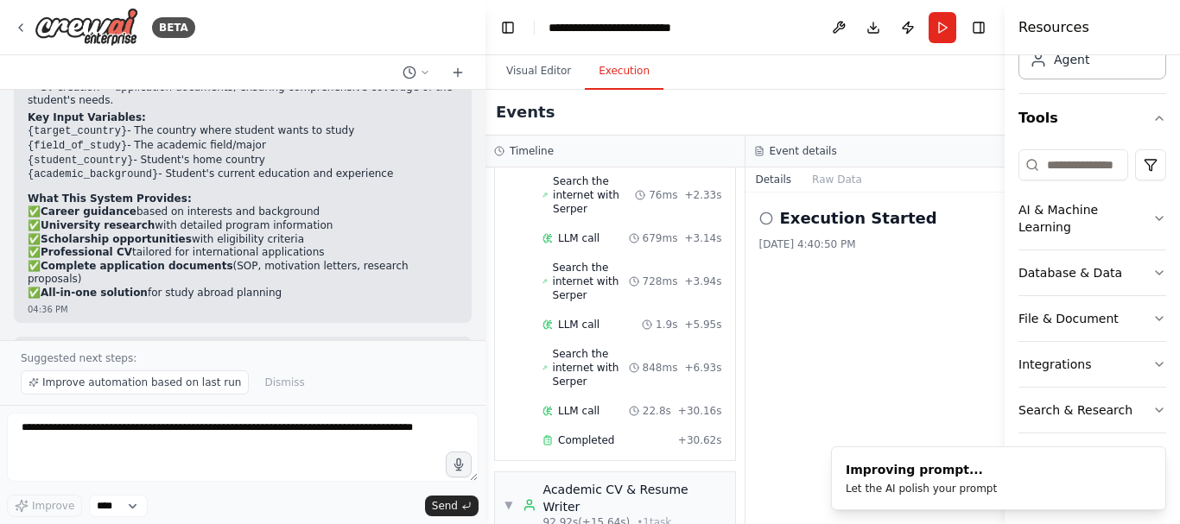
type textarea "**********"
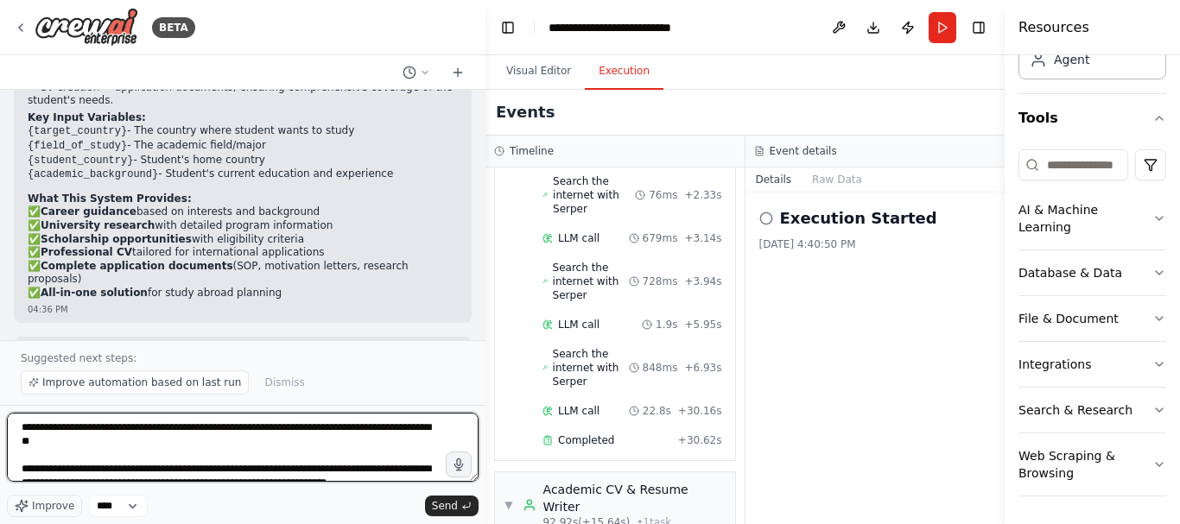
click at [390, 435] on textarea at bounding box center [243, 447] width 472 height 69
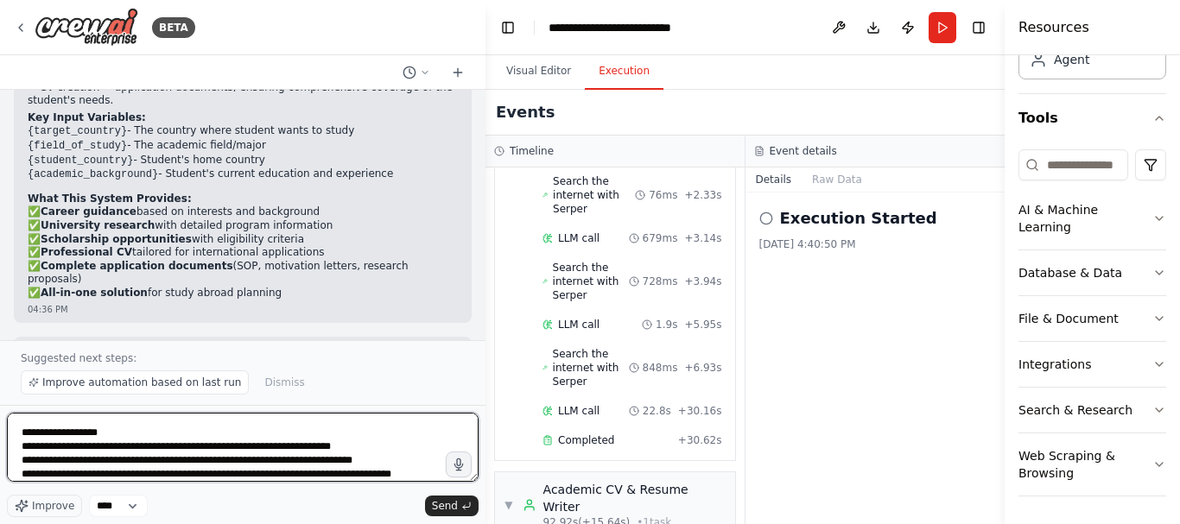
scroll to position [313, 0]
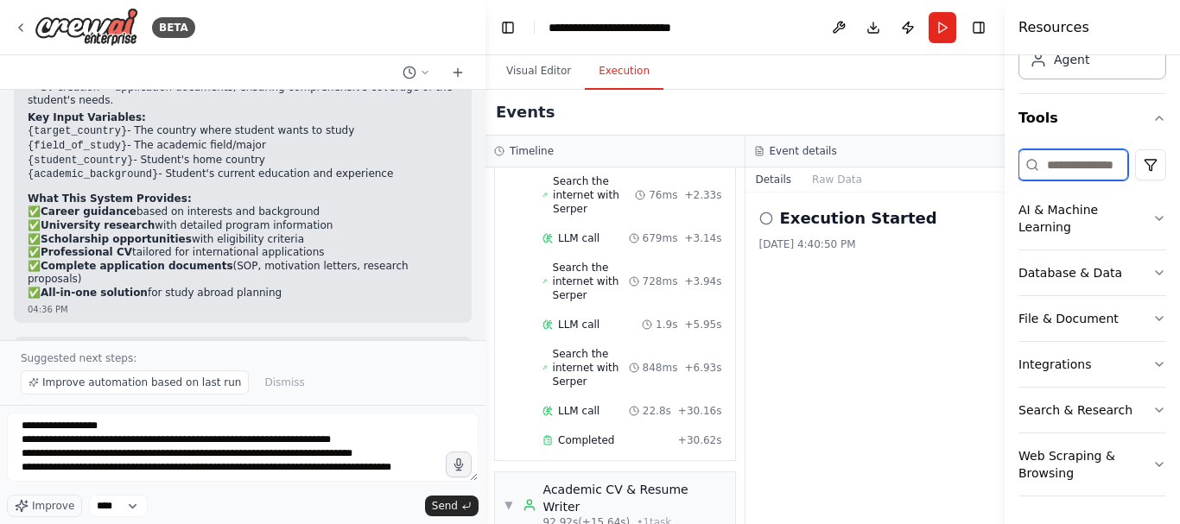
click at [1103, 168] on input at bounding box center [1073, 164] width 110 height 31
click at [1136, 224] on button "AI & Machine Learning" at bounding box center [1092, 218] width 148 height 62
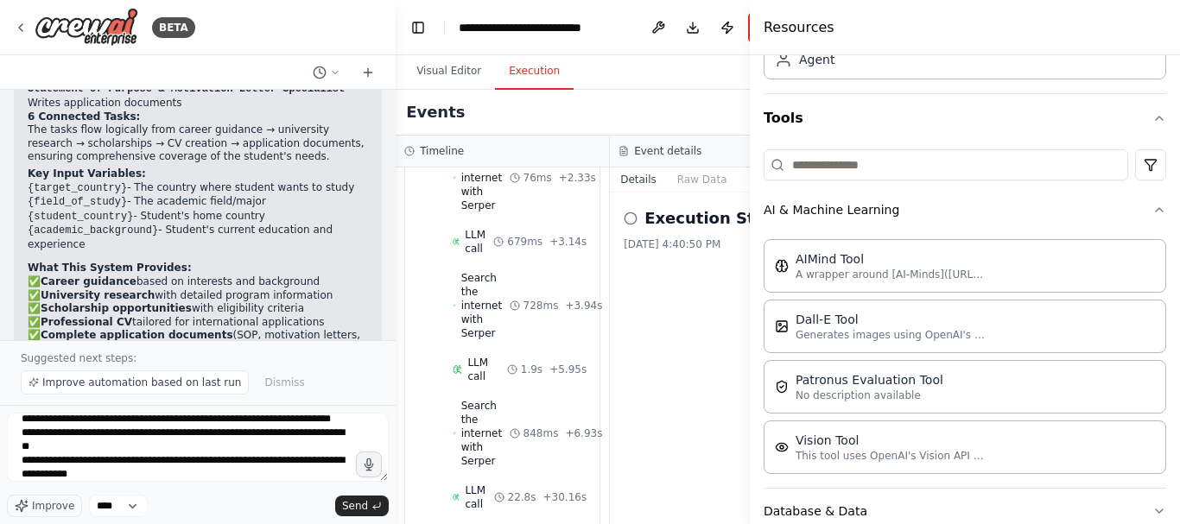
scroll to position [2747, 0]
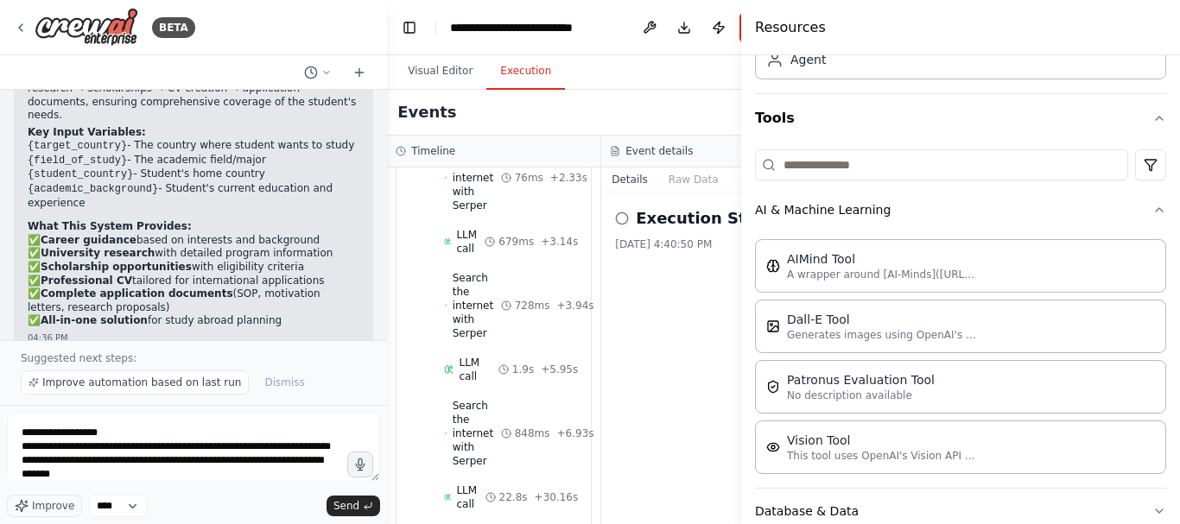
drag, startPoint x: 1005, startPoint y: 289, endPoint x: 630, endPoint y: 301, distance: 375.9
click at [630, 301] on div "BETA i wanna create a system like for career so students who wanna go abrad for…" at bounding box center [590, 262] width 1180 height 524
click at [843, 264] on div "AIMind Tool" at bounding box center [882, 258] width 190 height 17
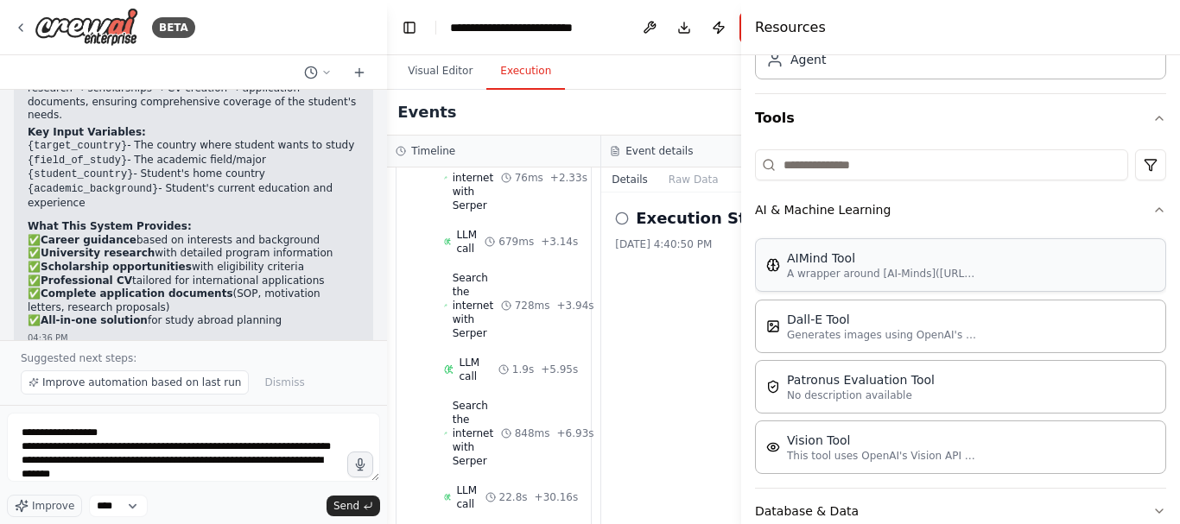
click at [843, 264] on div "AIMind Tool" at bounding box center [882, 258] width 190 height 17
click at [802, 271] on p "A wrapper around [AI-Minds](https://mindsdb.com/minds). Useful for when you nee…" at bounding box center [882, 274] width 190 height 14
click at [847, 267] on p "A wrapper around [AI-Minds](https://mindsdb.com/minds). Useful for when you nee…" at bounding box center [882, 274] width 190 height 14
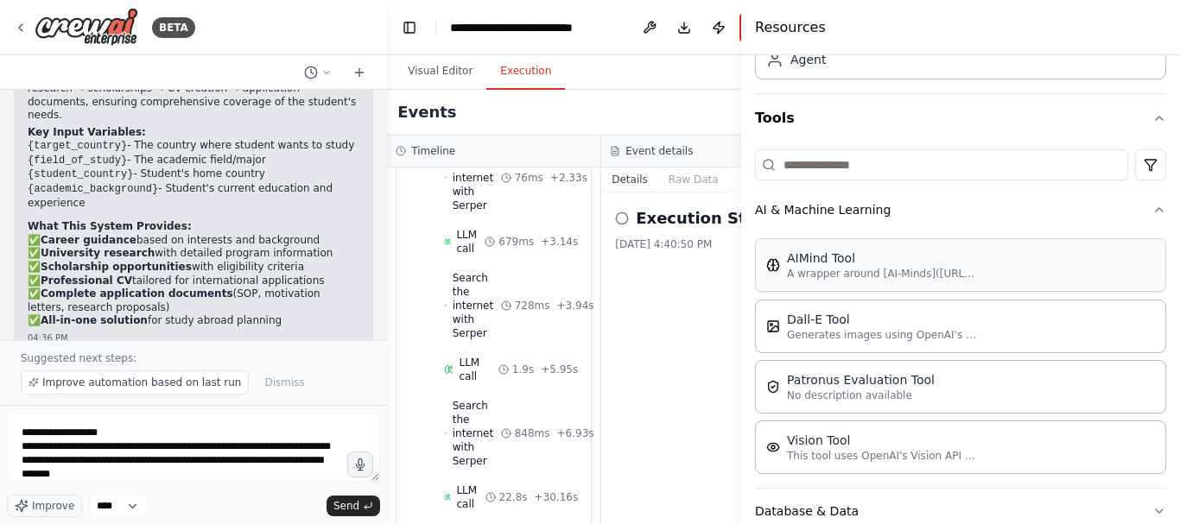
click at [847, 267] on p "A wrapper around [AI-Minds](https://mindsdb.com/minds). Useful for when you nee…" at bounding box center [882, 274] width 190 height 14
click at [812, 270] on p "A wrapper around [AI-Minds](https://mindsdb.com/minds). Useful for when you nee…" at bounding box center [882, 274] width 190 height 14
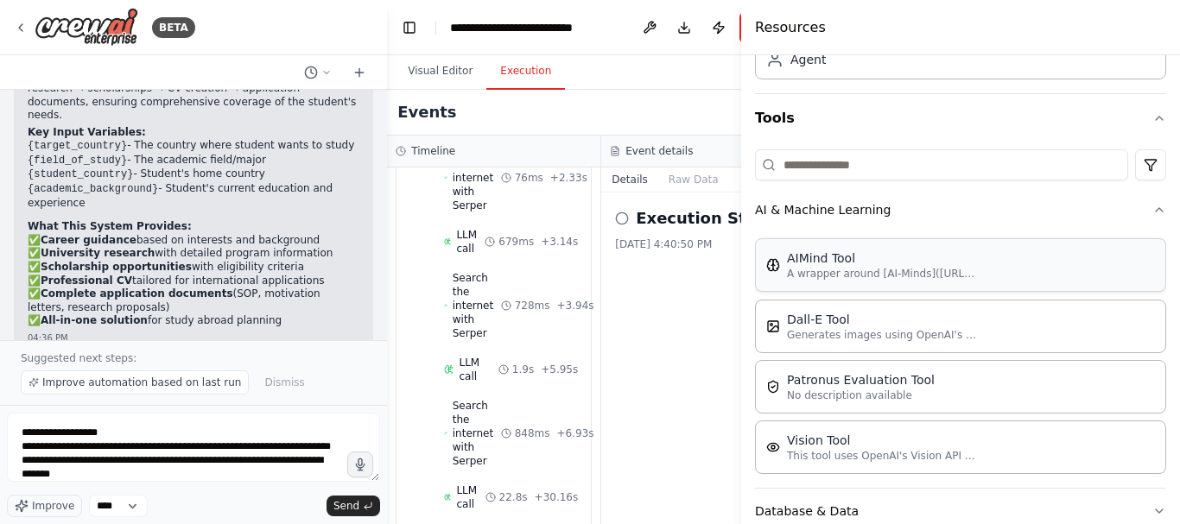
click at [812, 270] on p "A wrapper around [AI-Minds](https://mindsdb.com/minds). Useful for when you nee…" at bounding box center [882, 274] width 190 height 14
click at [805, 334] on p "Generates images using OpenAI's Dall-E model." at bounding box center [882, 334] width 190 height 14
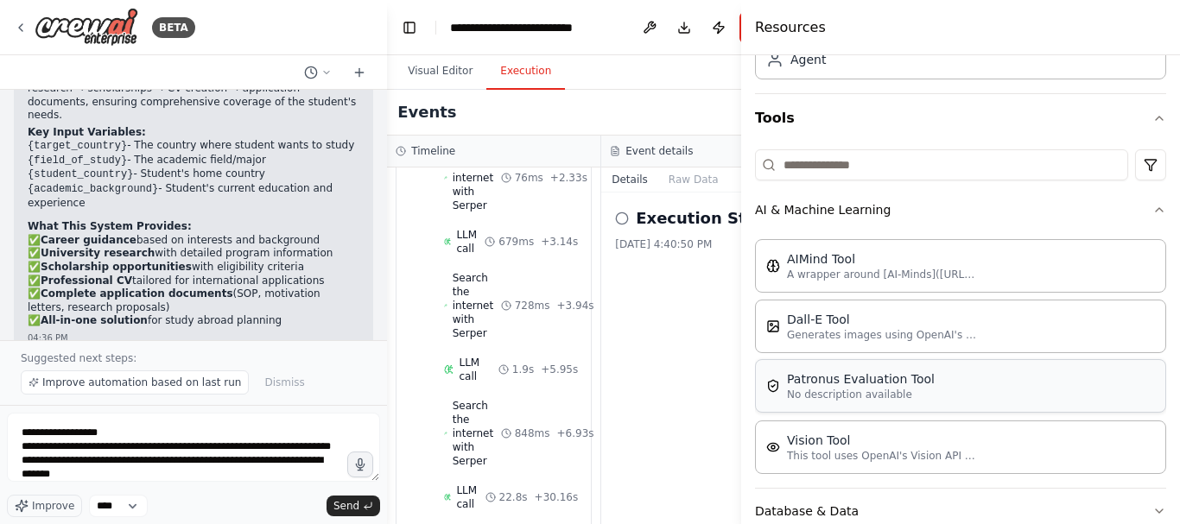
click at [852, 390] on p "No description available" at bounding box center [861, 395] width 148 height 14
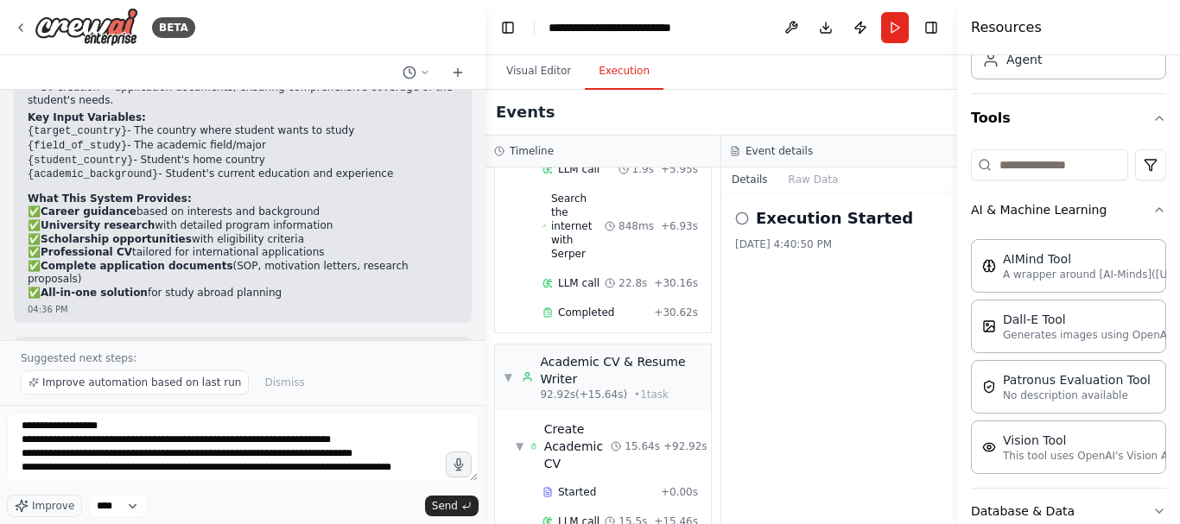
scroll to position [1266, 0]
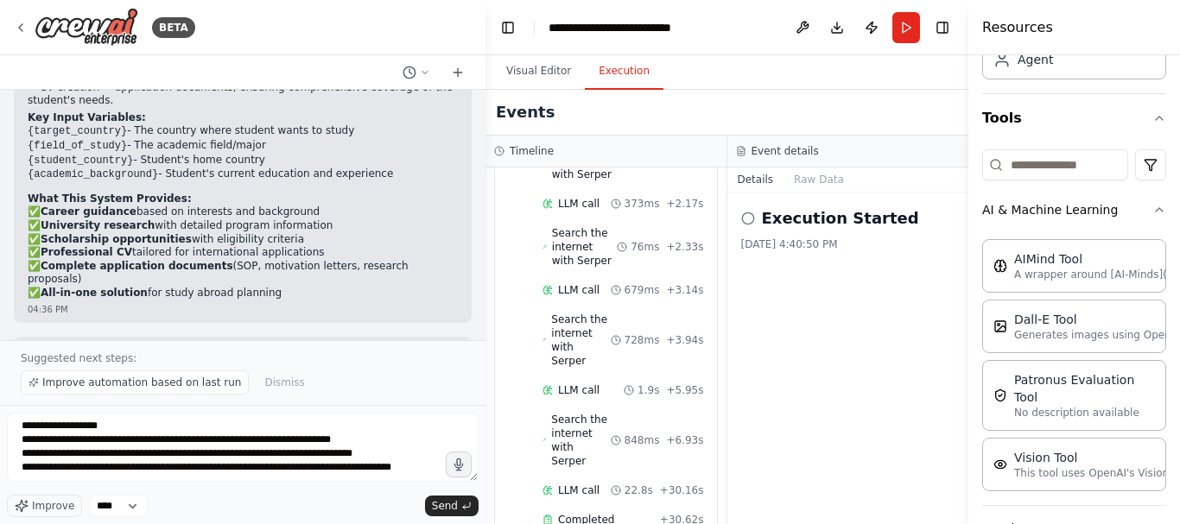
drag, startPoint x: 742, startPoint y: 149, endPoint x: 1179, endPoint y: 179, distance: 438.1
click at [1179, 179] on div "Resources Crew Task Agent Tools AI & Machine Learning AIMind Tool A wrapper aro…" at bounding box center [1074, 262] width 212 height 524
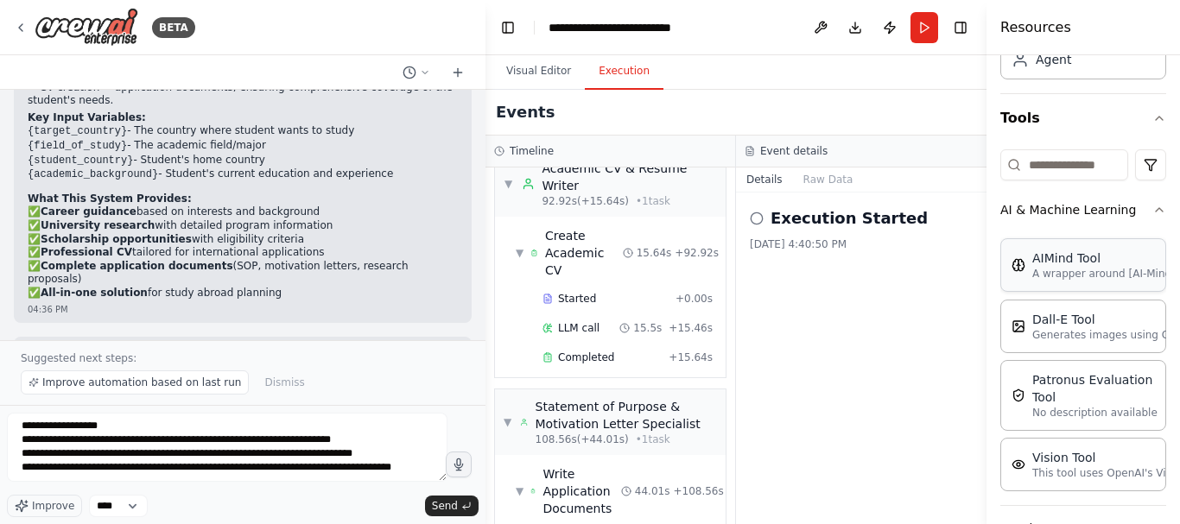
scroll to position [1249, 0]
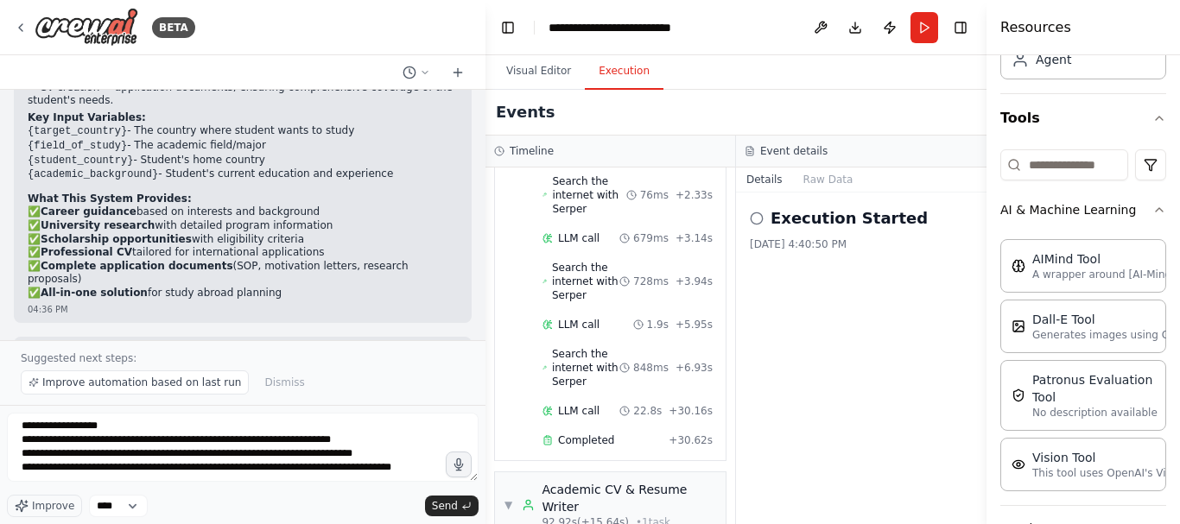
drag, startPoint x: 968, startPoint y: 197, endPoint x: 1179, endPoint y: 282, distance: 227.1
click at [1179, 282] on div "Resources Crew Task Agent Tools AI & Machine Learning AIMind Tool A wrapper aro…" at bounding box center [1082, 262] width 193 height 524
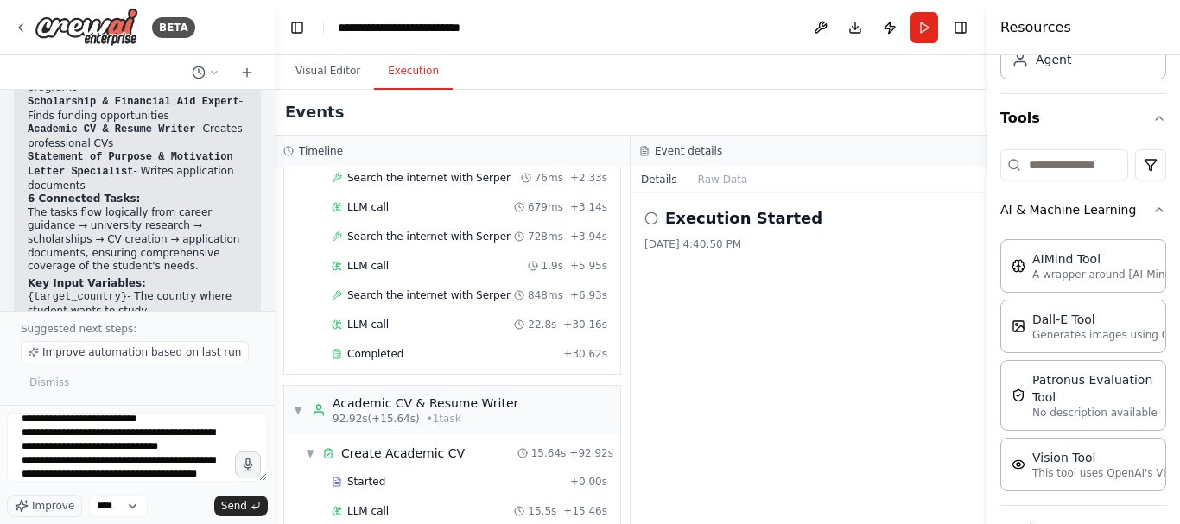
scroll to position [575, 0]
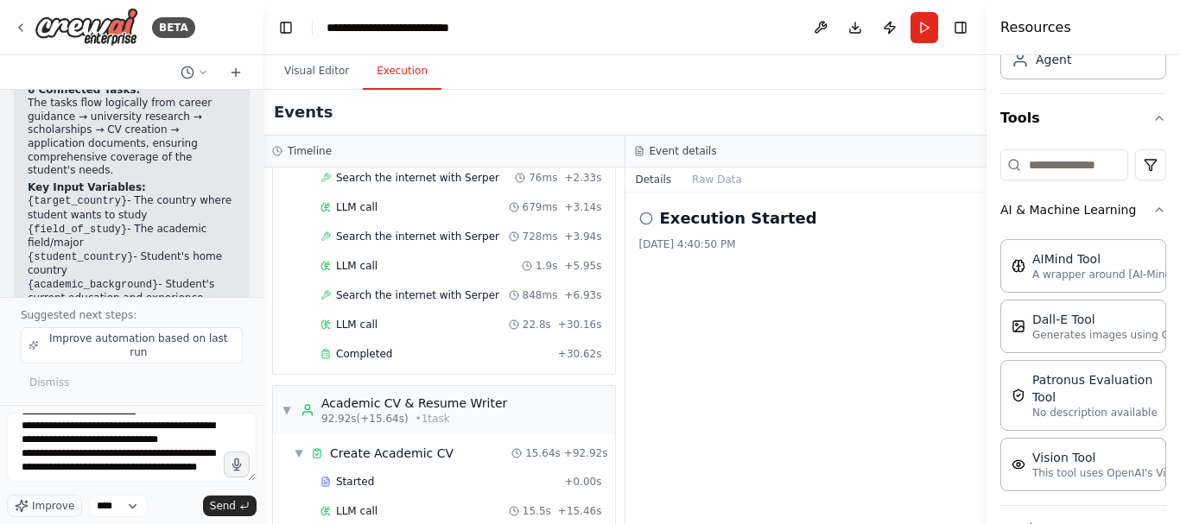
drag, startPoint x: 481, startPoint y: 286, endPoint x: 263, endPoint y: 287, distance: 217.7
click at [263, 287] on div "BETA i wanna create a system like for career so students who wanna go abrad for…" at bounding box center [590, 262] width 1180 height 524
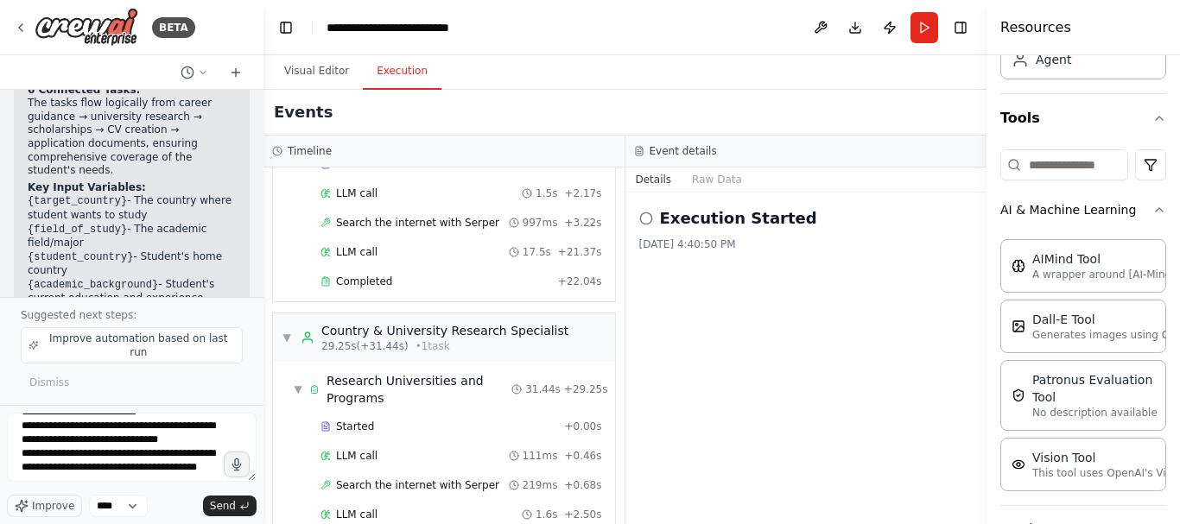
scroll to position [0, 0]
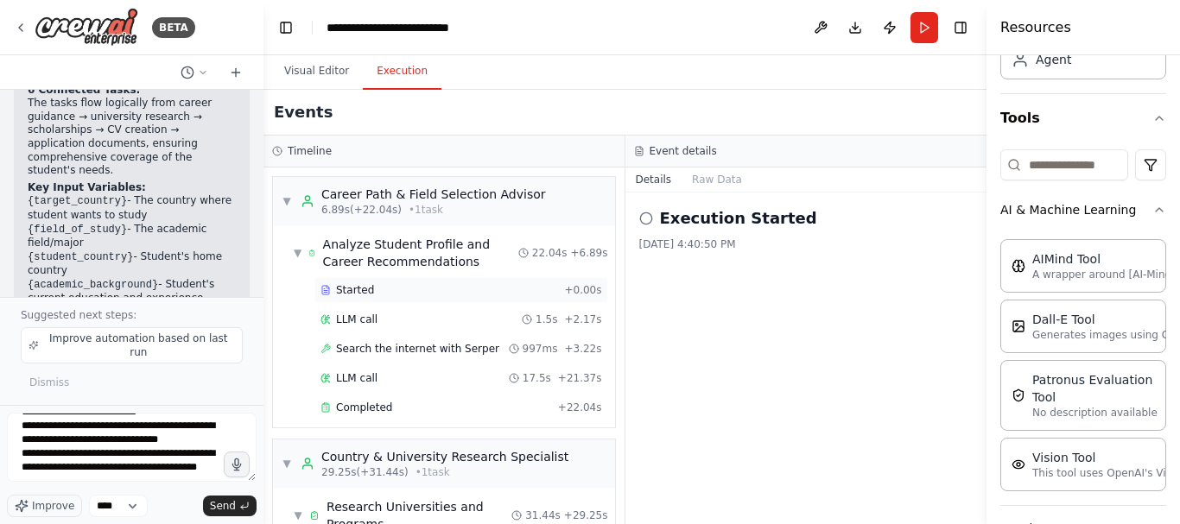
click at [351, 286] on span "Started" at bounding box center [355, 290] width 38 height 14
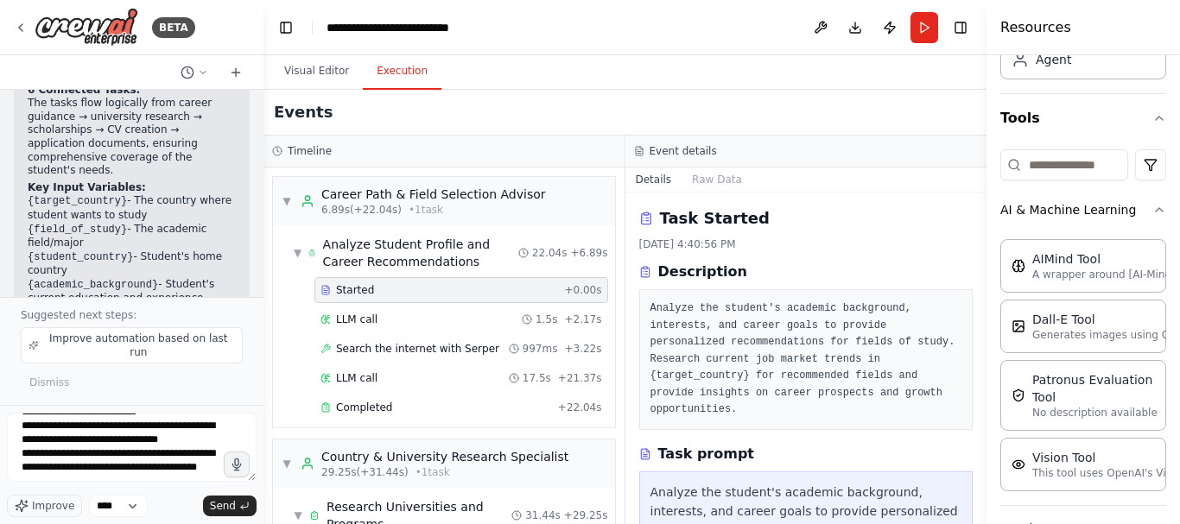
drag, startPoint x: 983, startPoint y: 319, endPoint x: 983, endPoint y: 333, distance: 13.8
click at [983, 333] on button "Toggle Sidebar" at bounding box center [987, 262] width 14 height 524
click at [964, 318] on div "Task Started 8/30/2025, 4:40:56 PM Description Analyze the student's academic b…" at bounding box center [806, 359] width 362 height 332
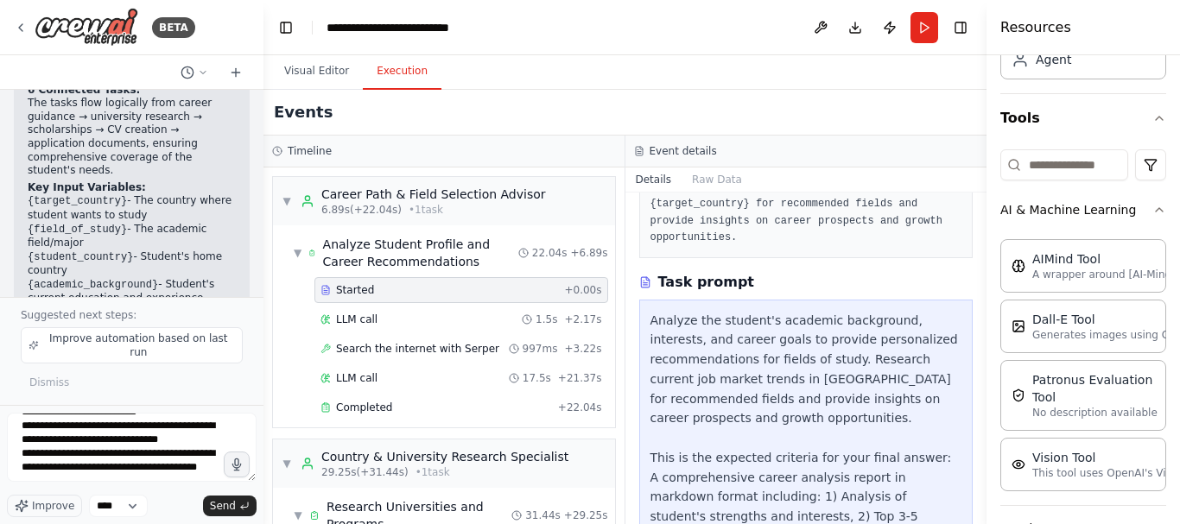
scroll to position [174, 0]
click at [979, 443] on div "BETA i wanna create a system like for career so students who wanna go abrad for…" at bounding box center [590, 262] width 1180 height 524
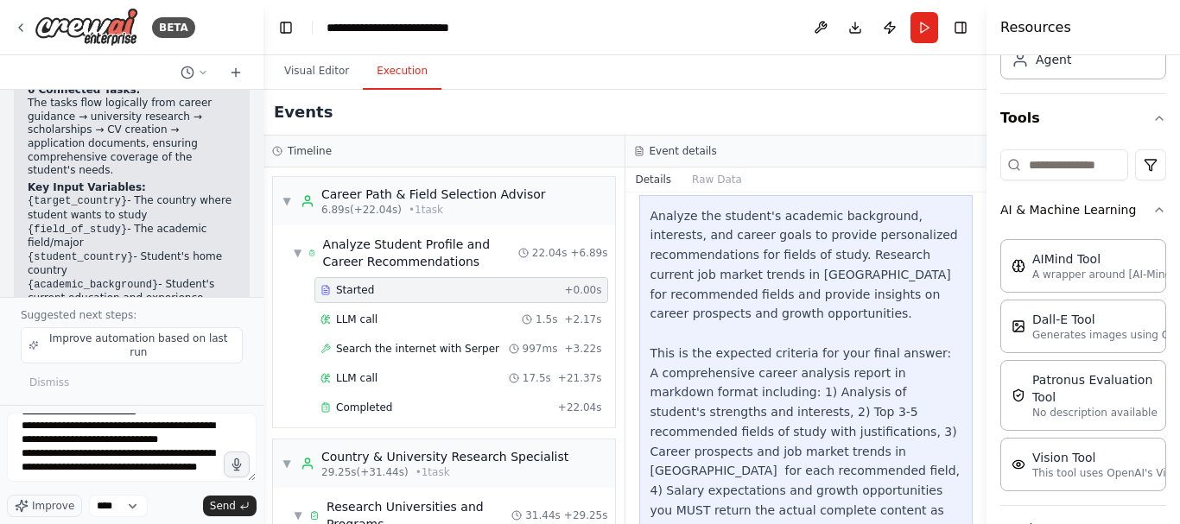
scroll to position [295, 0]
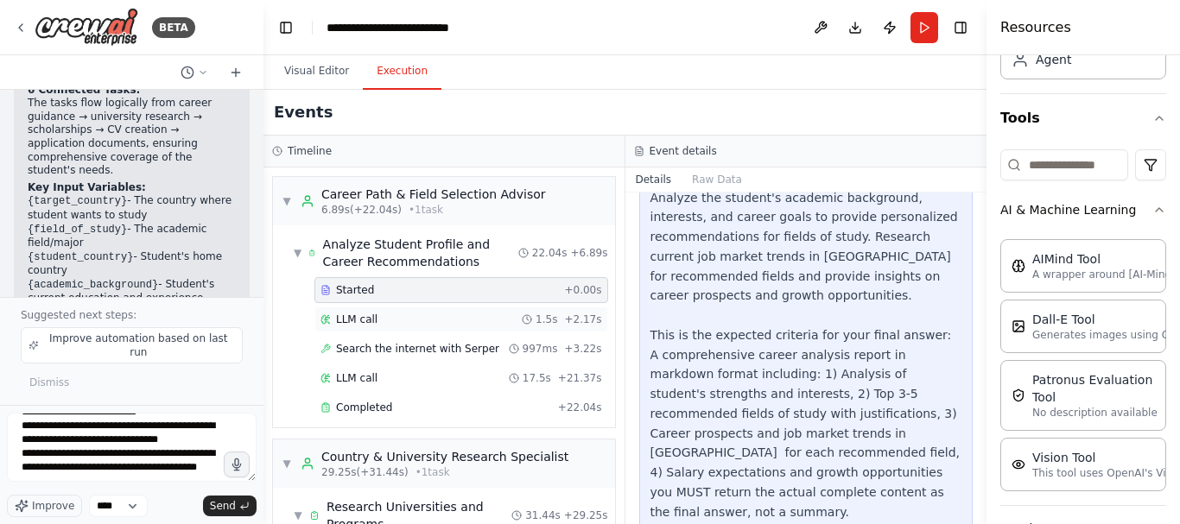
click at [371, 318] on span "LLM call" at bounding box center [356, 320] width 41 height 14
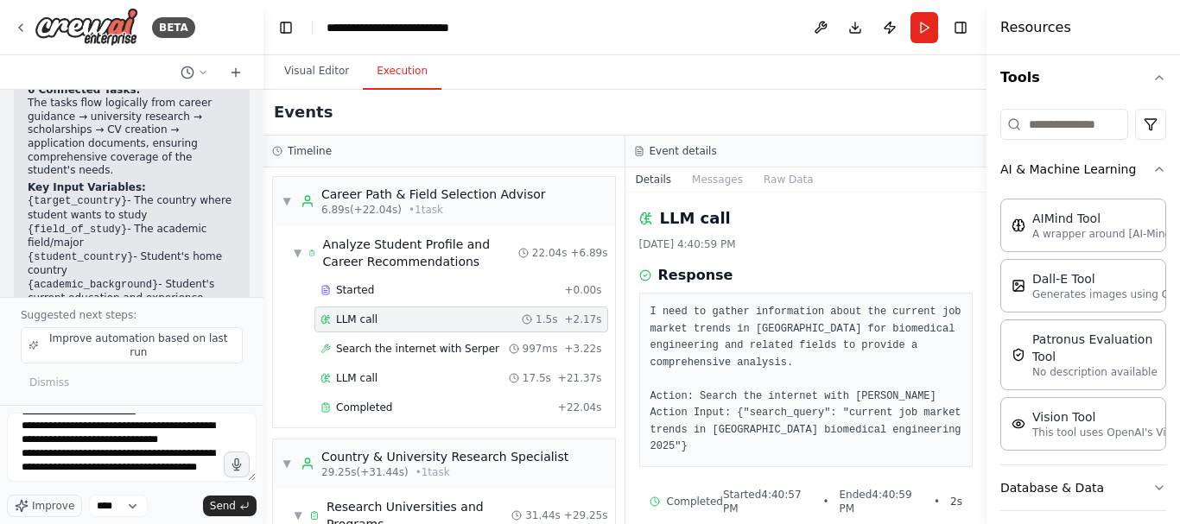
scroll to position [168, 0]
click at [438, 337] on div "Search the internet with Serper 997ms + 3.22s" at bounding box center [461, 349] width 294 height 26
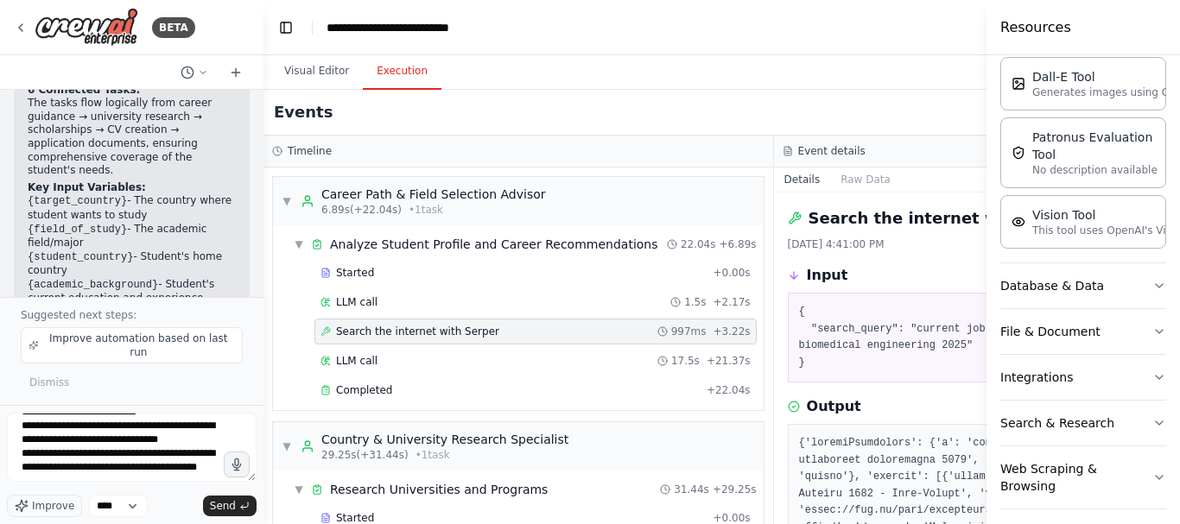
scroll to position [380, 0]
